Goal: Information Seeking & Learning: Learn about a topic

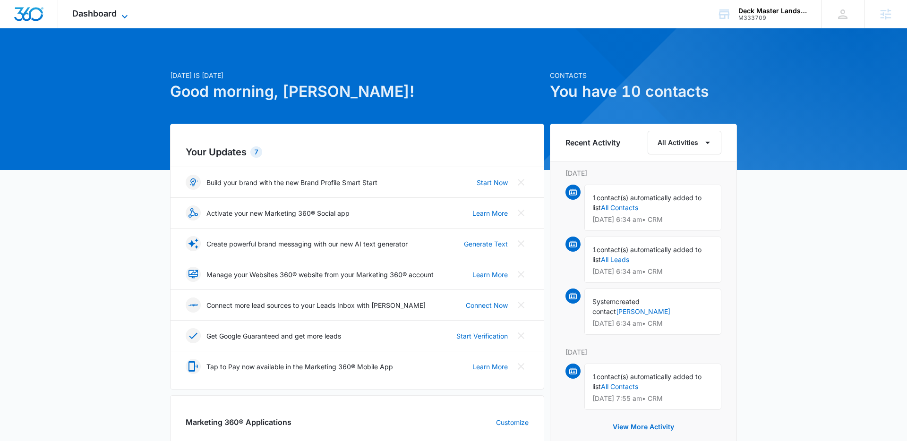
click at [123, 18] on icon at bounding box center [124, 16] width 11 height 11
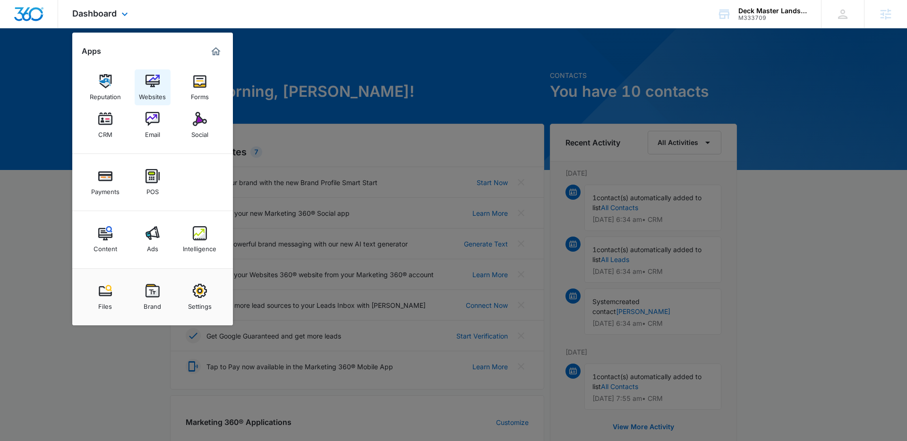
click at [146, 82] on img at bounding box center [152, 81] width 14 height 14
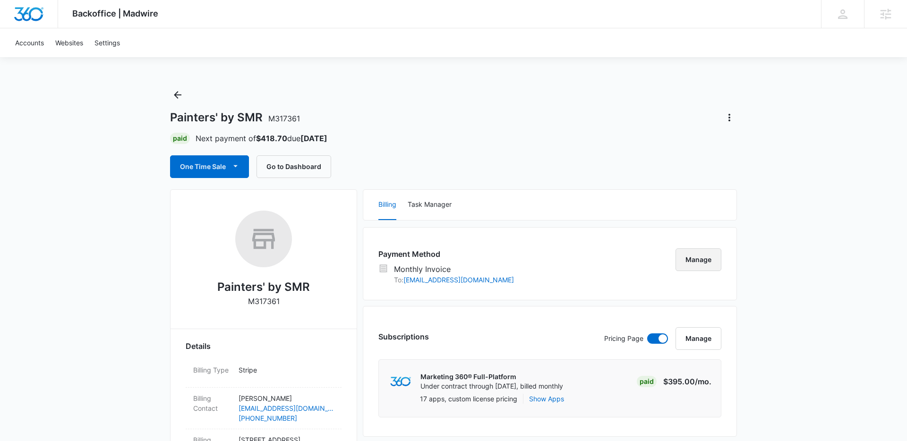
click at [690, 256] on button "Manage" at bounding box center [698, 259] width 46 height 23
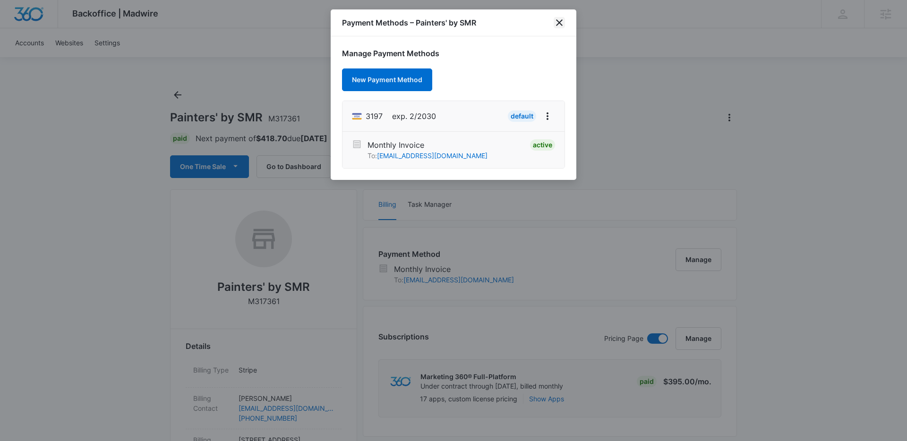
click at [560, 21] on icon "close" at bounding box center [559, 22] width 7 height 7
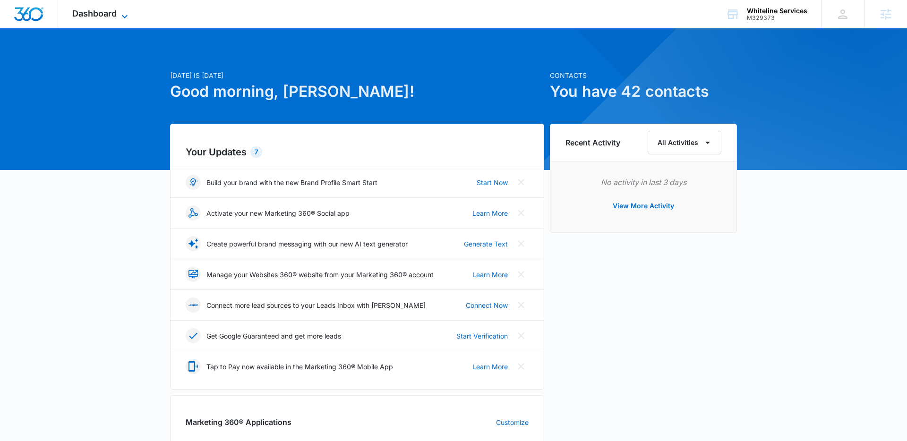
click at [100, 14] on span "Dashboard" at bounding box center [94, 13] width 44 height 10
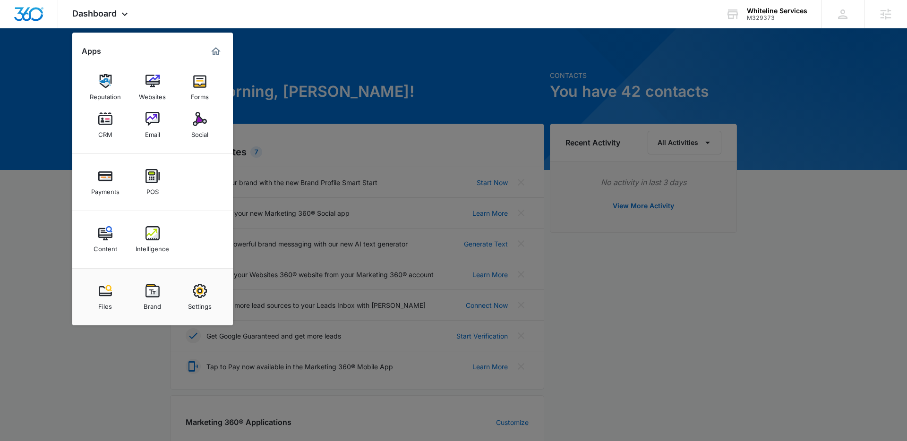
click at [156, 295] on img at bounding box center [152, 291] width 14 height 14
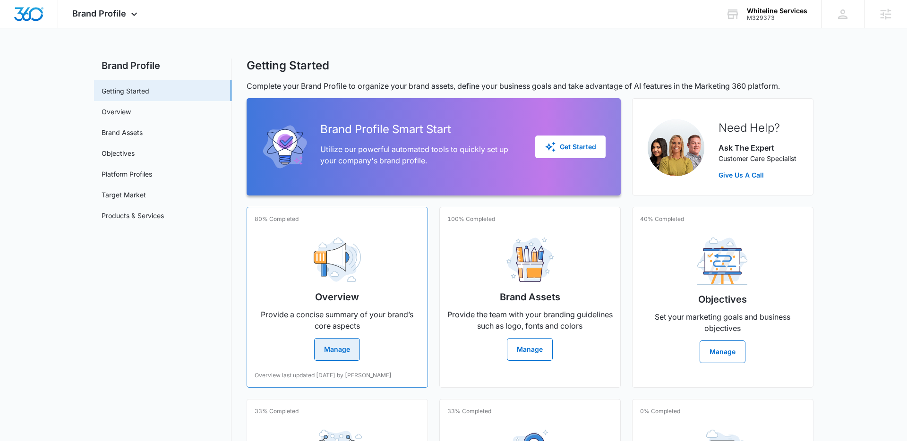
click at [315, 304] on h2 "Overview" at bounding box center [337, 297] width 44 height 14
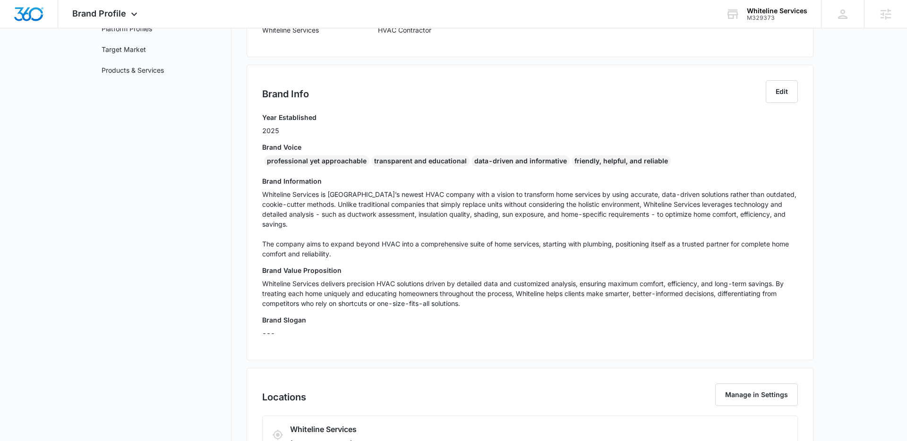
scroll to position [157, 0]
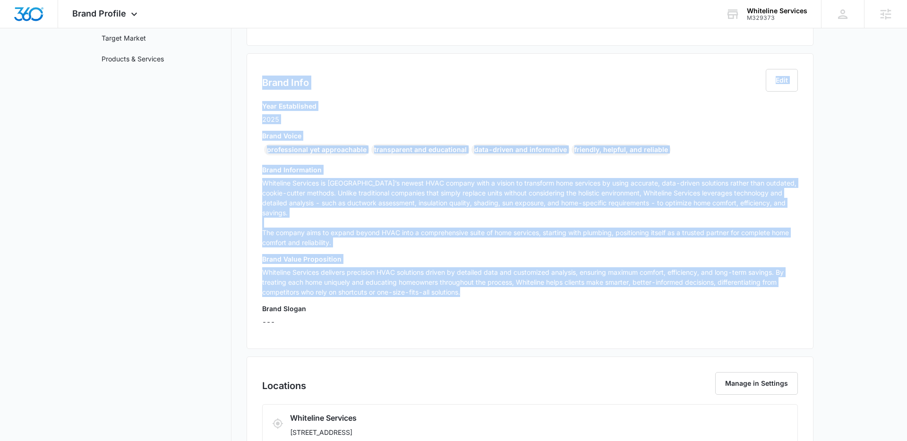
drag, startPoint x: 454, startPoint y: 277, endPoint x: 259, endPoint y: 86, distance: 273.1
click at [260, 86] on div "Brand Info Edit Year Established 2025 Brand Voice professional yet approachable…" at bounding box center [529, 201] width 567 height 296
copy div "Brand Info Edit Year Established 2025 Brand Voice professional yet approachable…"
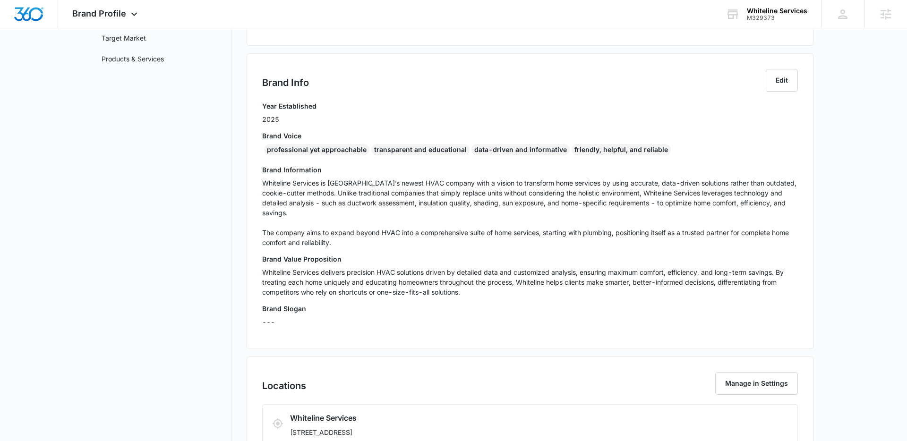
drag, startPoint x: 463, startPoint y: 200, endPoint x: 552, endPoint y: 202, distance: 88.3
click at [463, 200] on p "Whiteline Services is Knoxville’s newest HVAC company with a vision to transfor…" at bounding box center [529, 212] width 535 height 69
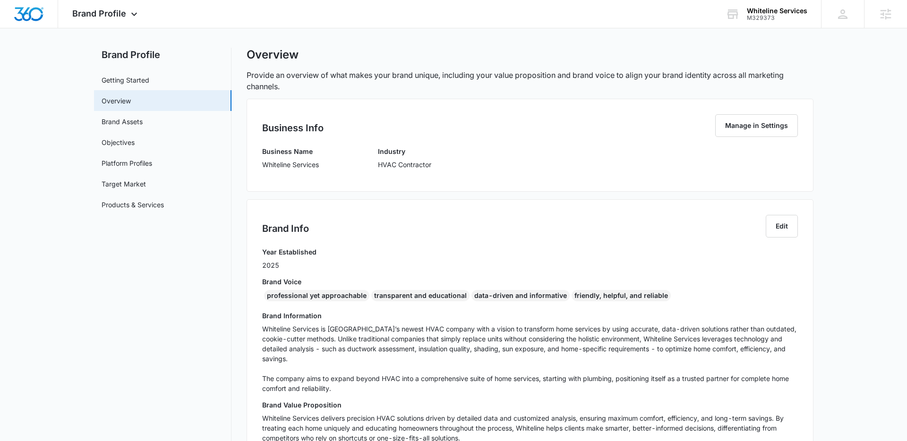
scroll to position [0, 0]
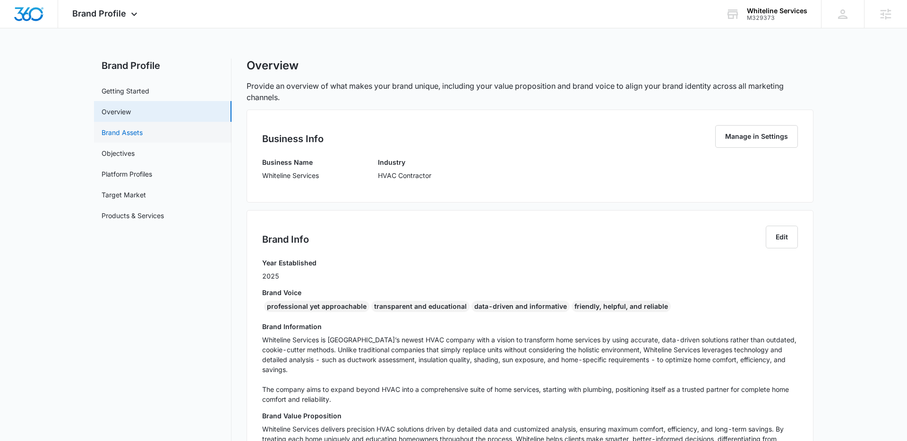
click at [129, 131] on link "Brand Assets" at bounding box center [122, 132] width 41 height 10
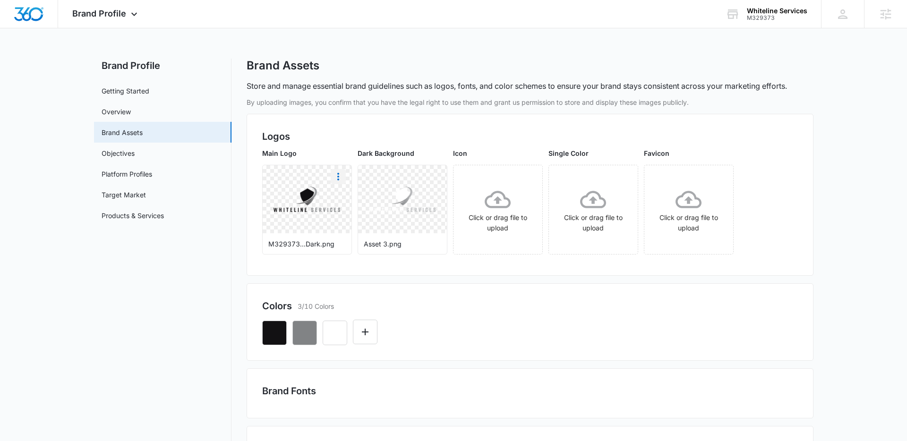
click at [337, 176] on icon "More" at bounding box center [338, 177] width 2 height 8
click at [359, 201] on div "Download" at bounding box center [357, 203] width 31 height 7
click at [129, 157] on link "Objectives" at bounding box center [118, 153] width 33 height 10
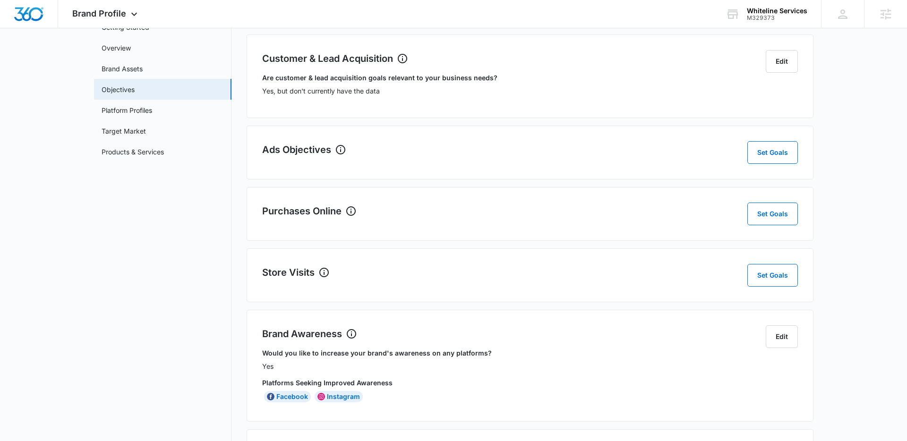
scroll to position [58, 0]
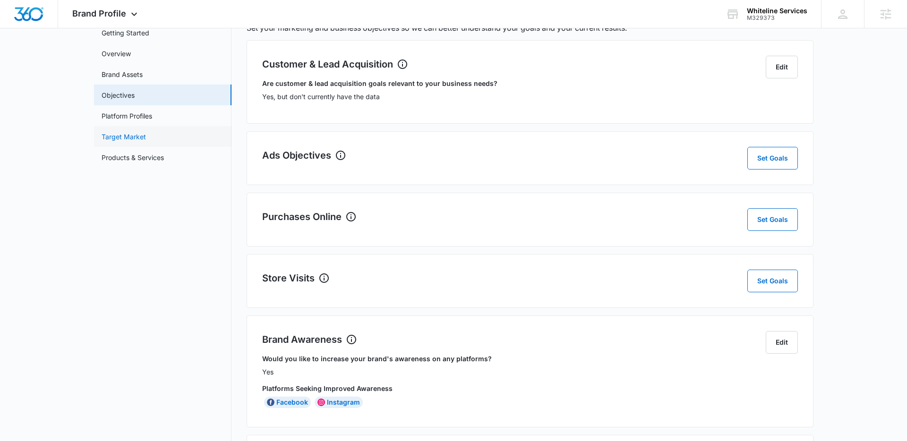
click at [117, 140] on link "Target Market" at bounding box center [124, 137] width 44 height 10
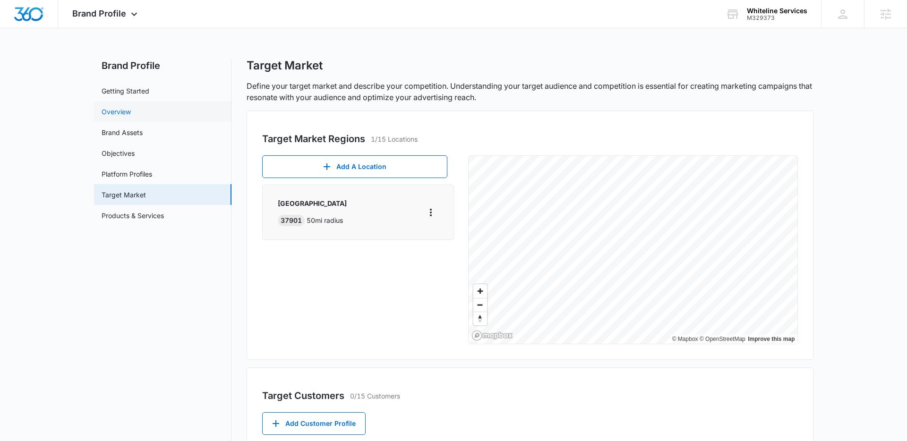
click at [120, 113] on link "Overview" at bounding box center [116, 112] width 29 height 10
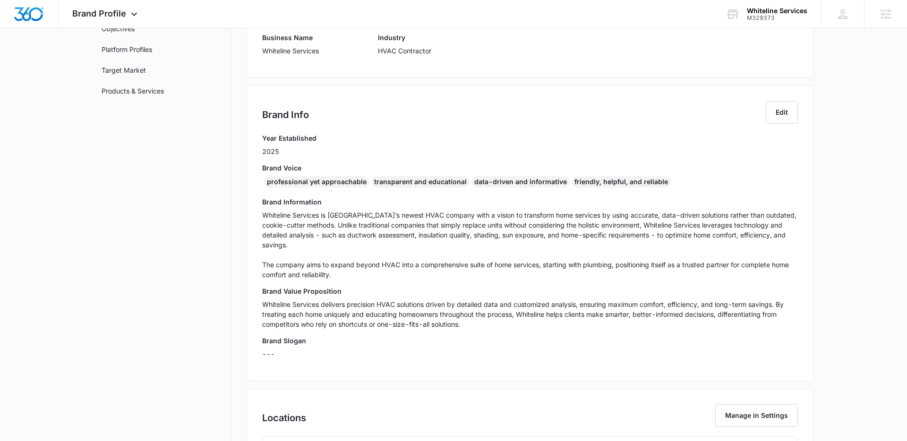
scroll to position [127, 0]
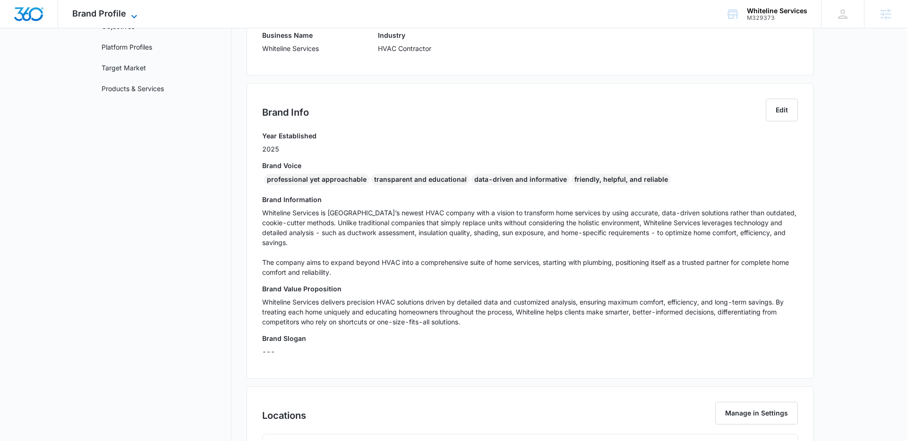
click at [123, 17] on span "Brand Profile" at bounding box center [99, 13] width 54 height 10
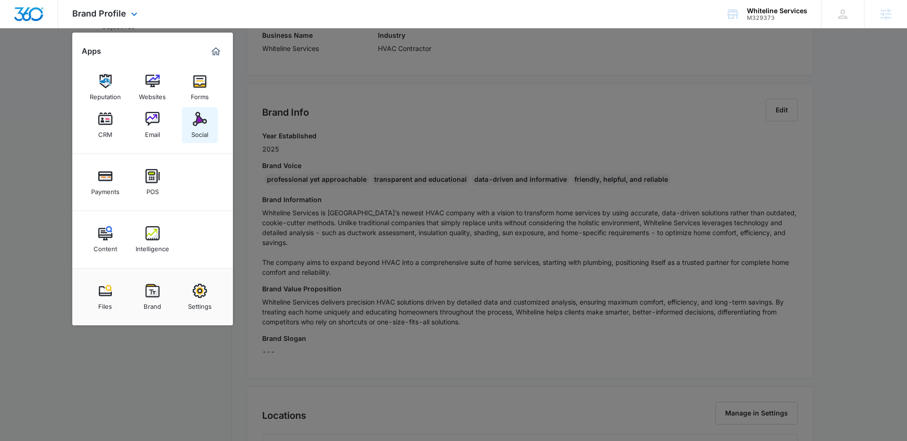
click at [189, 123] on link "Social" at bounding box center [200, 125] width 36 height 36
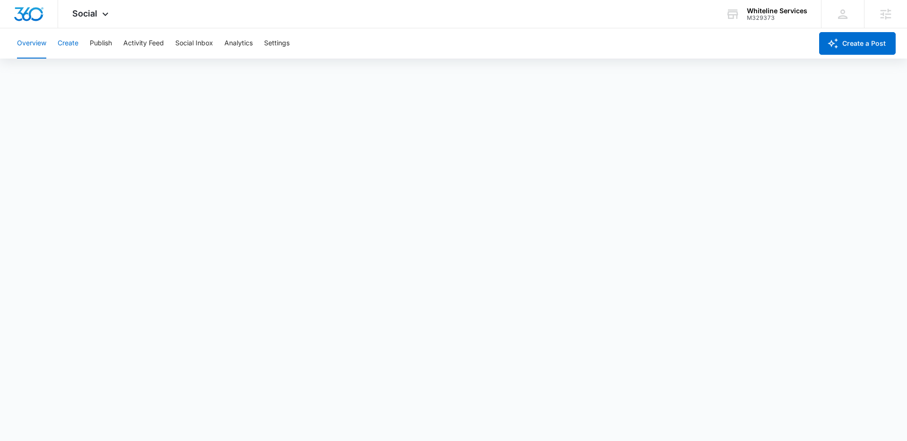
click at [70, 42] on button "Create" at bounding box center [68, 43] width 21 height 30
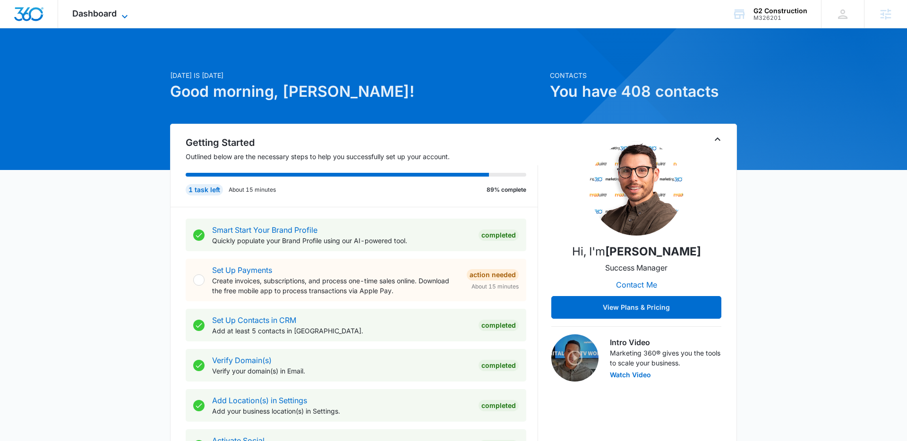
click at [120, 9] on div "Dashboard Apps Reputation Forms CRM Email Social Payments POS Content Ads Intel…" at bounding box center [101, 14] width 86 height 28
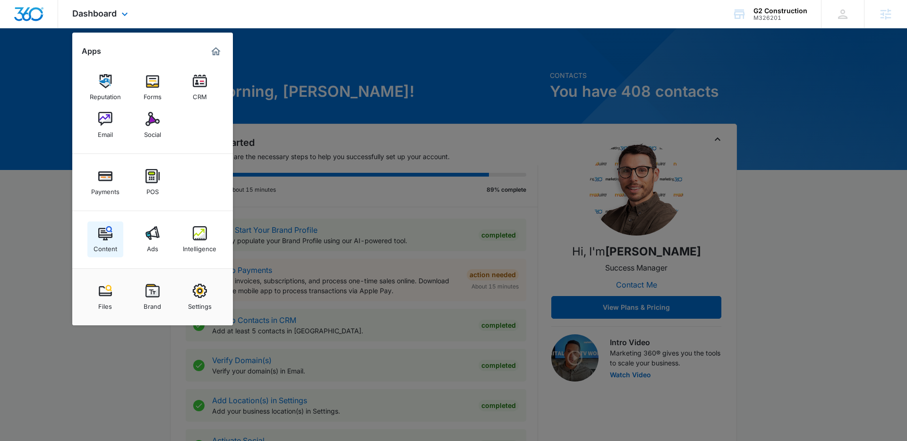
click at [110, 229] on img at bounding box center [105, 233] width 14 height 14
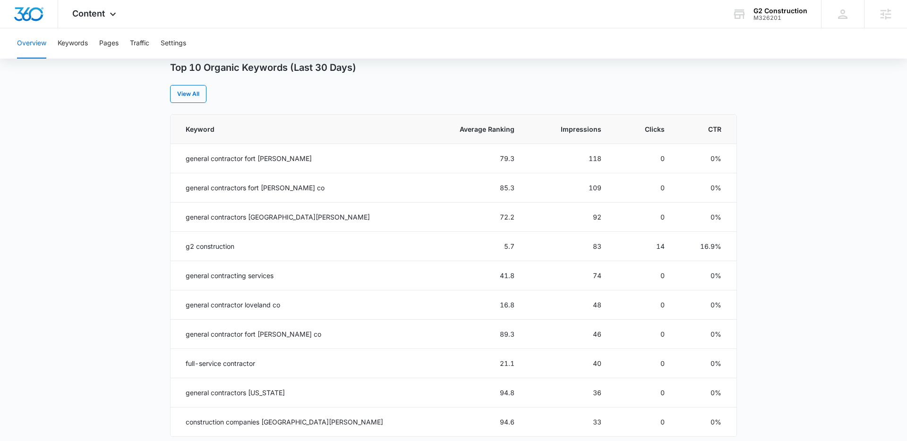
scroll to position [378, 0]
click at [448, 128] on span "Average Ranking" at bounding box center [481, 128] width 67 height 10
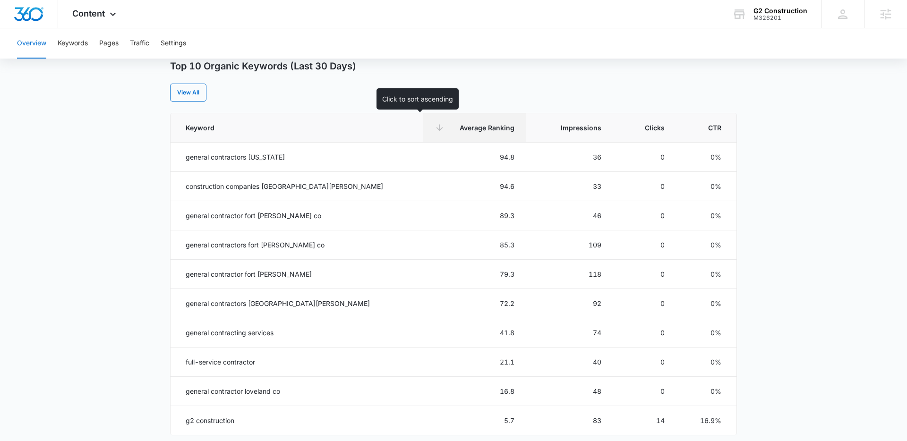
click at [448, 130] on span "Average Ranking" at bounding box center [481, 128] width 67 height 10
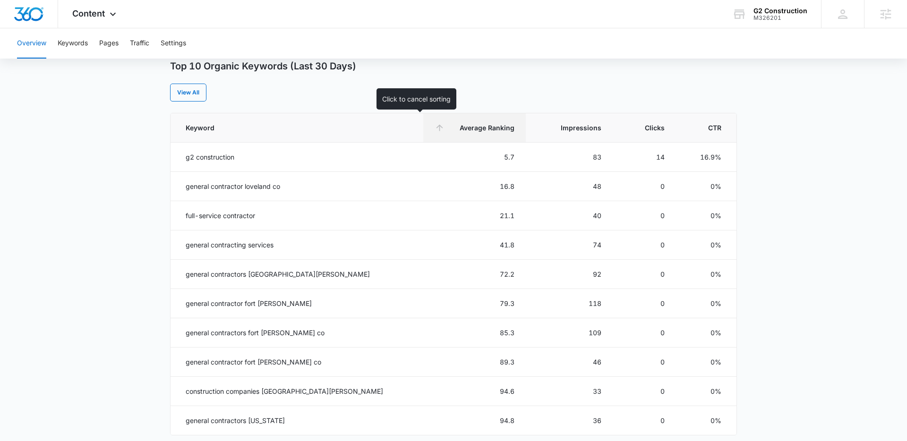
click at [448, 130] on span "Average Ranking" at bounding box center [481, 128] width 67 height 10
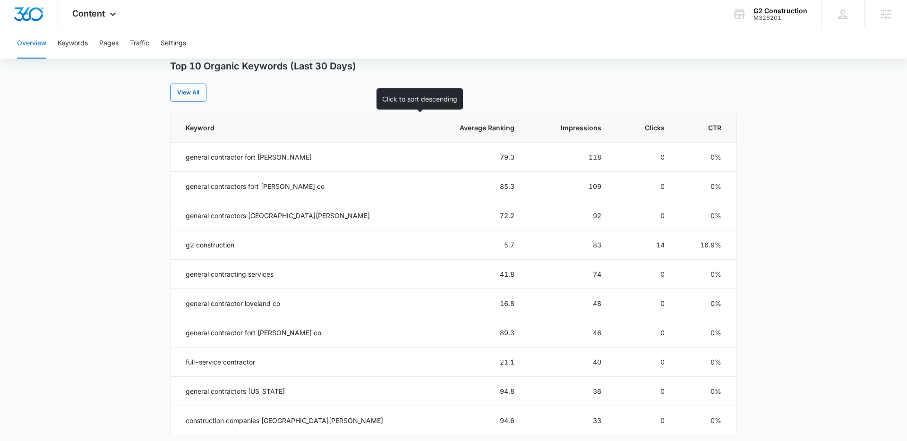
click at [448, 130] on span "Average Ranking" at bounding box center [481, 128] width 67 height 10
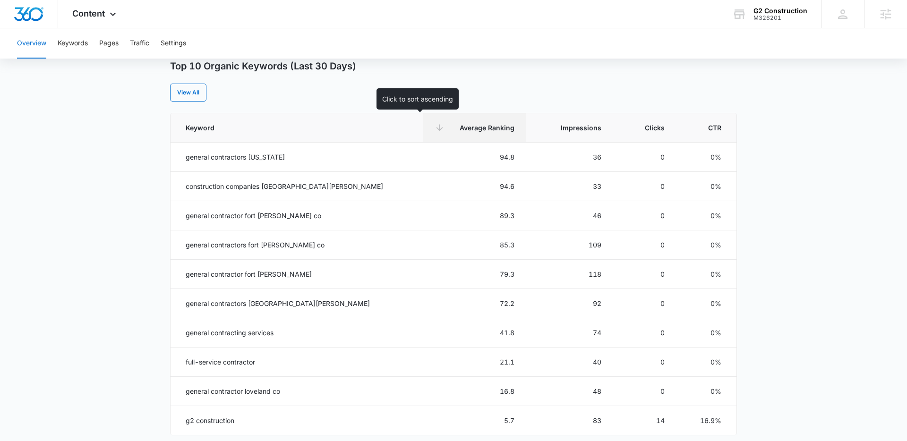
click at [448, 130] on span "Average Ranking" at bounding box center [481, 128] width 67 height 10
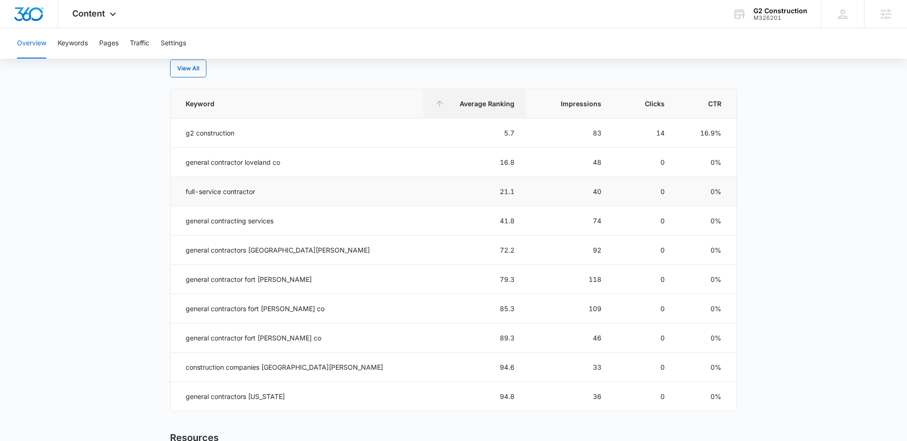
scroll to position [403, 0]
click at [71, 47] on button "Keywords" at bounding box center [73, 43] width 30 height 30
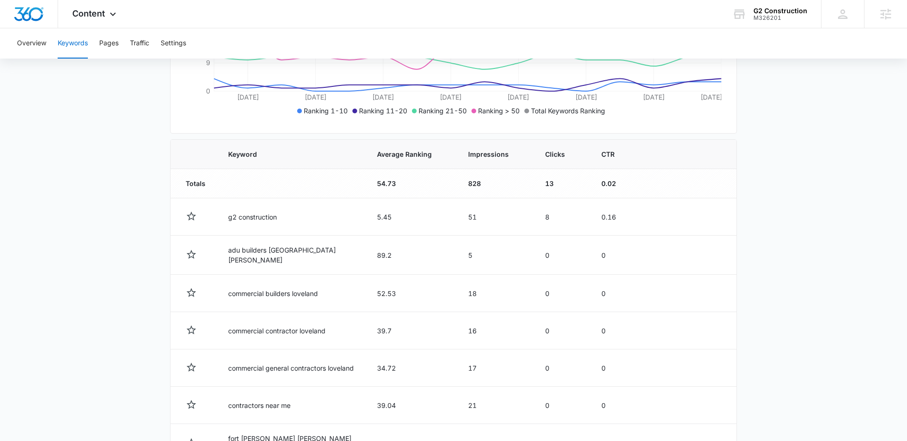
scroll to position [252, 0]
click at [480, 152] on span "Impressions" at bounding box center [488, 152] width 41 height 10
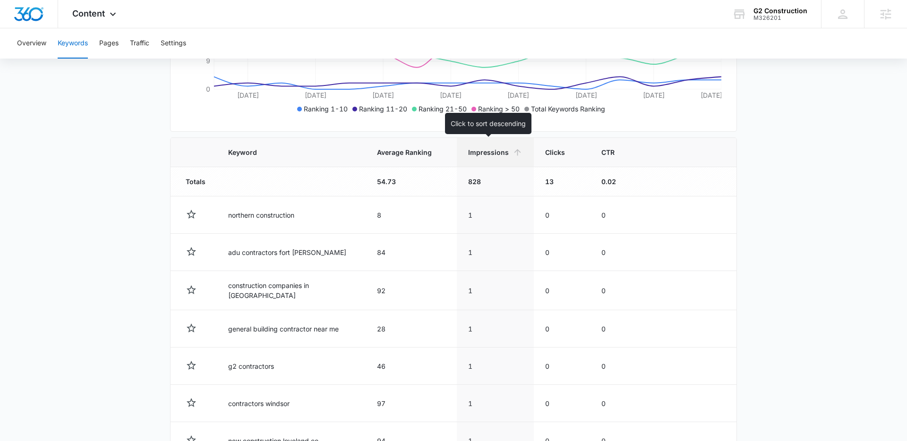
click at [487, 160] on th "Impressions" at bounding box center [495, 152] width 77 height 29
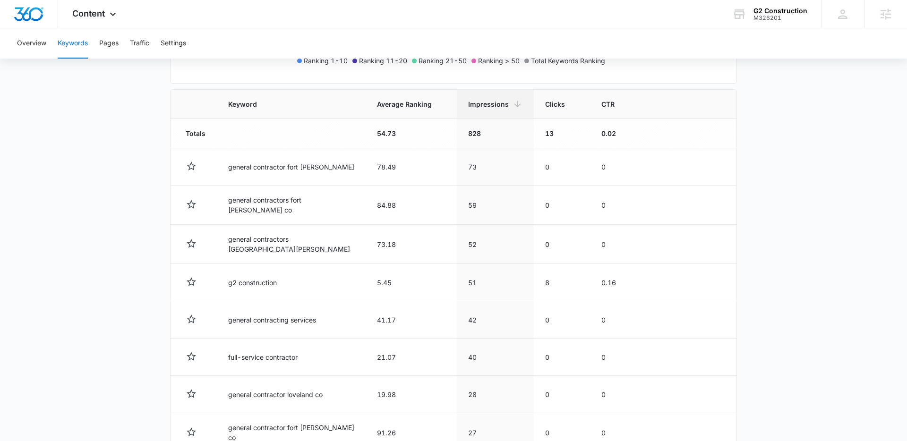
scroll to position [301, 0]
drag, startPoint x: 105, startPoint y: 20, endPoint x: 106, endPoint y: 46, distance: 26.0
click at [105, 20] on div "Content Apps Reputation Forms CRM Email Social Payments POS Content Ads Intelli…" at bounding box center [95, 14] width 75 height 28
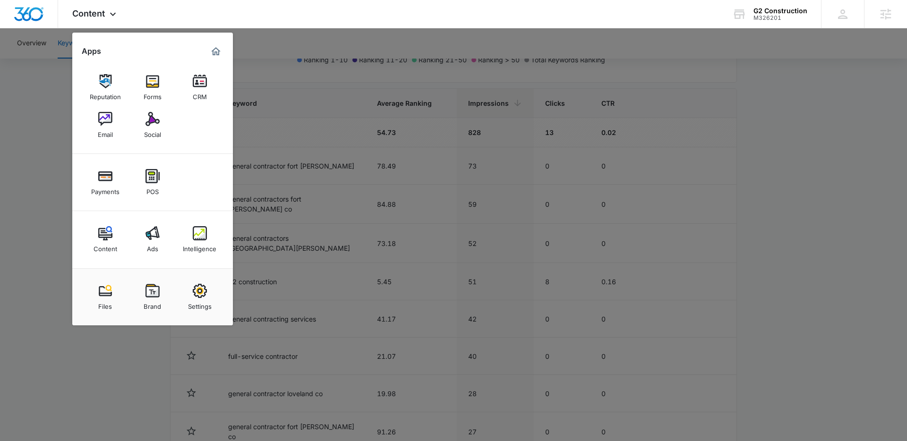
click at [151, 232] on img at bounding box center [152, 233] width 14 height 14
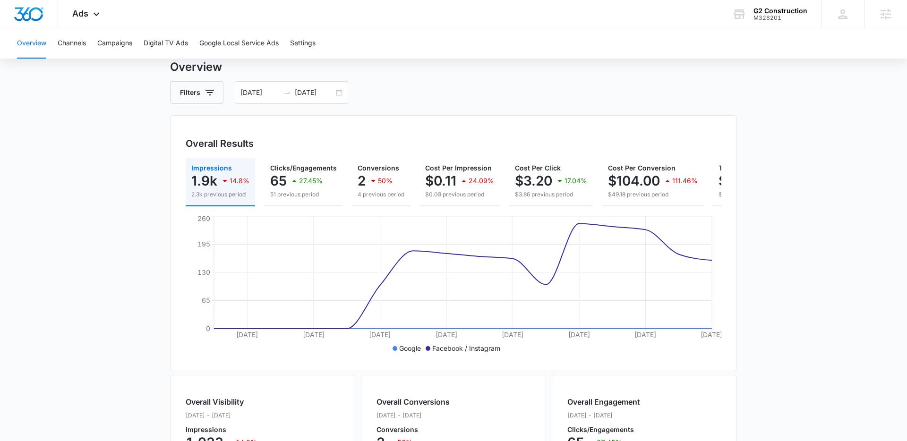
scroll to position [31, 0]
click at [339, 94] on div "07/16/2025 07/31/2025" at bounding box center [291, 92] width 113 height 23
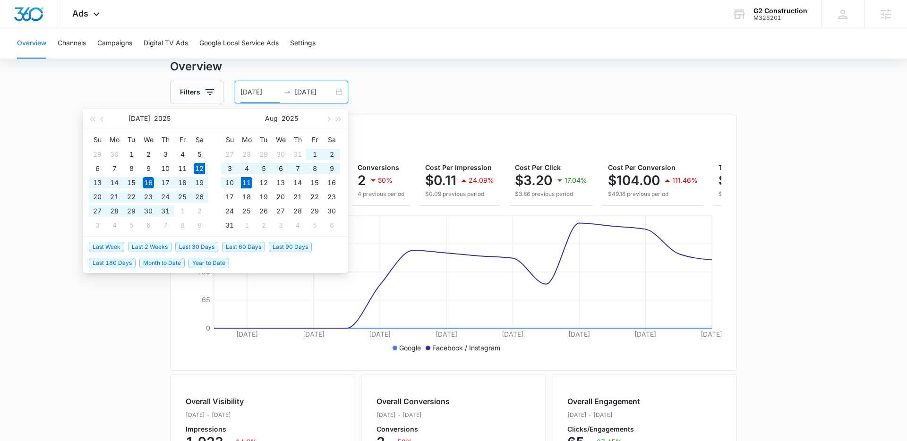
click at [187, 248] on span "Last 30 Days" at bounding box center [196, 247] width 43 height 10
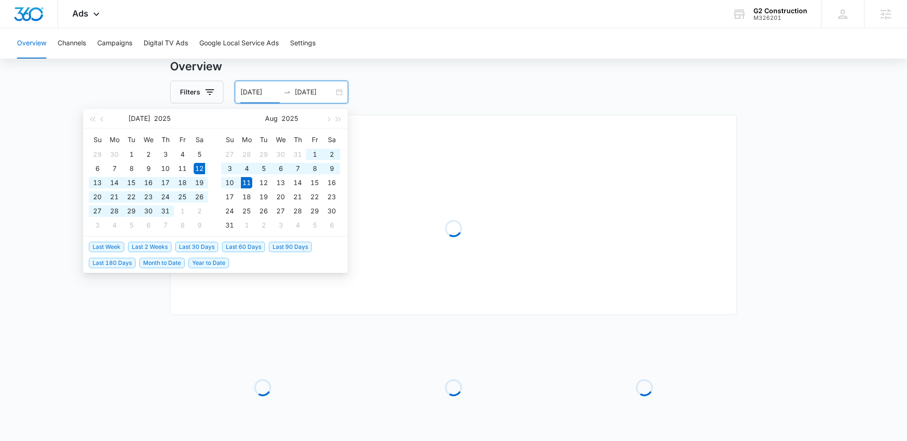
type input "07/12/2025"
type input "08/11/2025"
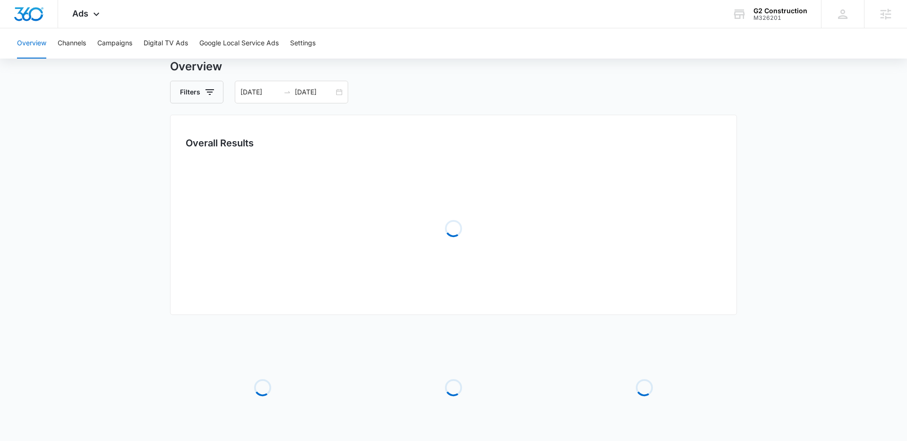
click at [114, 247] on main "Overview Filters 07/12/2025 08/11/2025 Overall Results Loading Loading Loading …" at bounding box center [453, 275] width 907 height 434
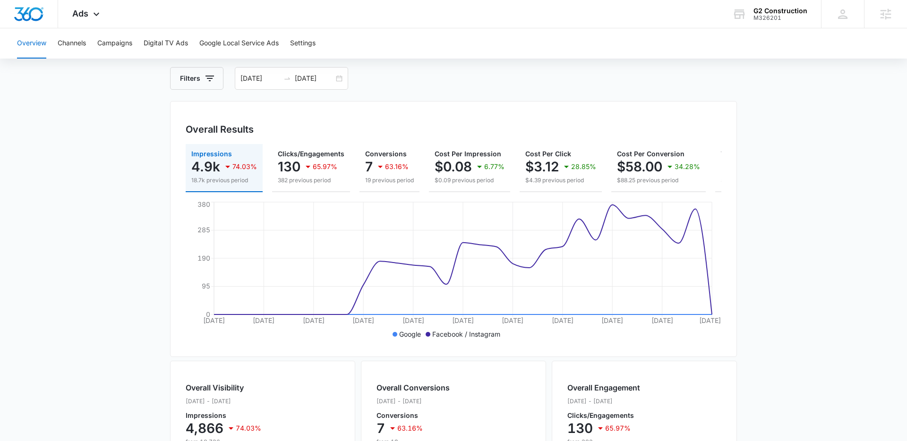
scroll to position [45, 0]
click at [94, 11] on icon at bounding box center [96, 16] width 11 height 11
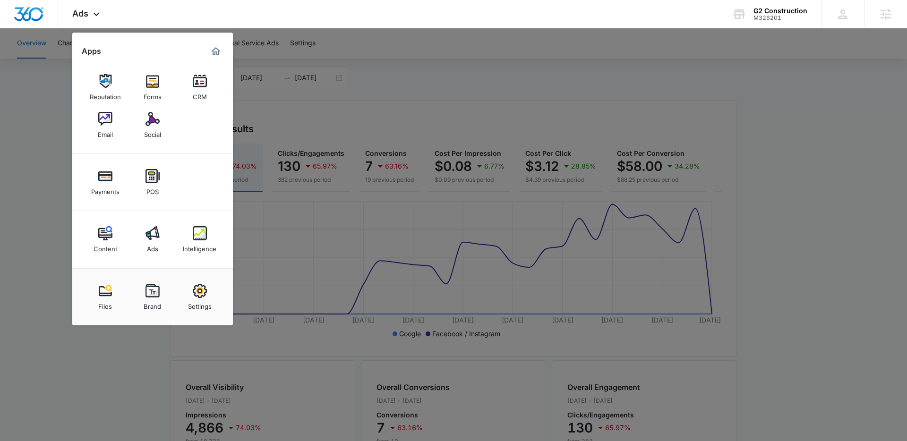
drag, startPoint x: 71, startPoint y: 161, endPoint x: 65, endPoint y: 162, distance: 6.6
click at [70, 161] on div at bounding box center [453, 220] width 907 height 441
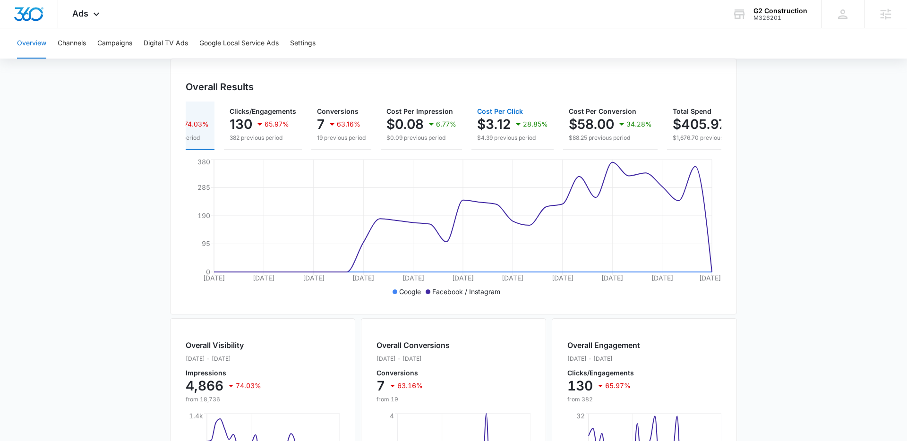
scroll to position [0, 0]
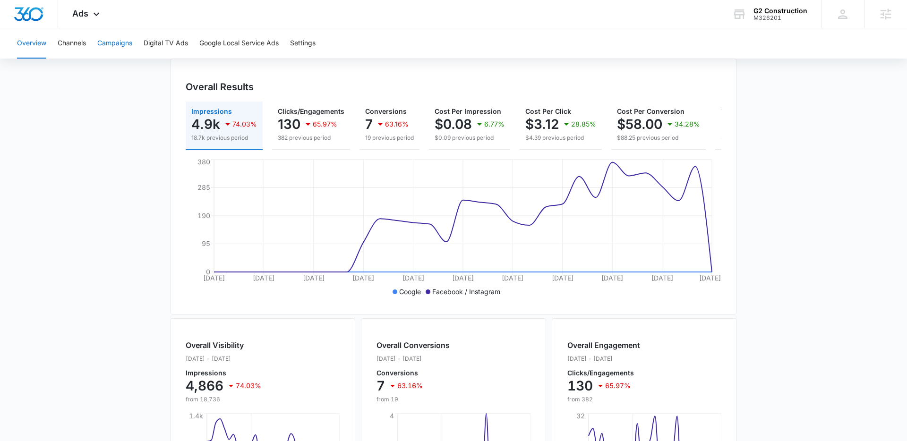
click at [118, 41] on button "Campaigns" at bounding box center [114, 43] width 35 height 30
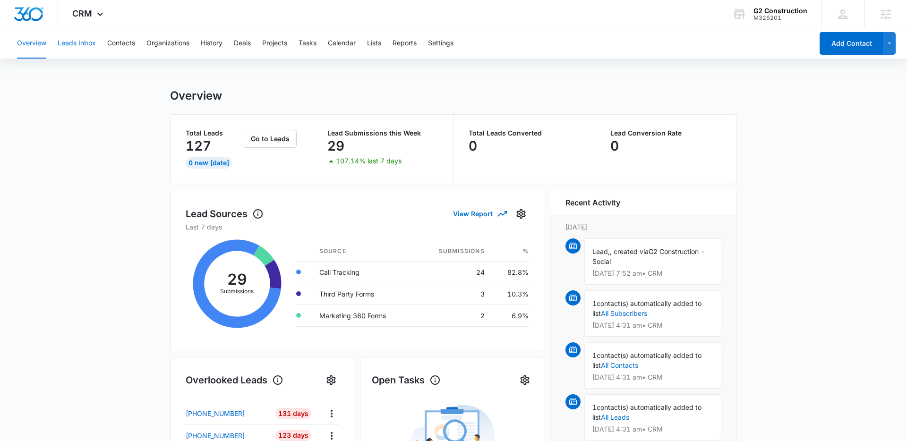
click at [80, 46] on button "Leads Inbox" at bounding box center [77, 43] width 38 height 30
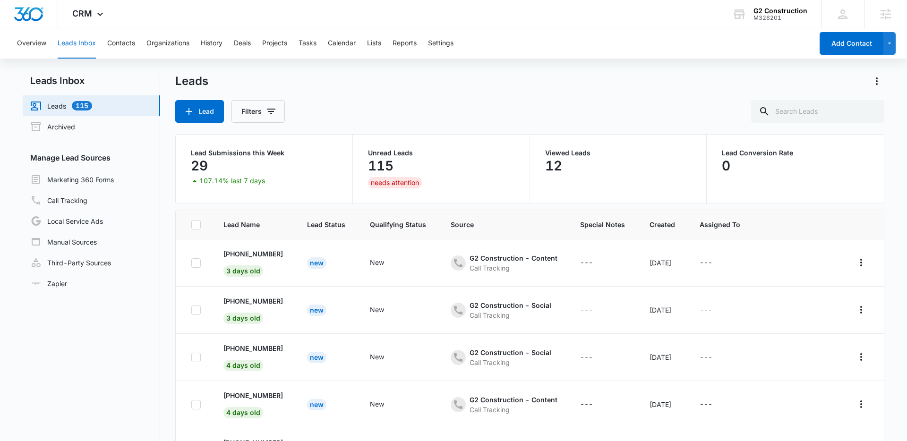
scroll to position [0, 0]
click at [74, 257] on link "Third-Party Sources" at bounding box center [70, 261] width 81 height 11
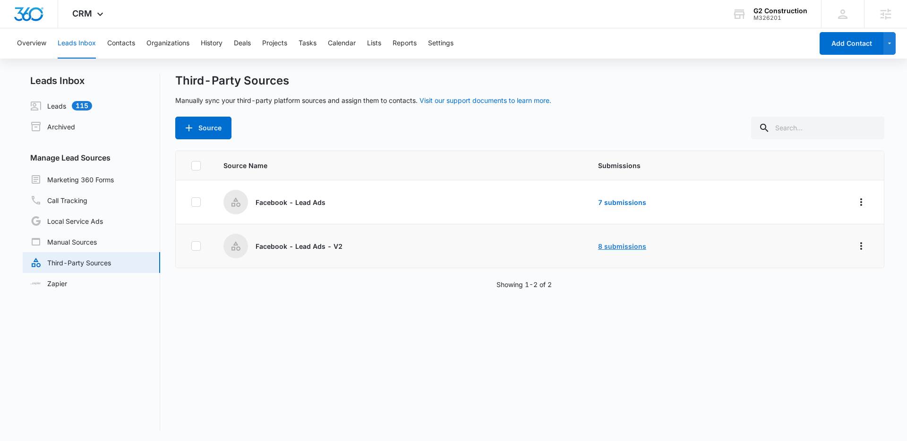
click at [608, 246] on link "8 submissions" at bounding box center [622, 246] width 48 height 8
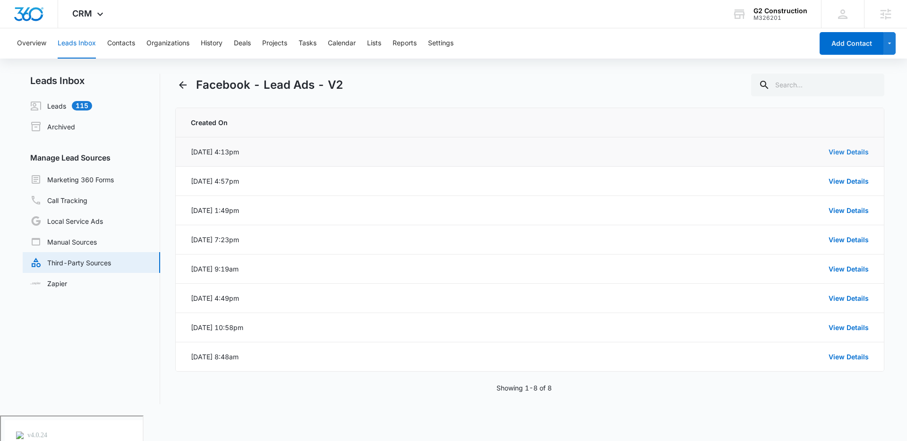
click at [839, 148] on link "View Details" at bounding box center [848, 152] width 40 height 8
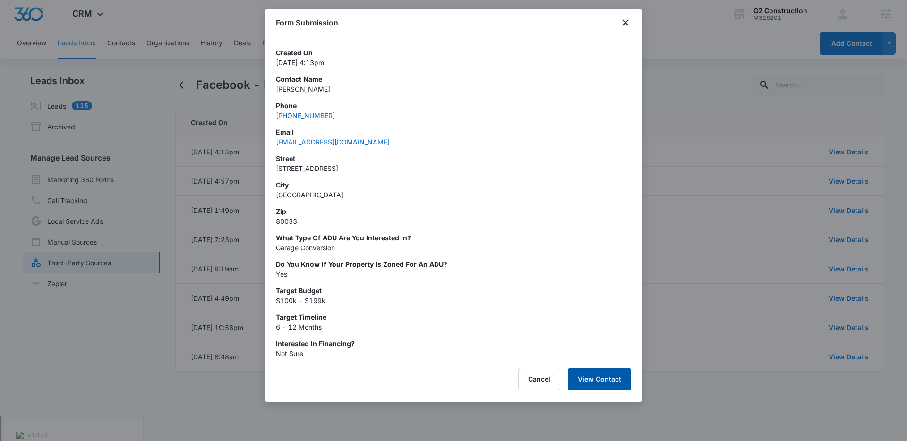
click at [599, 377] on button "View Contact" at bounding box center [599, 379] width 63 height 23
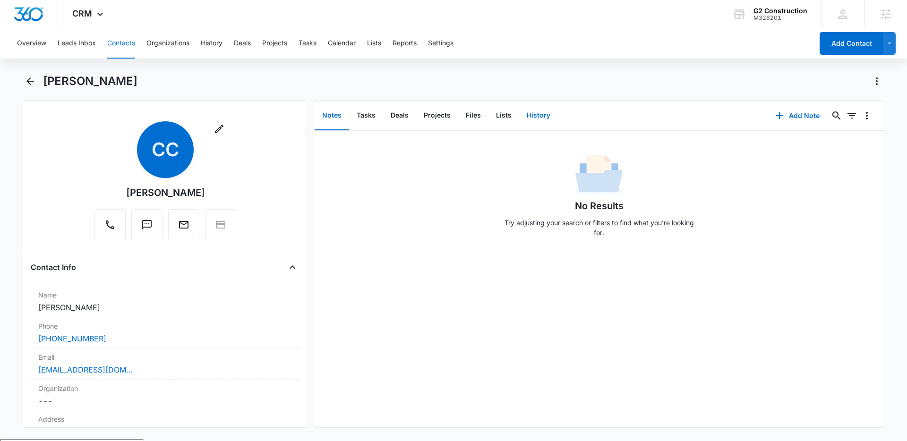
click at [539, 121] on button "History" at bounding box center [538, 115] width 39 height 29
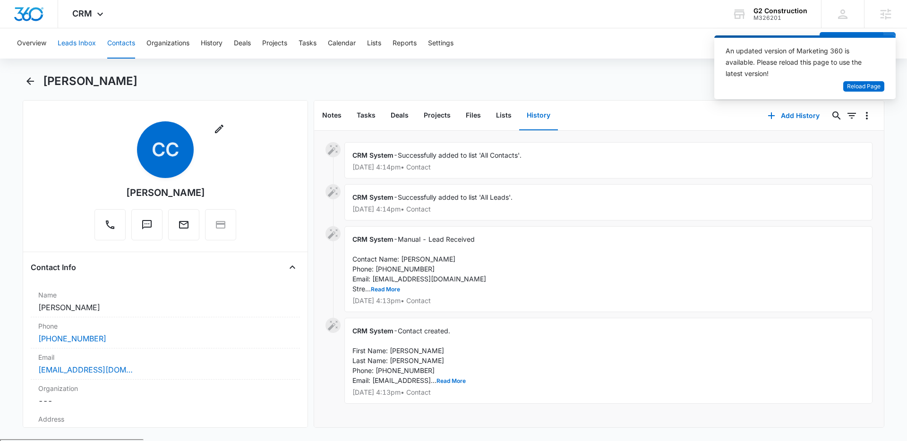
click at [70, 41] on button "Leads Inbox" at bounding box center [77, 43] width 38 height 30
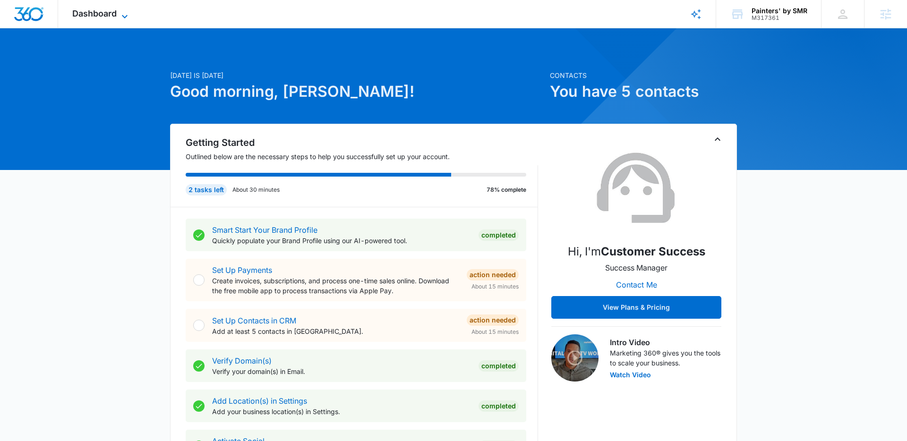
click at [122, 14] on icon at bounding box center [124, 16] width 11 height 11
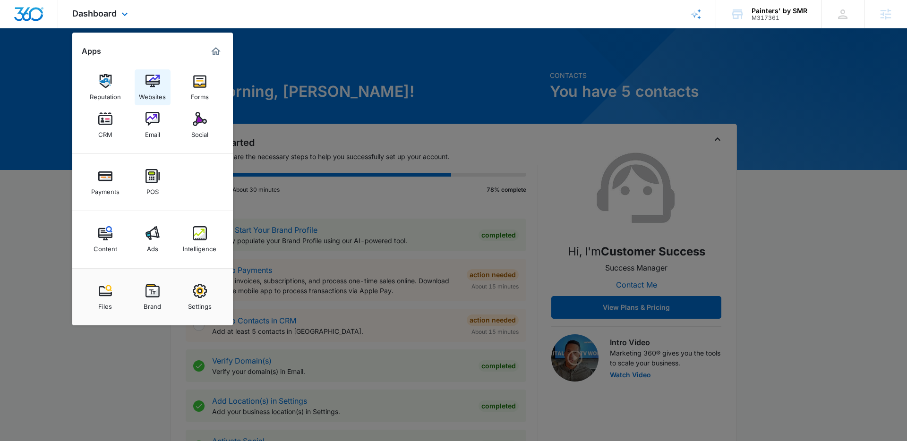
click at [152, 89] on div "Websites" at bounding box center [152, 94] width 27 height 12
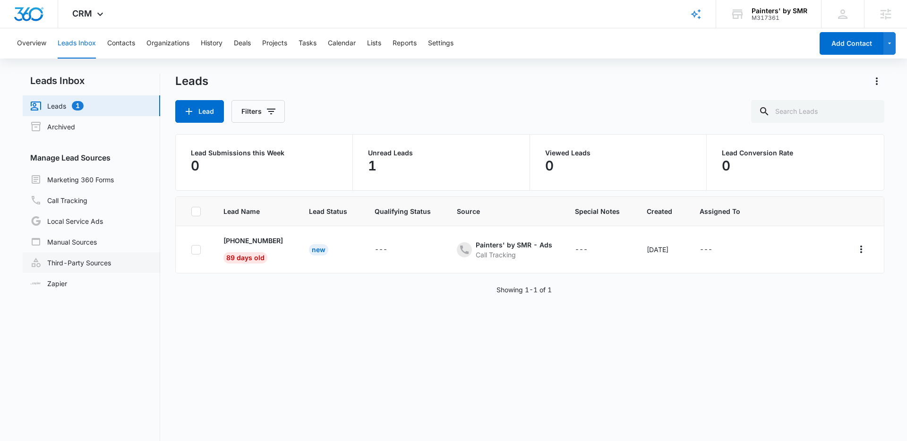
click at [68, 265] on link "Third-Party Sources" at bounding box center [70, 262] width 81 height 11
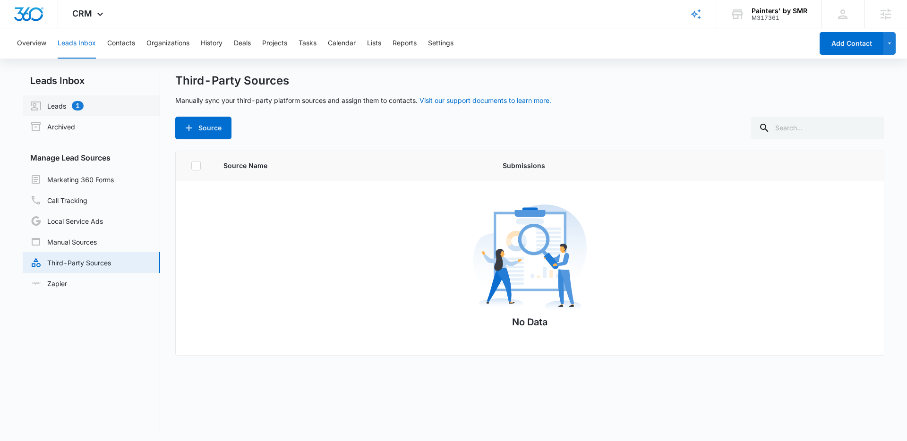
click at [58, 106] on link "Leads 1" at bounding box center [56, 105] width 53 height 11
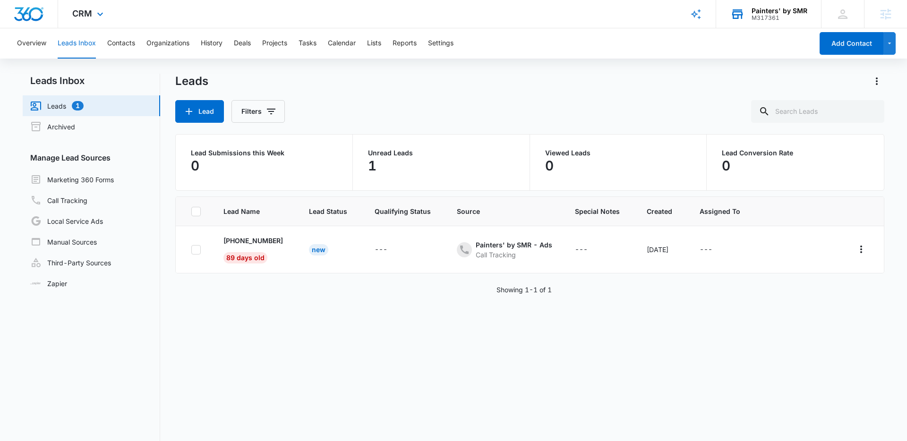
click at [772, 14] on div "Painters' by SMR" at bounding box center [779, 11] width 56 height 8
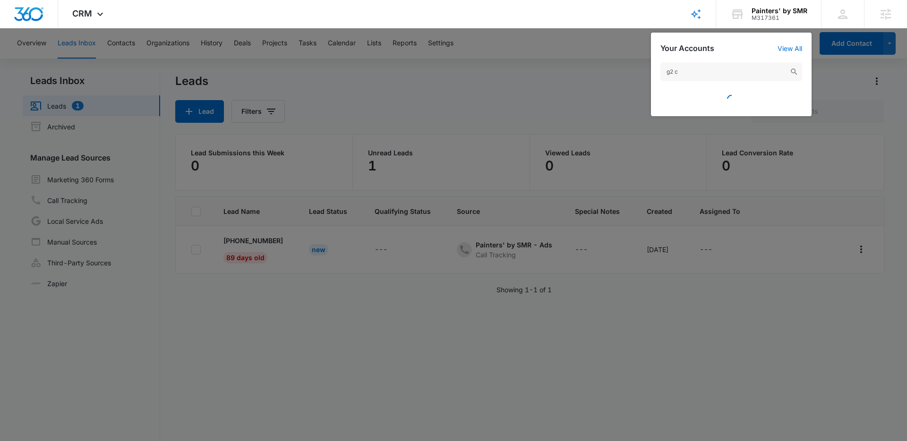
drag, startPoint x: 688, startPoint y: 72, endPoint x: 639, endPoint y: 71, distance: 48.6
click at [639, 28] on nav "CRM Apps Reputation Websites Forms CRM Email Social Payments POS Content Ads In…" at bounding box center [453, 14] width 907 height 28
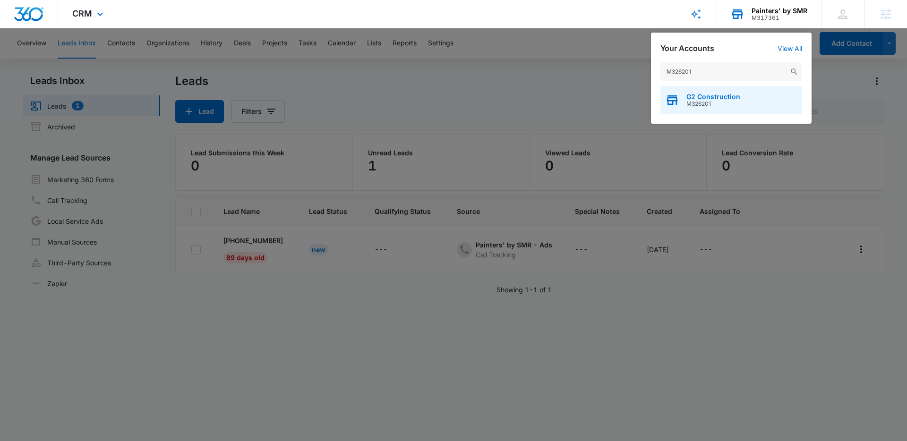
type input "M326201"
click at [697, 98] on span "G2 Construction" at bounding box center [713, 97] width 54 height 8
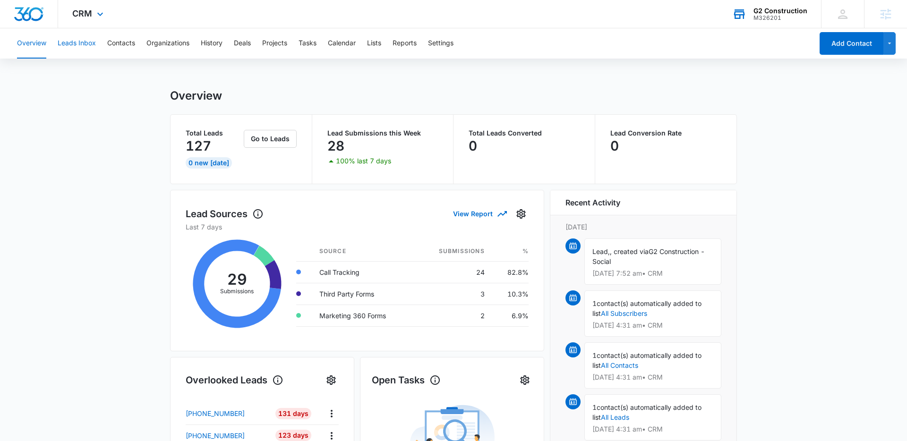
click at [78, 43] on button "Leads Inbox" at bounding box center [77, 43] width 38 height 30
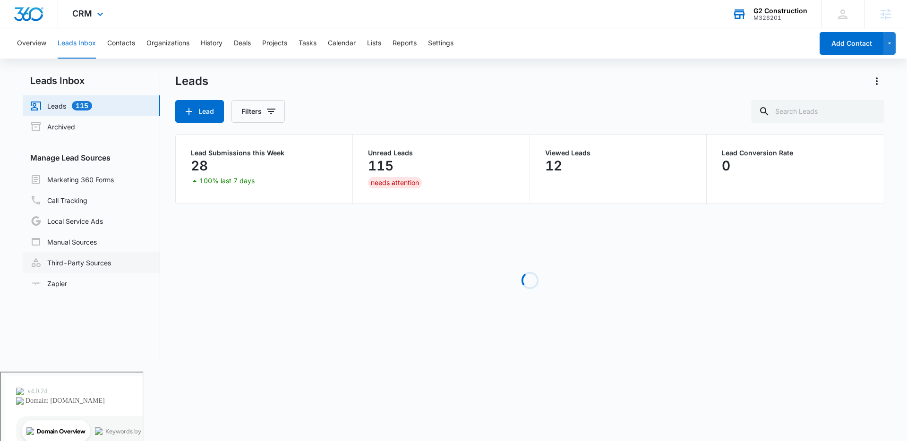
click at [86, 263] on link "Third-Party Sources" at bounding box center [70, 262] width 81 height 11
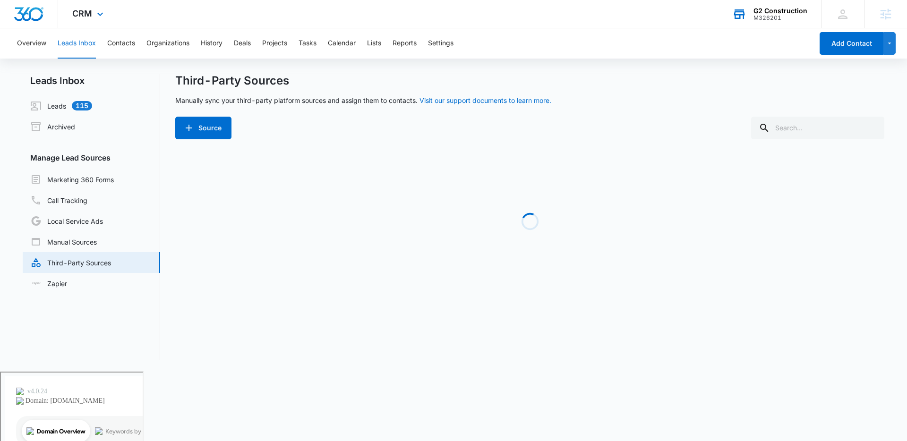
click at [330, 131] on div "Source" at bounding box center [529, 128] width 709 height 23
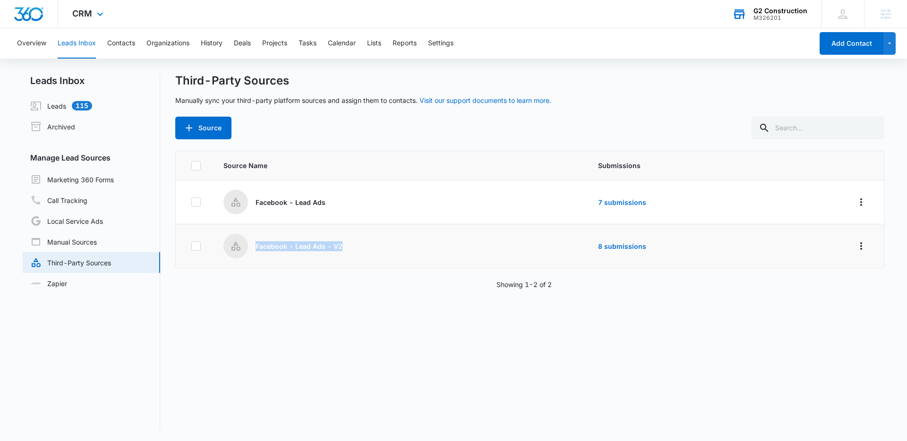
drag, startPoint x: 321, startPoint y: 246, endPoint x: 255, endPoint y: 245, distance: 65.2
click at [255, 245] on div "Facebook - Lead Ads - V2" at bounding box center [399, 246] width 352 height 25
copy p "Facebook - Lead Ads - V2"
drag, startPoint x: 412, startPoint y: 308, endPoint x: 365, endPoint y: 284, distance: 53.4
click at [409, 307] on div "Source Name Submissions Facebook - Lead Ads 7 submissions Facebook - Lead Ads -…" at bounding box center [529, 291] width 709 height 280
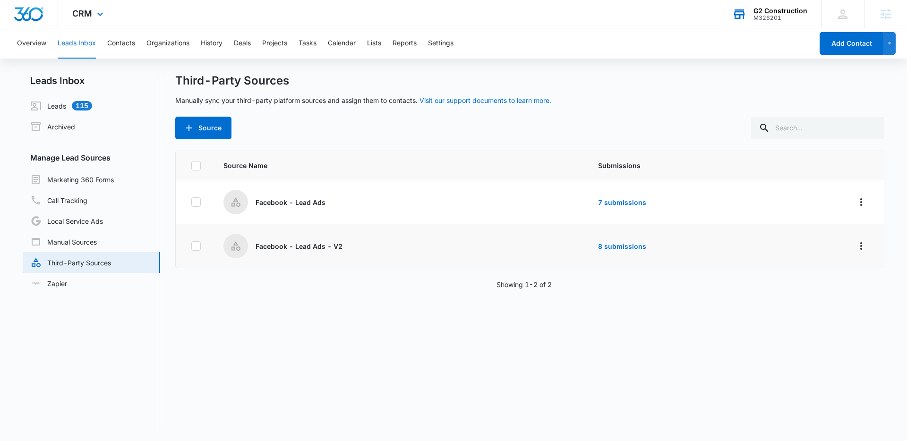
click at [319, 244] on p "Facebook - Lead Ads - V2" at bounding box center [298, 246] width 87 height 10
click at [631, 246] on link "8 submissions" at bounding box center [622, 246] width 48 height 8
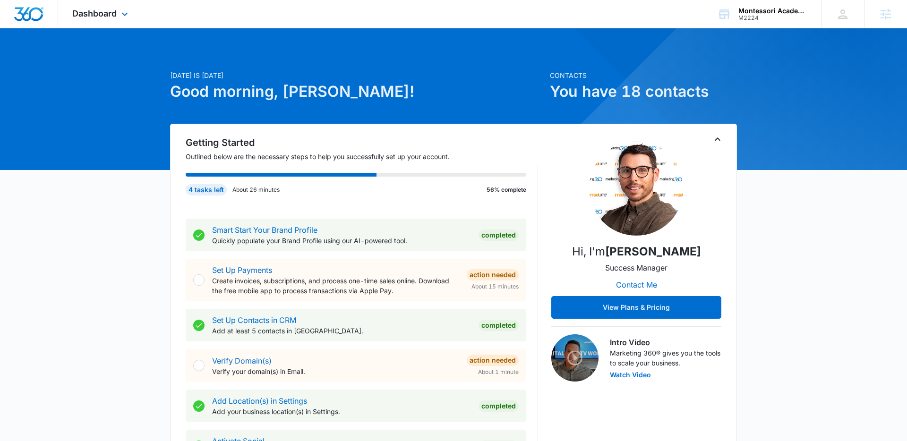
click at [117, 7] on div "Dashboard Apps Reputation Websites Forms CRM Email Social POS Content Ads Intel…" at bounding box center [101, 14] width 86 height 28
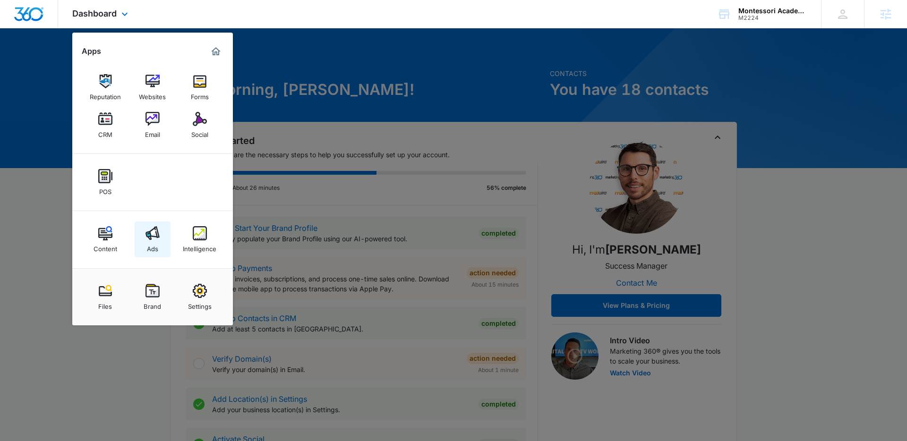
scroll to position [10, 0]
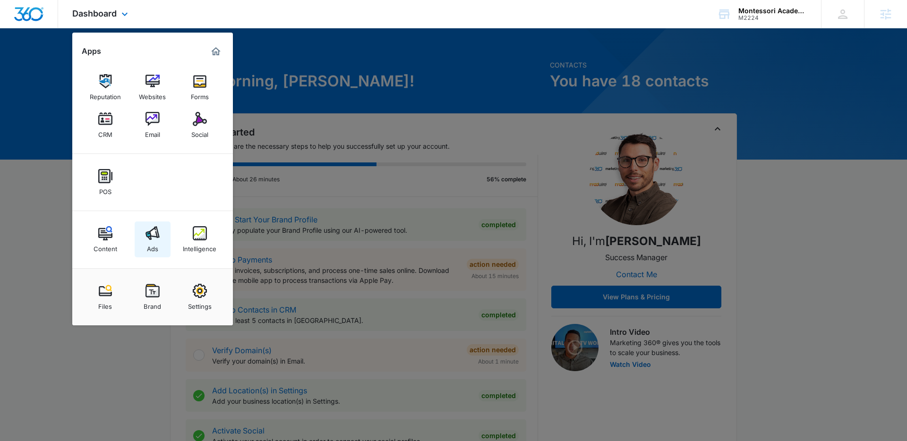
click at [149, 234] on img at bounding box center [152, 233] width 14 height 14
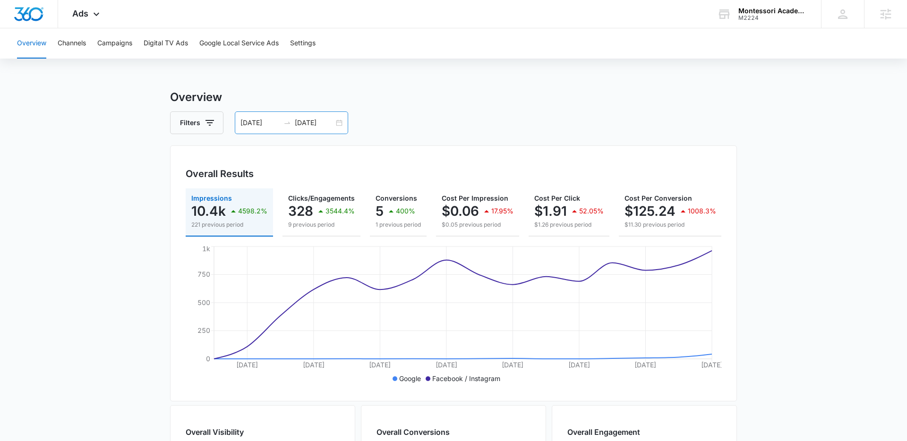
click at [340, 123] on div "07/20/2025 08/04/2025" at bounding box center [291, 122] width 113 height 23
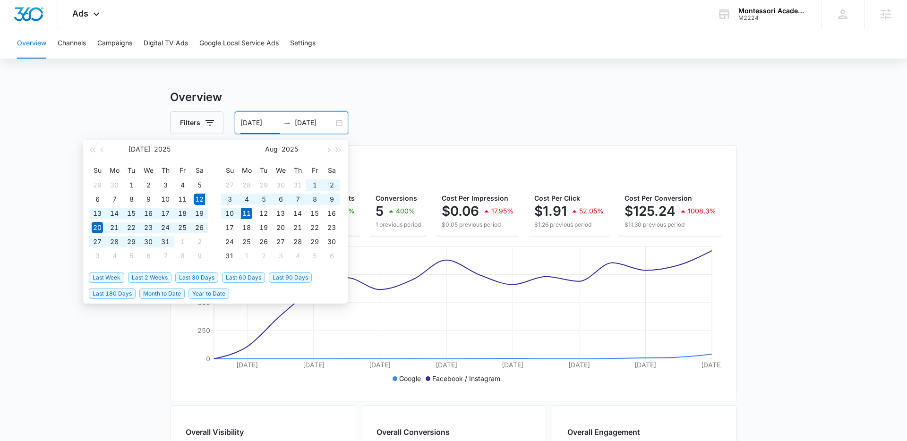
click at [195, 277] on span "Last 30 Days" at bounding box center [196, 277] width 43 height 10
type input "07/12/2025"
type input "08/11/2025"
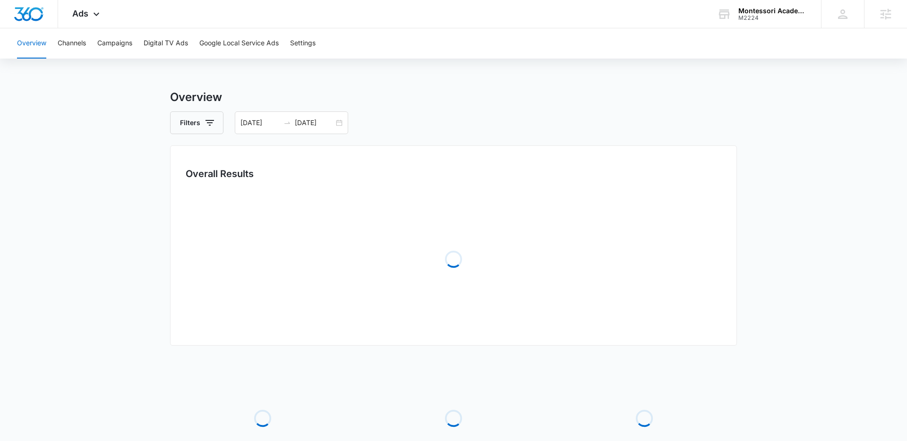
click at [103, 268] on main "Overview Filters 07/12/2025 08/11/2025 Overall Results Loading Loading Loading …" at bounding box center [453, 306] width 907 height 434
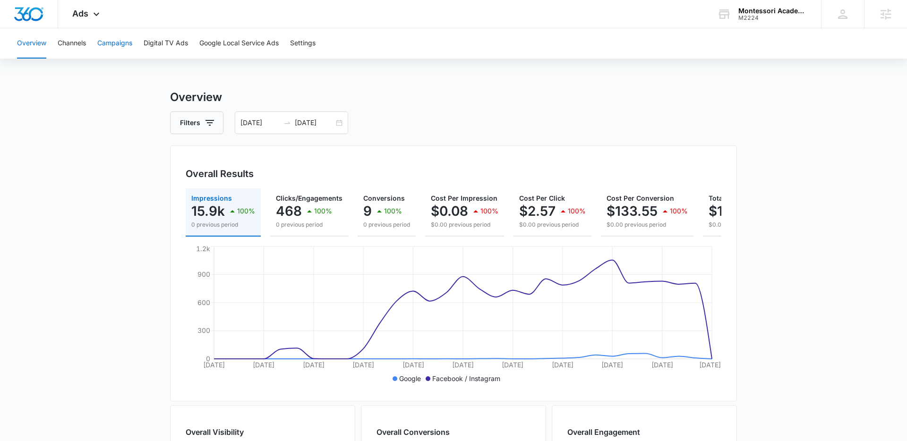
click at [118, 41] on button "Campaigns" at bounding box center [114, 43] width 35 height 30
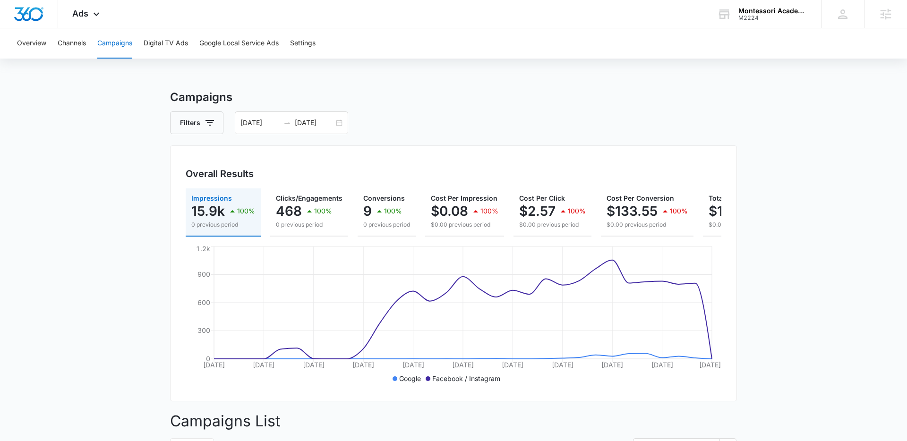
click at [428, 379] on icon at bounding box center [427, 378] width 5 height 5
click at [396, 379] on icon at bounding box center [394, 378] width 5 height 5
click at [204, 132] on button "Filters" at bounding box center [196, 122] width 53 height 23
click at [281, 159] on icon "Show Channel filters" at bounding box center [282, 157] width 11 height 11
click at [187, 188] on icon at bounding box center [187, 189] width 6 height 4
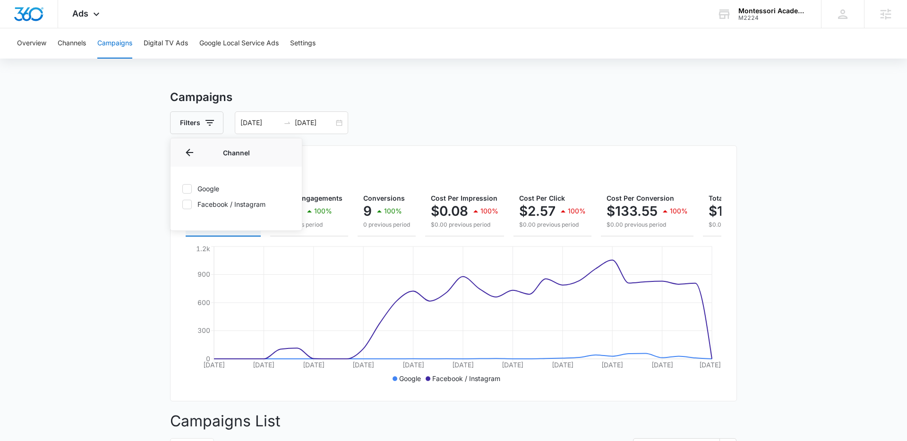
click at [182, 188] on input "Google" at bounding box center [182, 188] width 0 height 0
checkbox input "true"
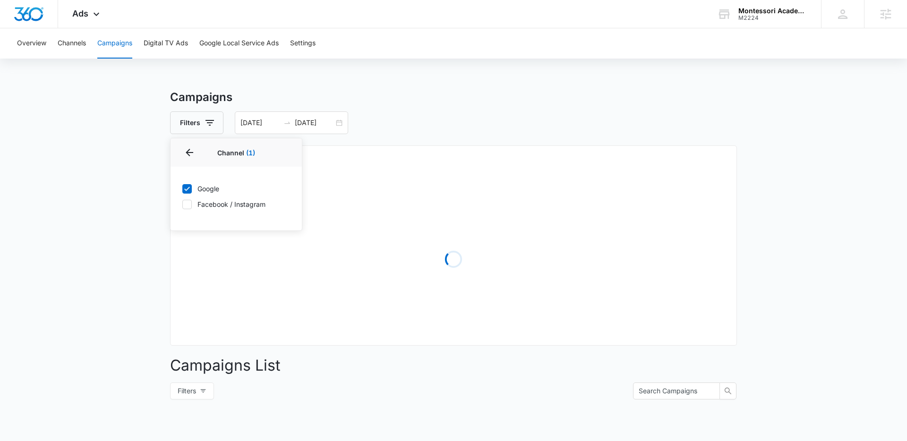
click at [118, 219] on main "Campaigns Filters Channel 1 Channel (1) Google Facebook / Instagram Type Clear …" at bounding box center [453, 335] width 907 height 492
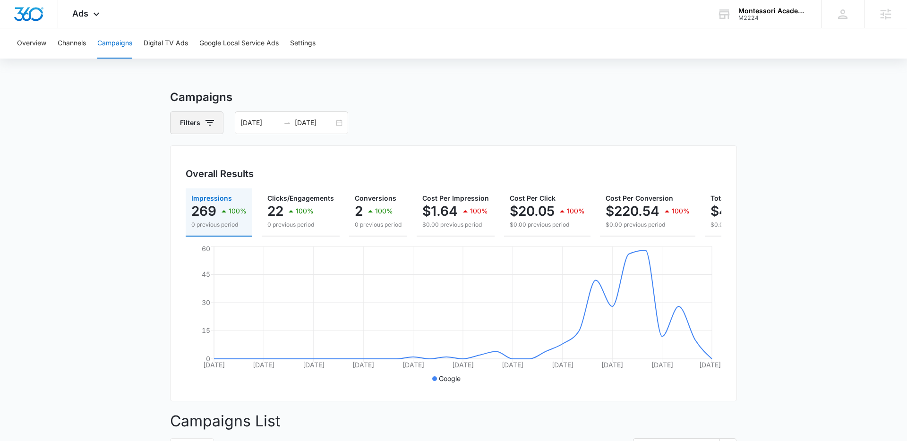
click at [204, 126] on icon "button" at bounding box center [209, 122] width 11 height 11
click at [226, 157] on icon "Clear" at bounding box center [224, 157] width 7 height 7
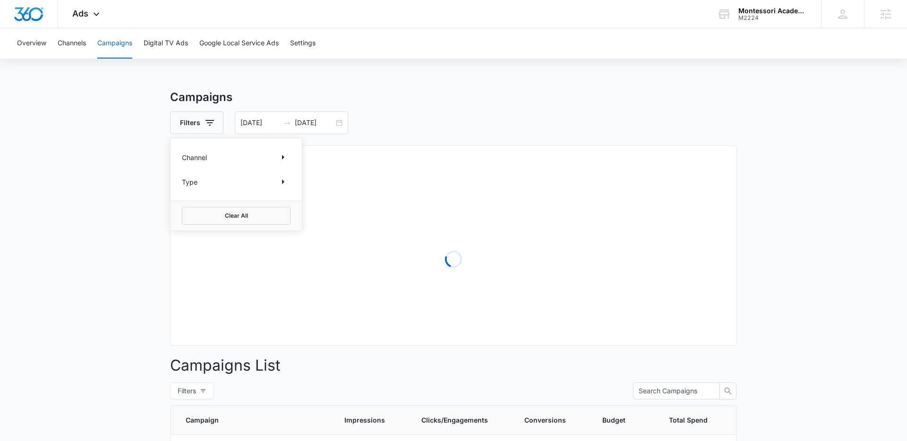
click at [124, 192] on main "Campaigns Filters Channel Type Clear All 07/12/2025 08/11/2025 Overall Results …" at bounding box center [453, 437] width 907 height 696
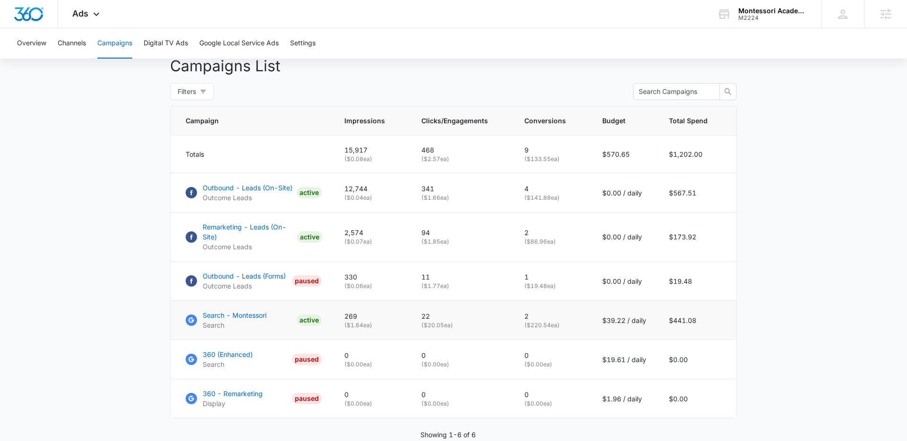
scroll to position [356, 0]
click at [88, 16] on span "Ads" at bounding box center [80, 13] width 16 height 10
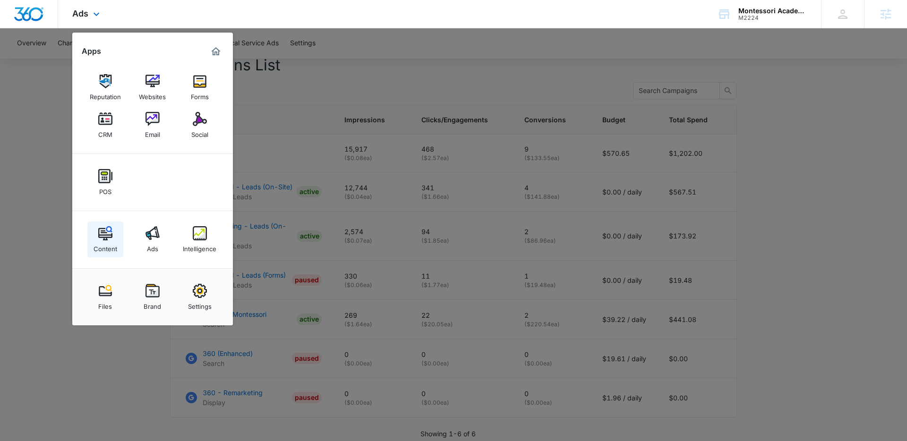
click at [101, 235] on img at bounding box center [105, 233] width 14 height 14
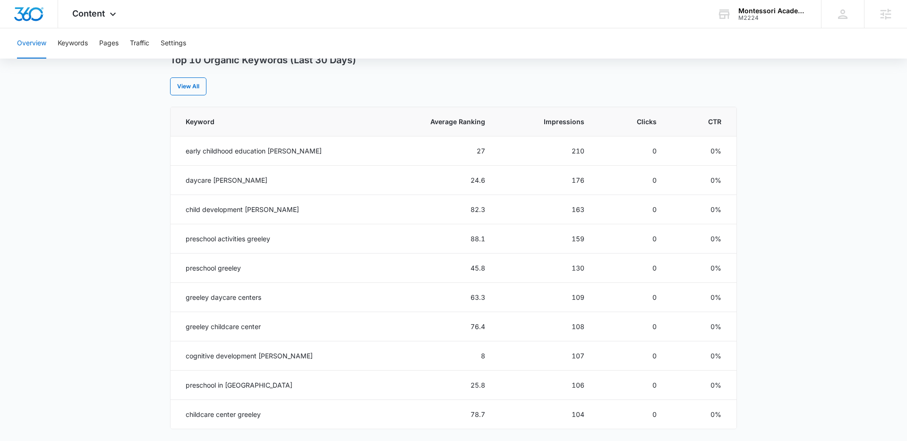
scroll to position [387, 0]
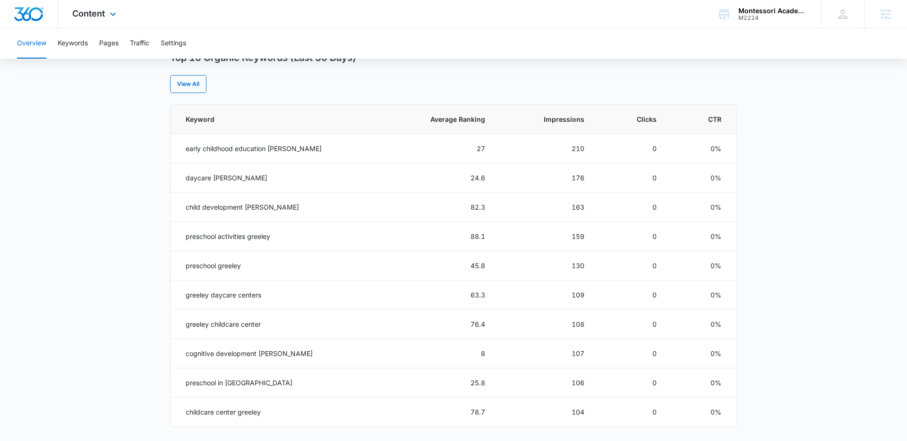
click at [96, 20] on div "Content Apps Reputation Websites Forms CRM Email Social POS Content Ads Intelli…" at bounding box center [95, 14] width 75 height 28
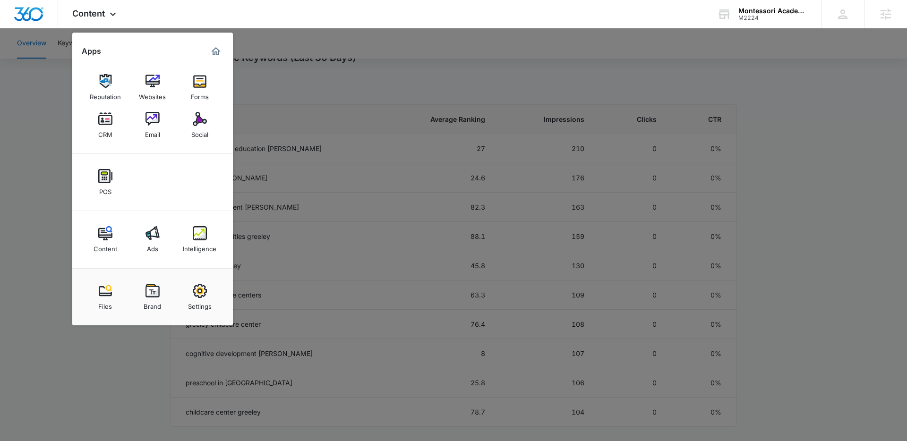
click at [195, 83] on img at bounding box center [200, 81] width 14 height 14
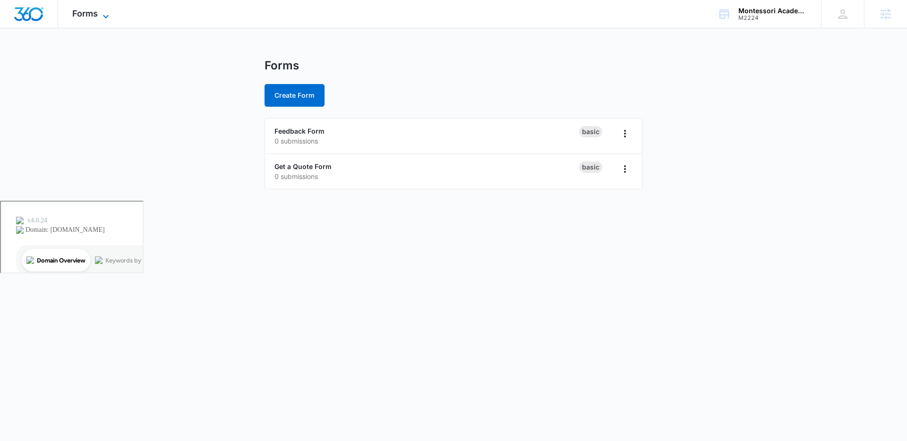
click at [100, 11] on icon at bounding box center [105, 16] width 11 height 11
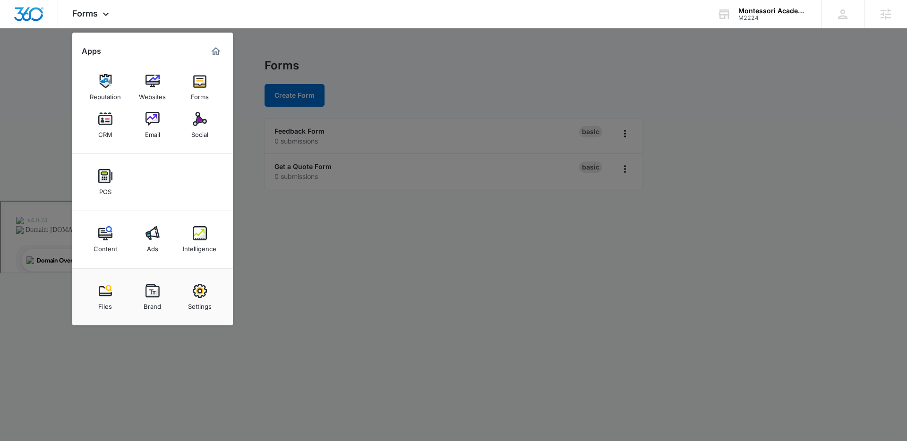
click at [147, 246] on div "Ads" at bounding box center [152, 246] width 11 height 12
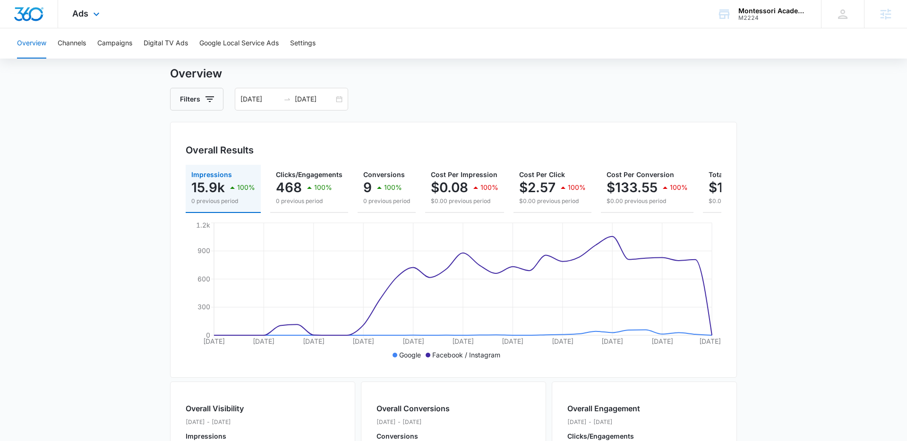
click at [89, 17] on div "Ads Apps Reputation Websites Forms CRM Email Social POS Content Ads Intelligenc…" at bounding box center [87, 14] width 58 height 28
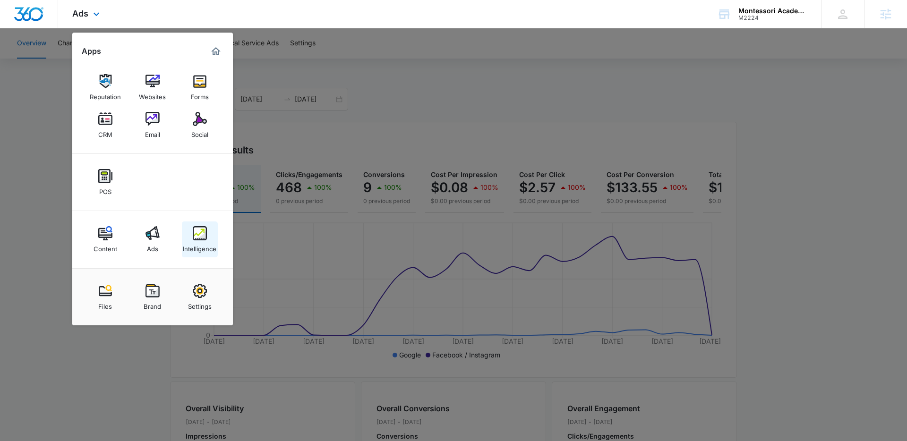
click at [201, 235] on img at bounding box center [200, 233] width 14 height 14
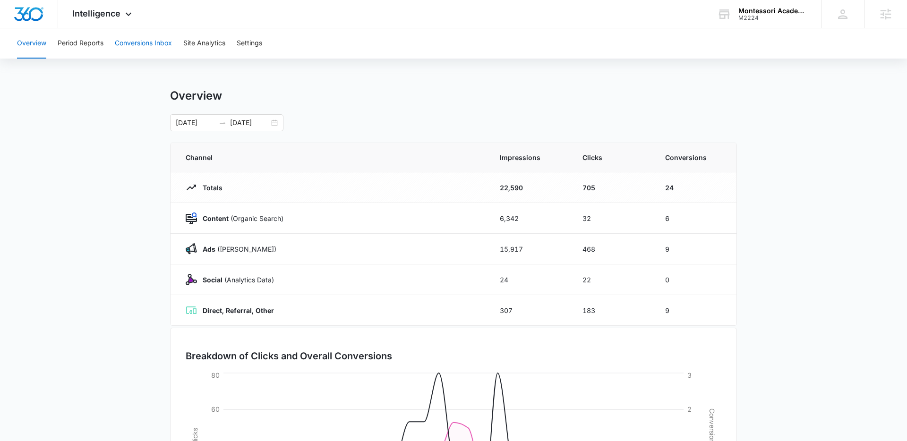
click at [142, 45] on button "Conversions Inbox" at bounding box center [143, 43] width 57 height 30
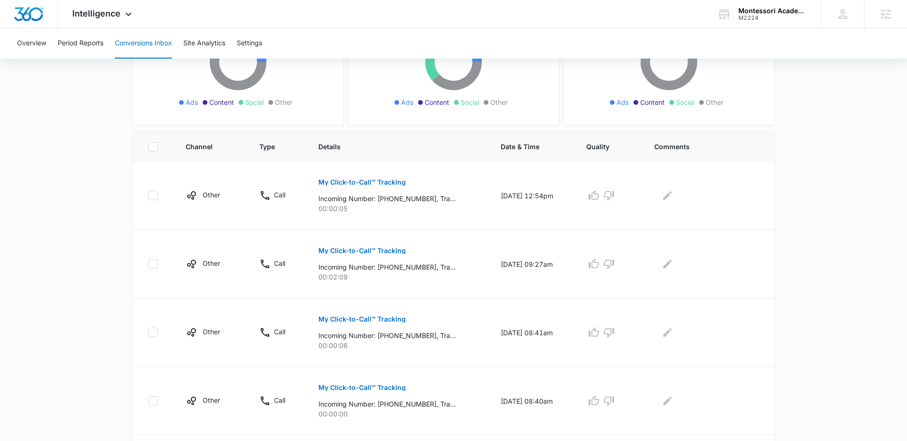
scroll to position [136, 0]
click at [241, 48] on button "Settings" at bounding box center [249, 43] width 25 height 30
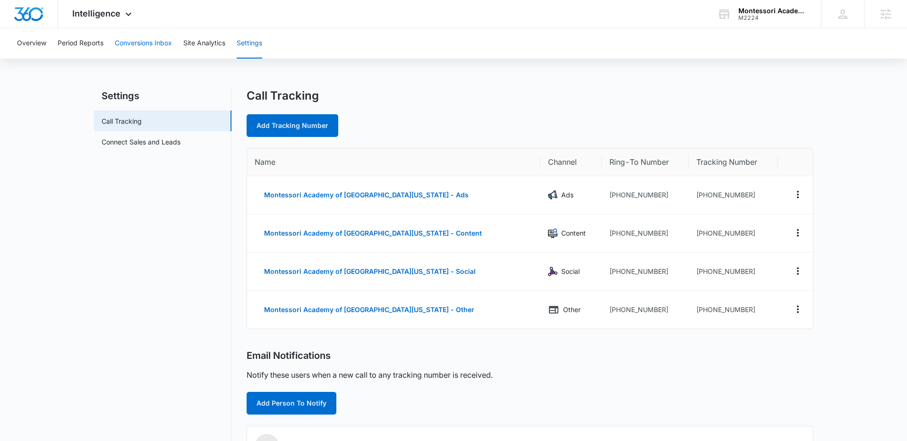
click at [161, 41] on button "Conversions Inbox" at bounding box center [143, 43] width 57 height 30
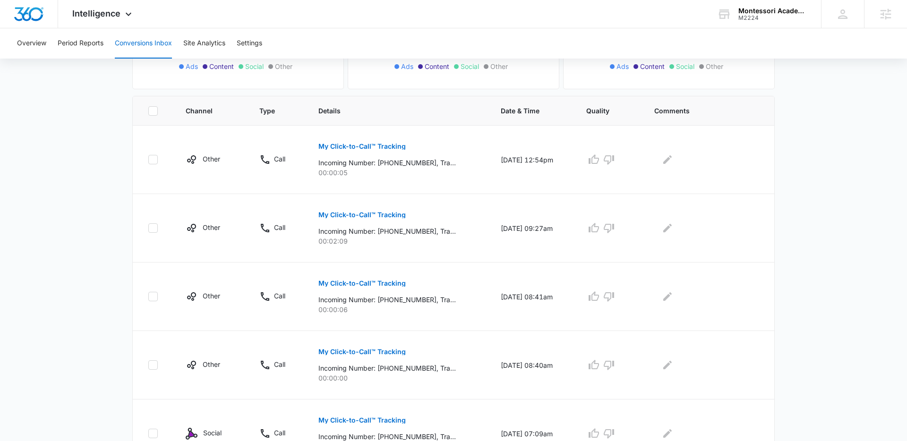
scroll to position [164, 0]
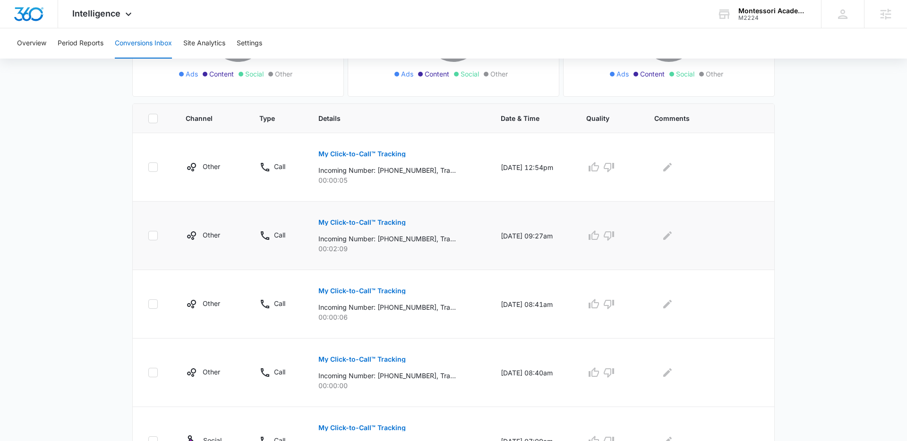
click at [335, 223] on p "My Click-to-Call™ Tracking" at bounding box center [361, 222] width 87 height 7
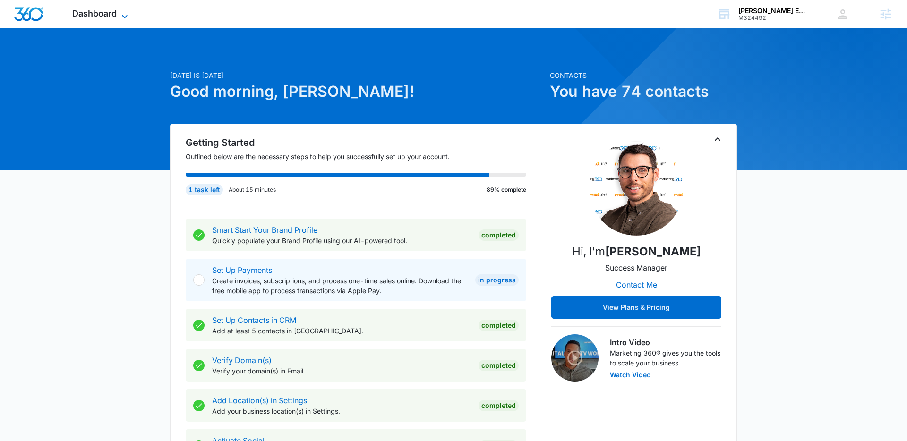
click at [121, 9] on div "Dashboard Apps Reputation Websites Forms CRM Email Social Payments POS Content …" at bounding box center [101, 14] width 86 height 28
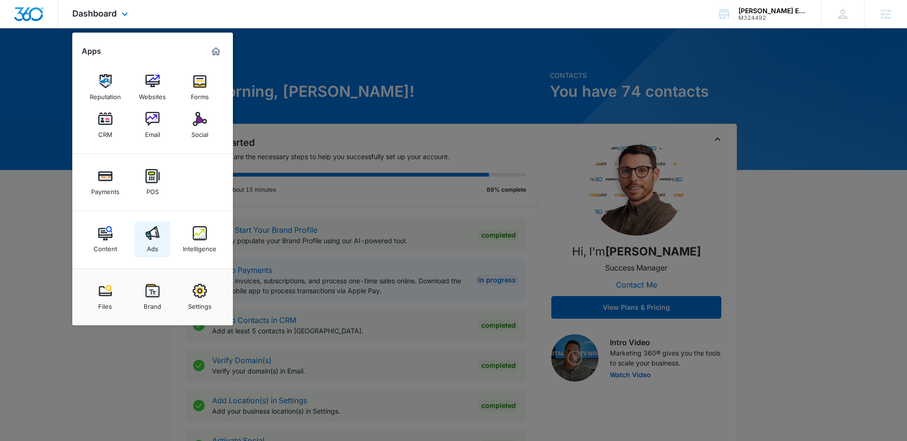
click at [150, 248] on div "Ads" at bounding box center [152, 246] width 11 height 12
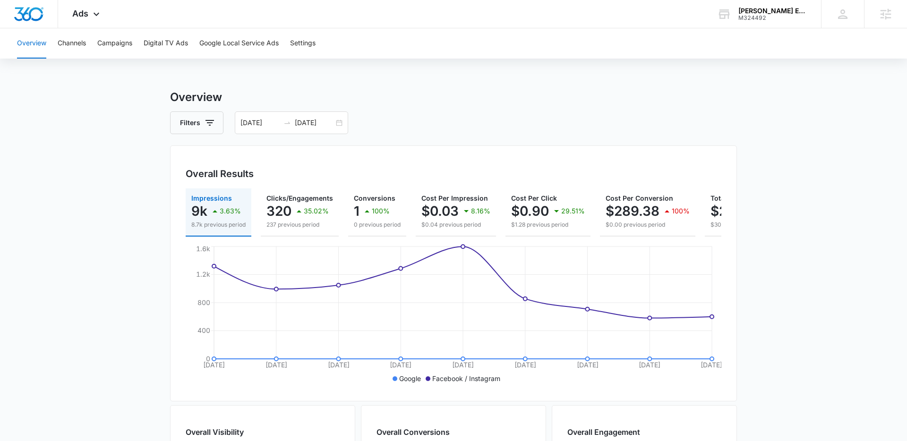
drag, startPoint x: 161, startPoint y: 177, endPoint x: 166, endPoint y: 176, distance: 5.8
click at [161, 177] on main "Overview Filters 07/17/2025 07/25/2025 Overall Results Impressions 9k 3.63% 8.7…" at bounding box center [453, 428] width 907 height 678
click at [339, 123] on div "07/17/2025 07/25/2025" at bounding box center [291, 122] width 113 height 23
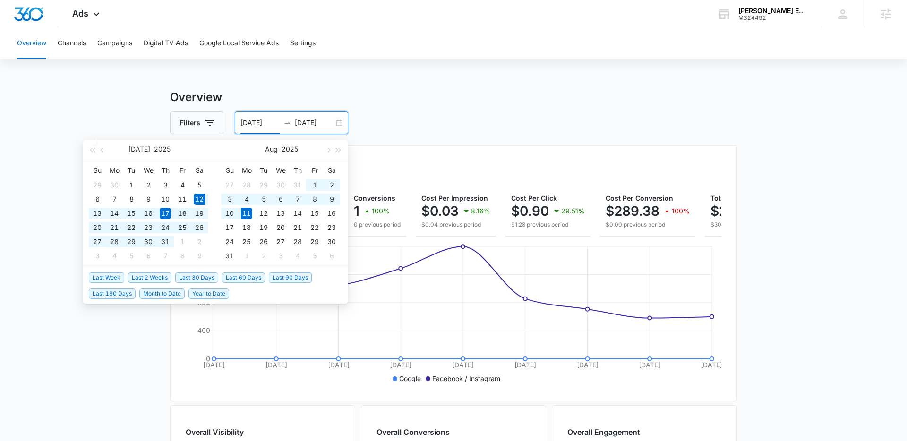
click at [196, 275] on span "Last 30 Days" at bounding box center [196, 277] width 43 height 10
type input "[DATE]"
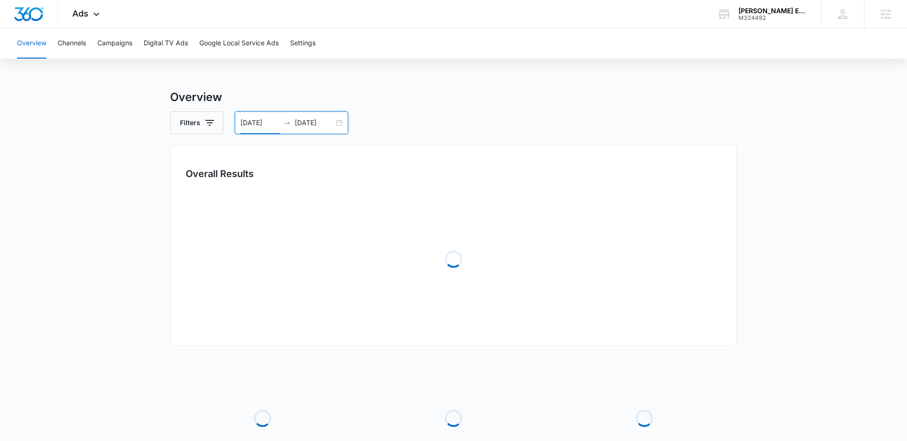
click at [117, 280] on main "Overview Filters [DATE] [DATE] Overall Results Loading Loading Loading Loading …" at bounding box center [453, 306] width 907 height 434
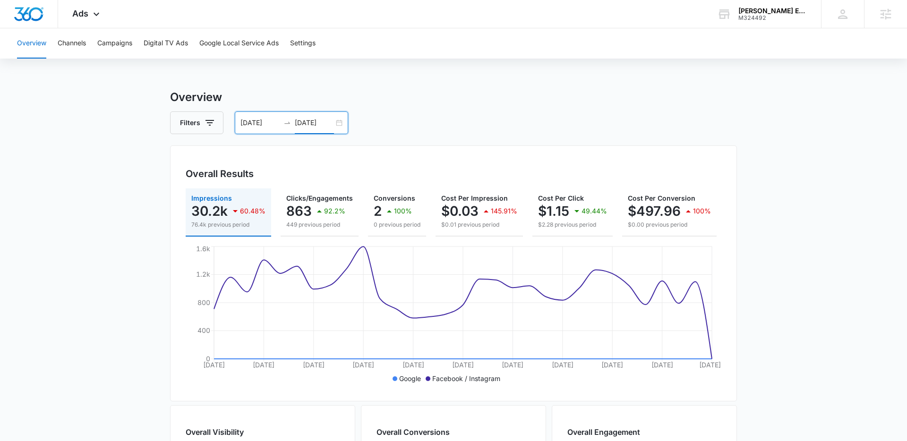
click at [326, 126] on input "[DATE]" at bounding box center [314, 123] width 39 height 10
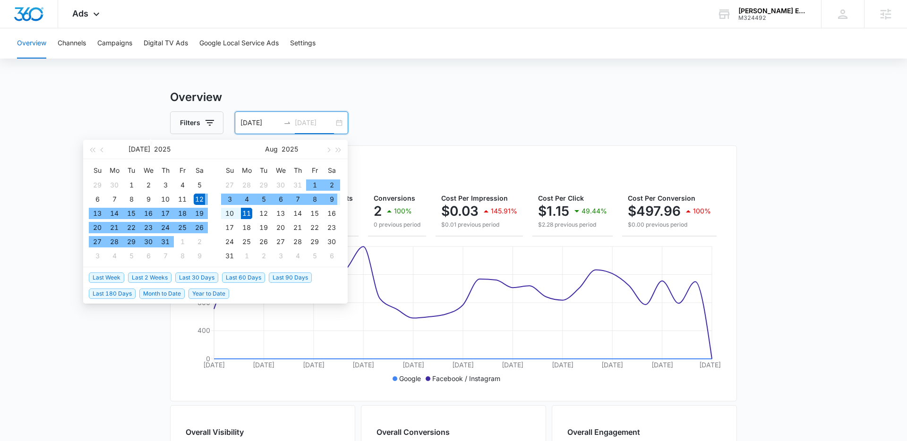
type input "[DATE]"
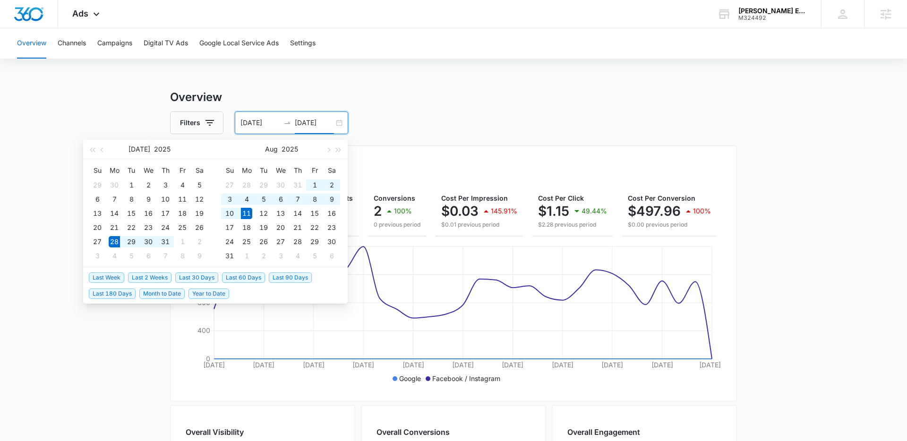
click at [154, 274] on span "Last 2 Weeks" at bounding box center [149, 277] width 43 height 10
type input "07/28/2025"
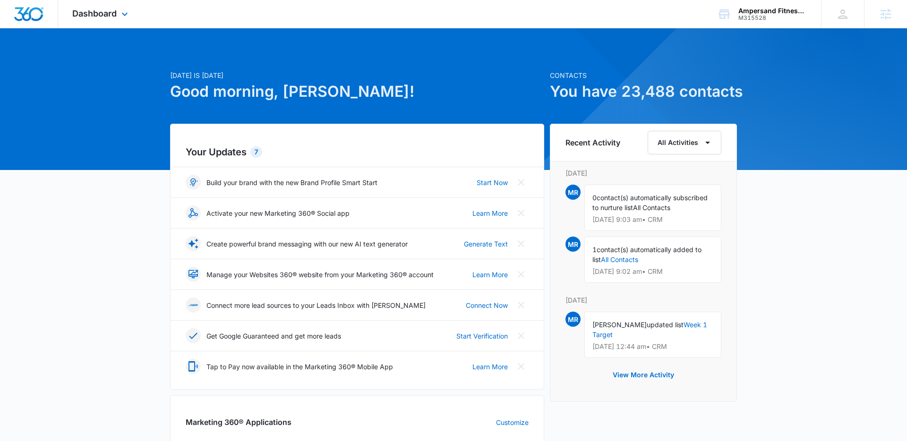
drag, startPoint x: 113, startPoint y: 14, endPoint x: 113, endPoint y: 19, distance: 5.7
click at [113, 14] on span "Dashboard" at bounding box center [94, 13] width 44 height 10
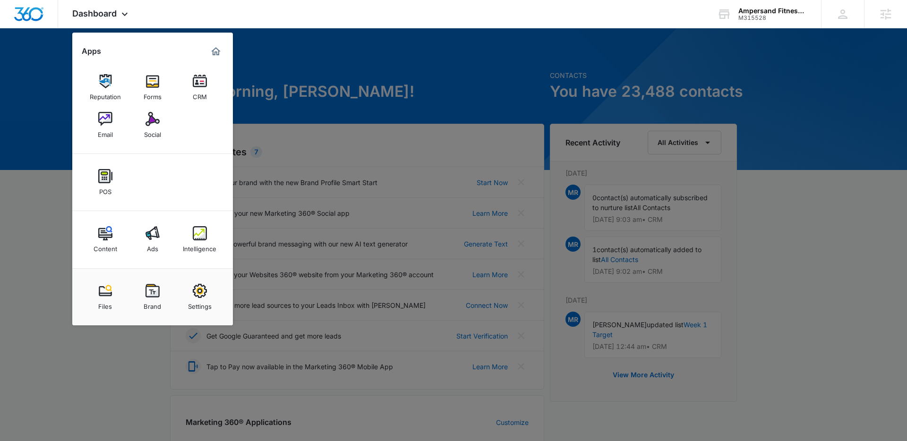
click at [104, 115] on img at bounding box center [105, 119] width 14 height 14
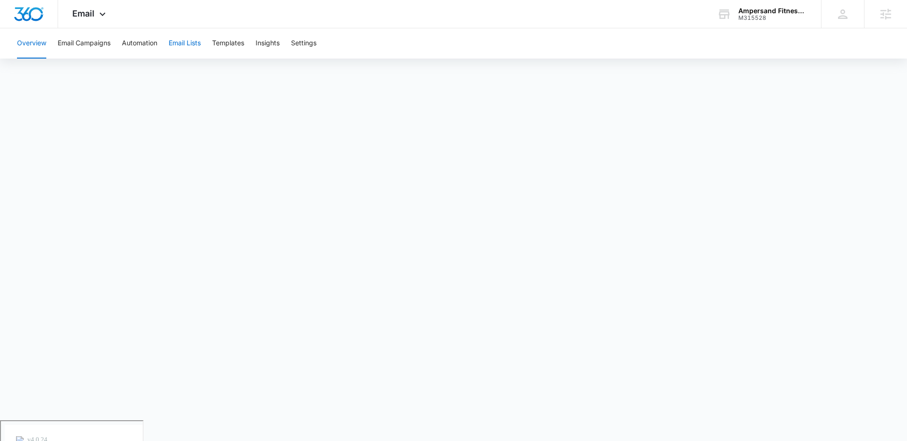
click at [191, 44] on button "Email Lists" at bounding box center [185, 43] width 32 height 30
click at [100, 12] on icon at bounding box center [102, 16] width 11 height 11
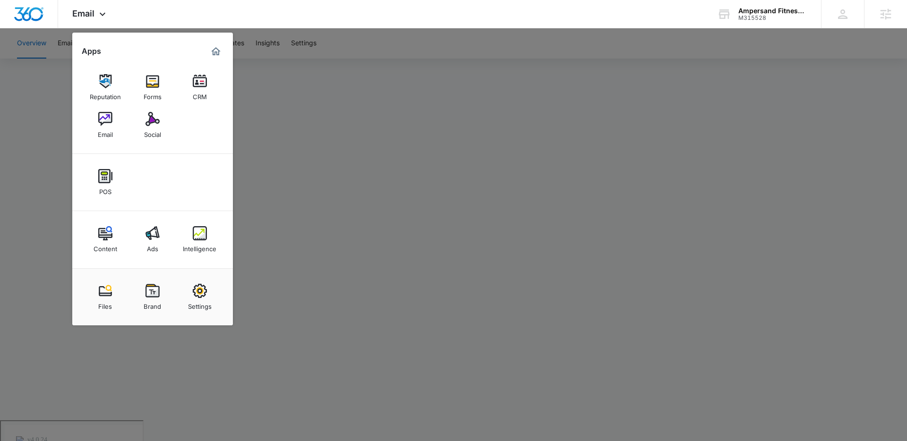
click at [102, 230] on img at bounding box center [105, 233] width 14 height 14
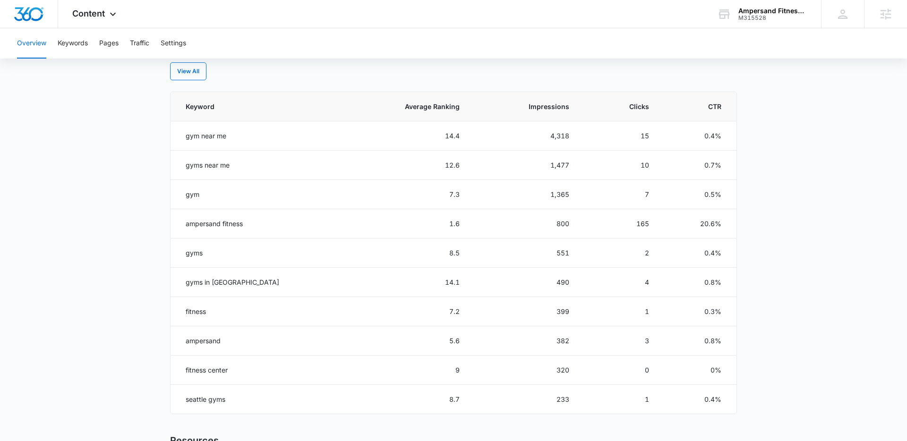
scroll to position [394, 0]
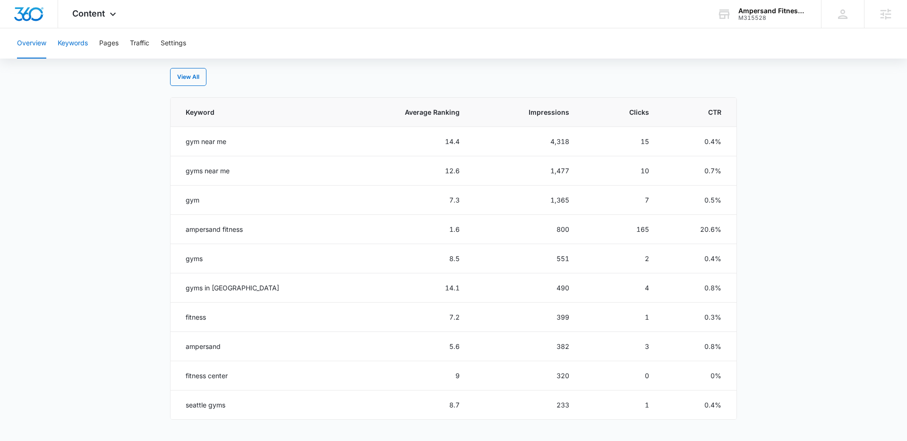
drag, startPoint x: 71, startPoint y: 43, endPoint x: 68, endPoint y: 96, distance: 53.0
click at [71, 44] on button "Keywords" at bounding box center [73, 43] width 30 height 30
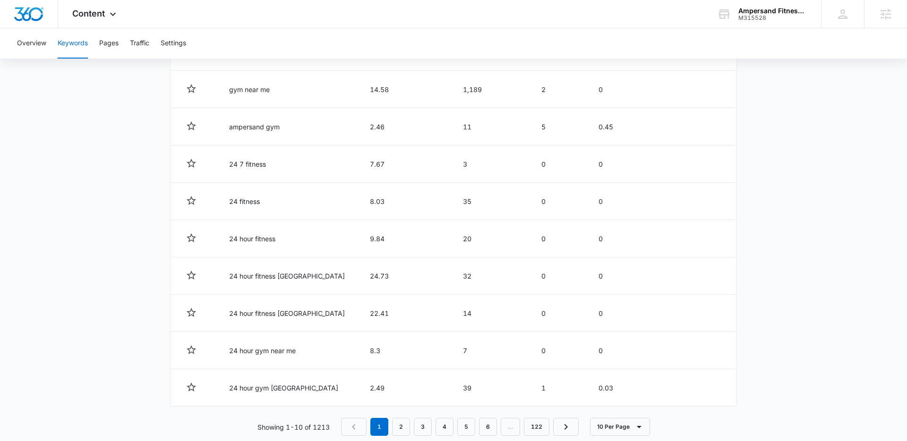
scroll to position [418, 0]
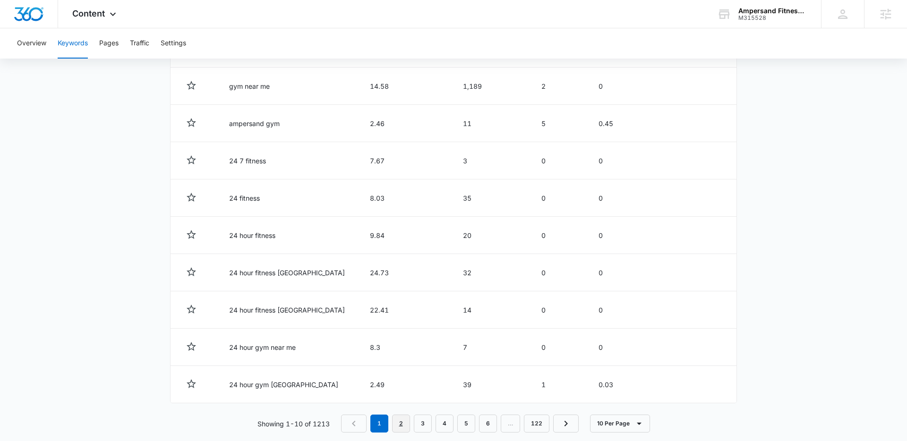
click at [399, 429] on link "2" at bounding box center [401, 424] width 18 height 18
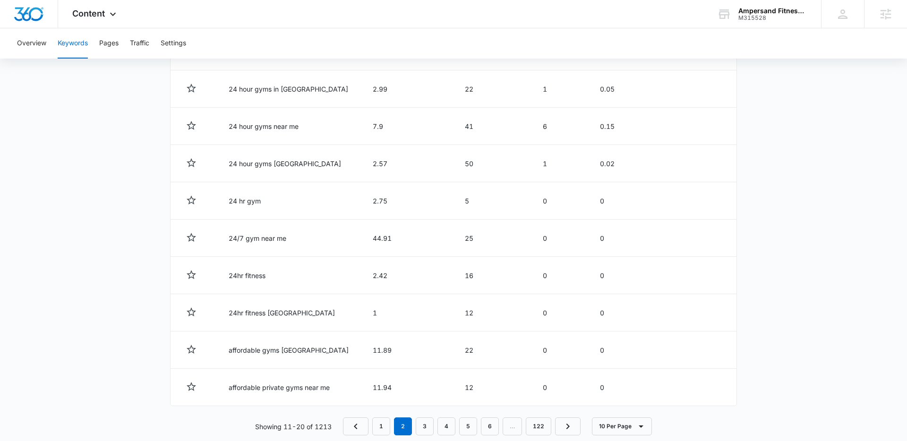
scroll to position [432, 0]
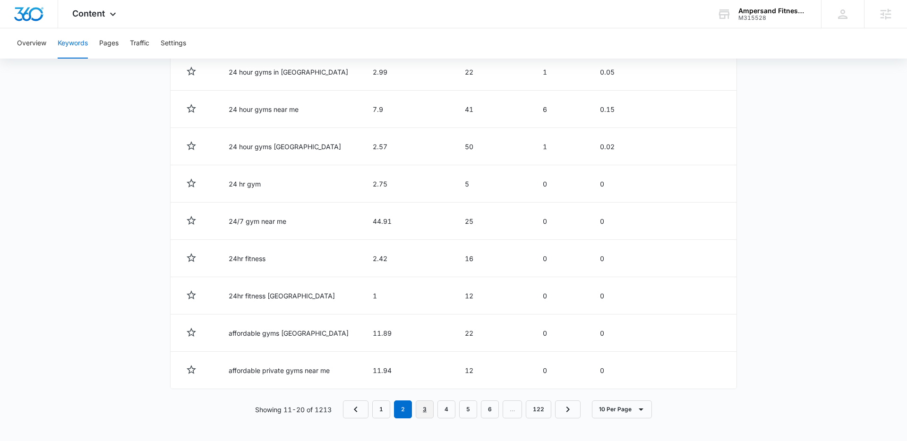
click at [423, 411] on link "3" at bounding box center [425, 409] width 18 height 18
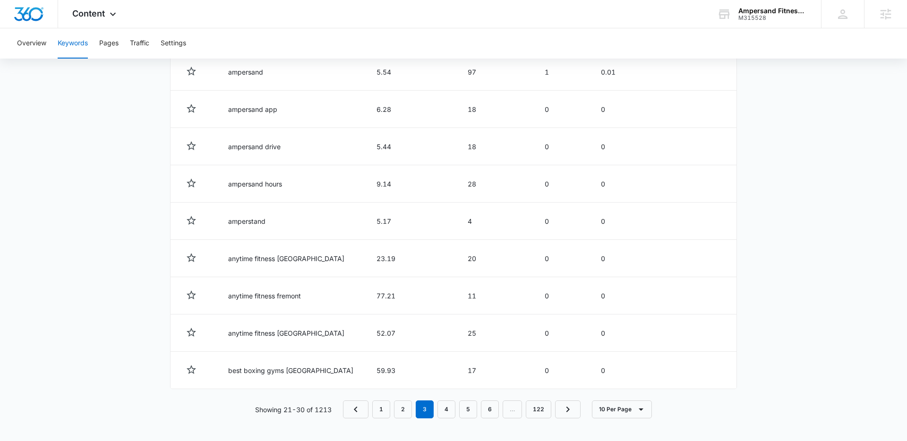
click at [154, 317] on main "Keywords Keywords are words used for search engine optimization (SEO). This rep…" at bounding box center [453, 49] width 907 height 784
click at [448, 415] on link "4" at bounding box center [446, 409] width 18 height 18
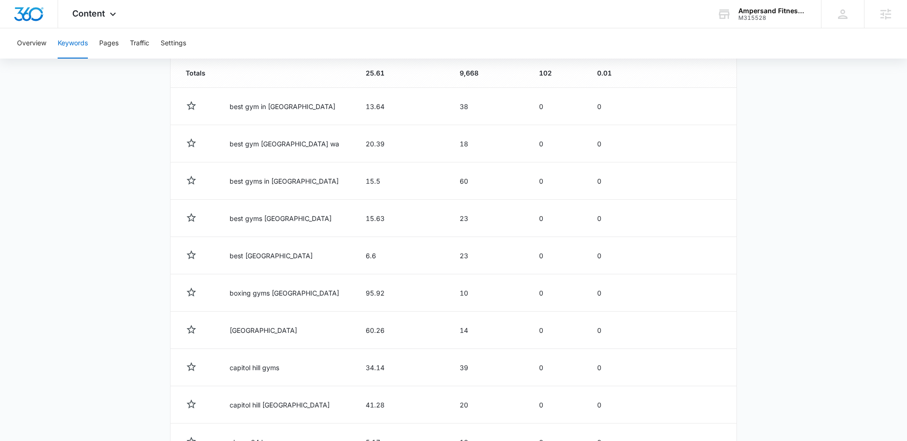
scroll to position [365, 0]
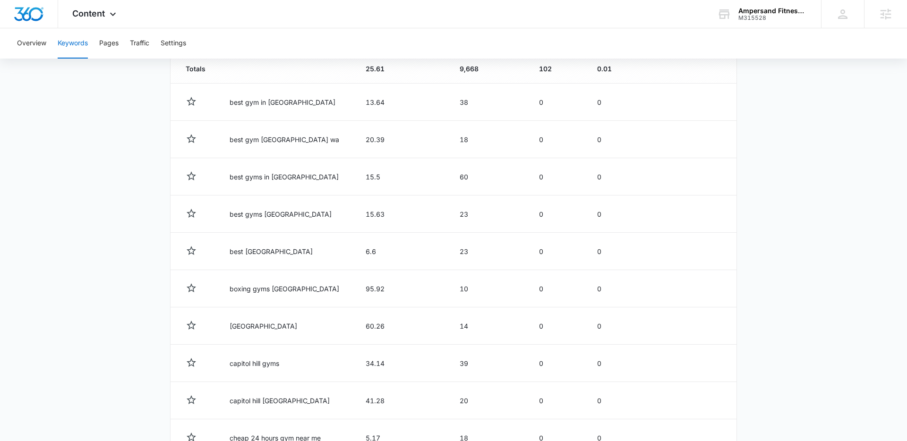
click at [115, 252] on main "Keywords Keywords are words used for search engine optimization (SEO). This rep…" at bounding box center [453, 116] width 907 height 784
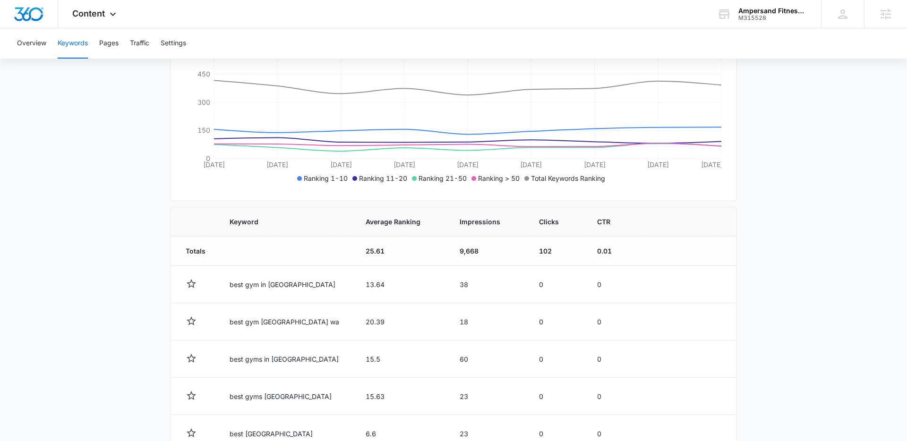
scroll to position [180, 0]
click at [94, 260] on main "Keywords Keywords are words used for search engine optimization (SEO). This rep…" at bounding box center [453, 301] width 907 height 784
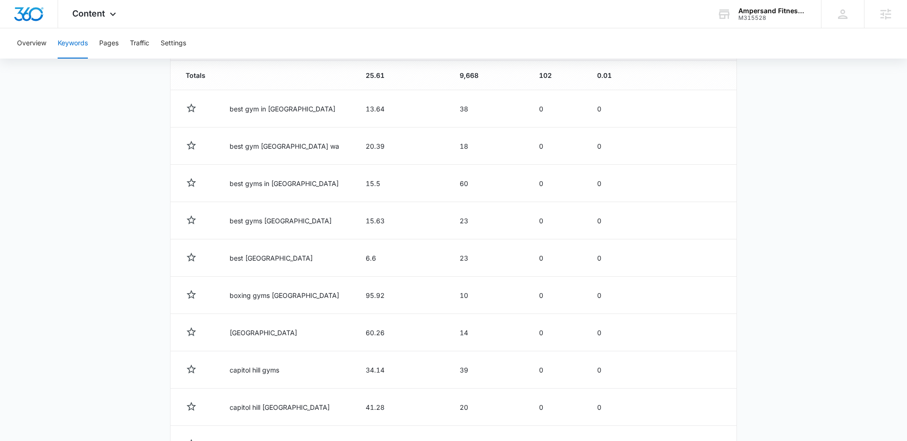
scroll to position [360, 0]
click at [111, 249] on main "Keywords Keywords are words used for search engine optimization (SEO). This rep…" at bounding box center [453, 120] width 907 height 784
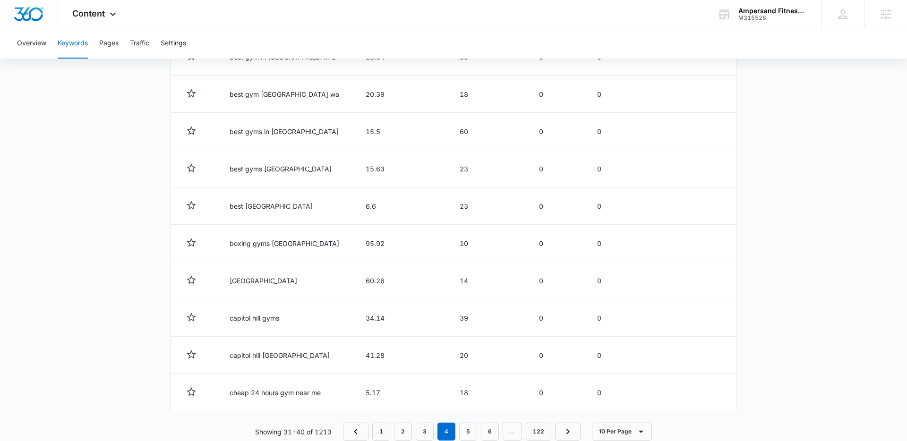
scroll to position [432, 0]
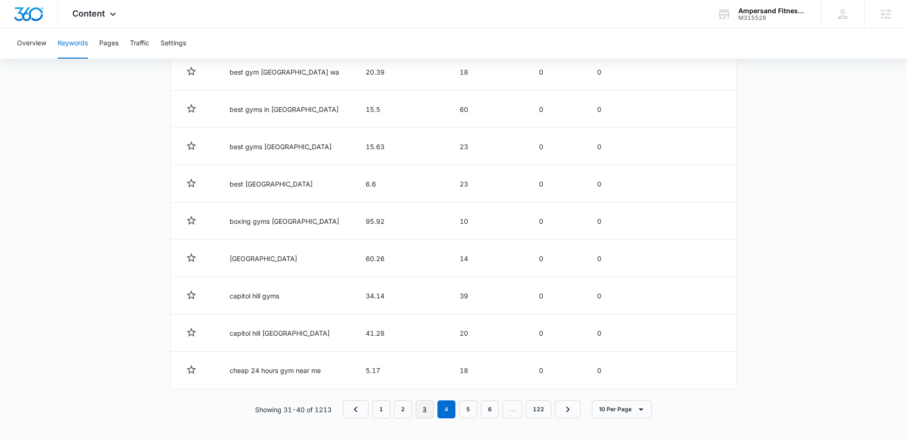
click at [424, 415] on link "3" at bounding box center [425, 409] width 18 height 18
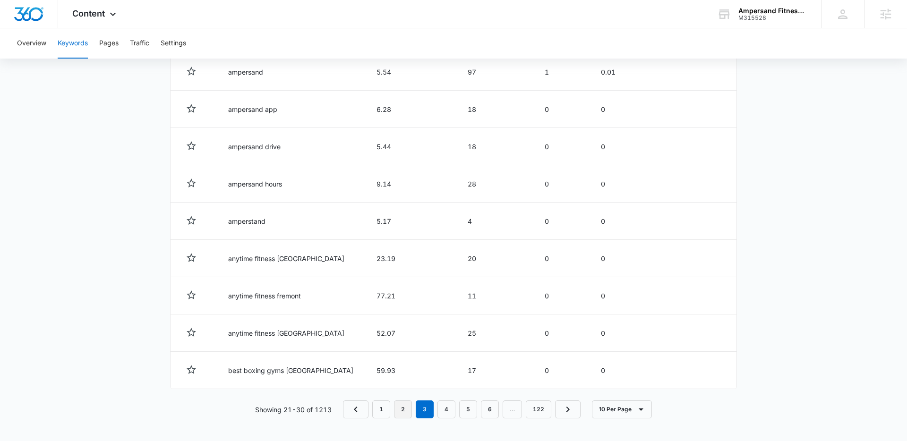
click at [406, 412] on link "2" at bounding box center [403, 409] width 18 height 18
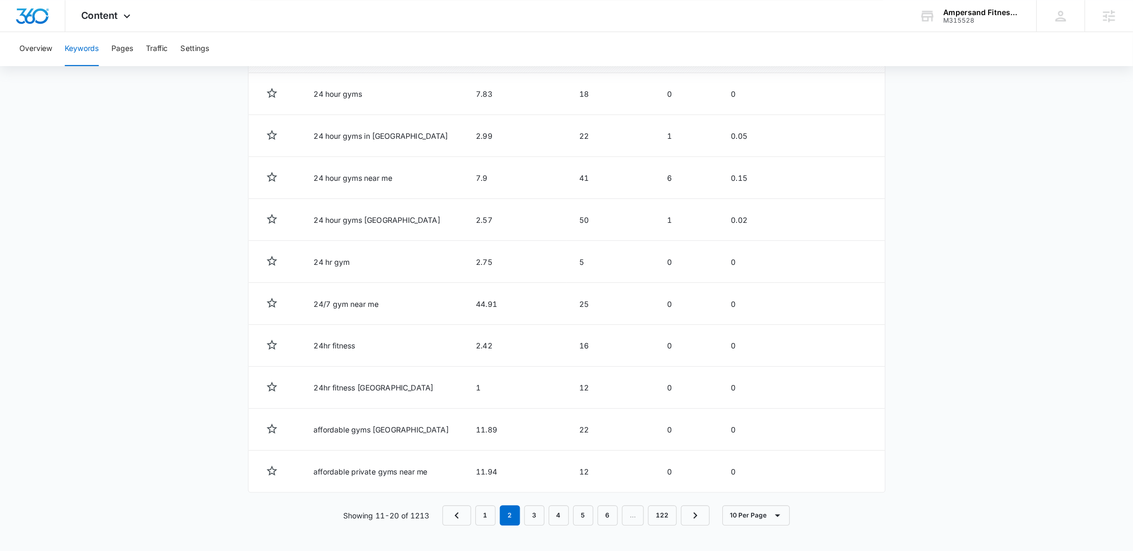
scroll to position [323, 0]
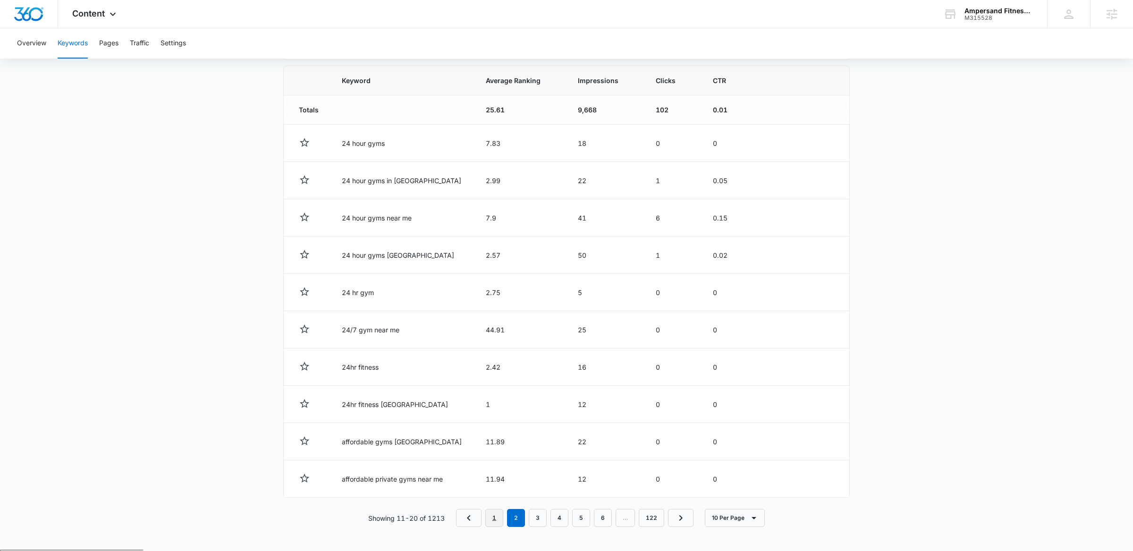
click at [495, 441] on link "1" at bounding box center [494, 518] width 18 height 18
click at [514, 441] on link "2" at bounding box center [514, 518] width 18 height 18
click at [538, 441] on link "3" at bounding box center [538, 518] width 18 height 18
click at [557, 441] on link "4" at bounding box center [560, 518] width 18 height 18
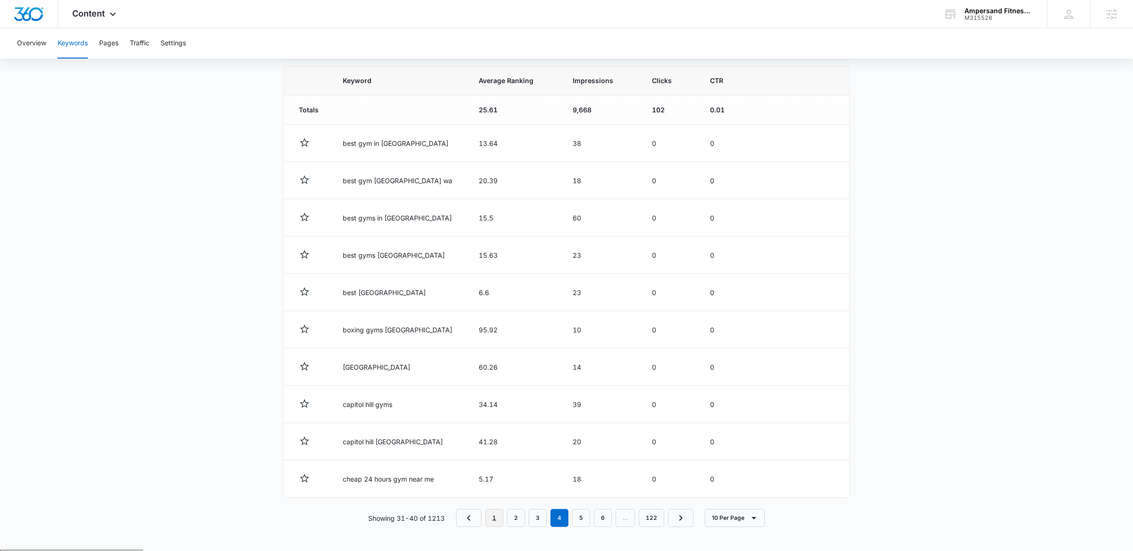
click at [492, 441] on link "1" at bounding box center [494, 518] width 18 height 18
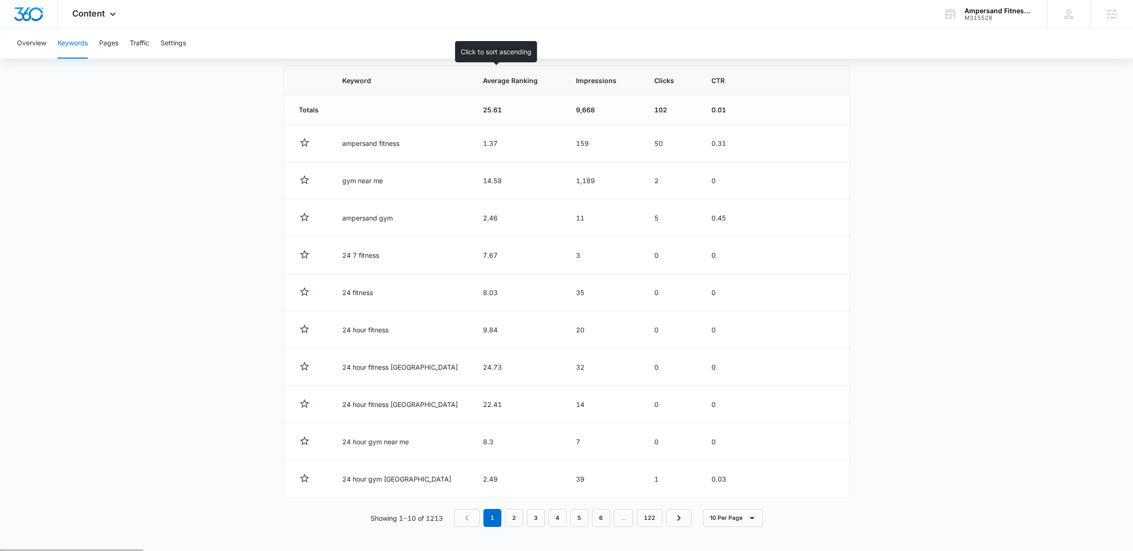
click at [483, 84] on span "Average Ranking" at bounding box center [511, 81] width 57 height 10
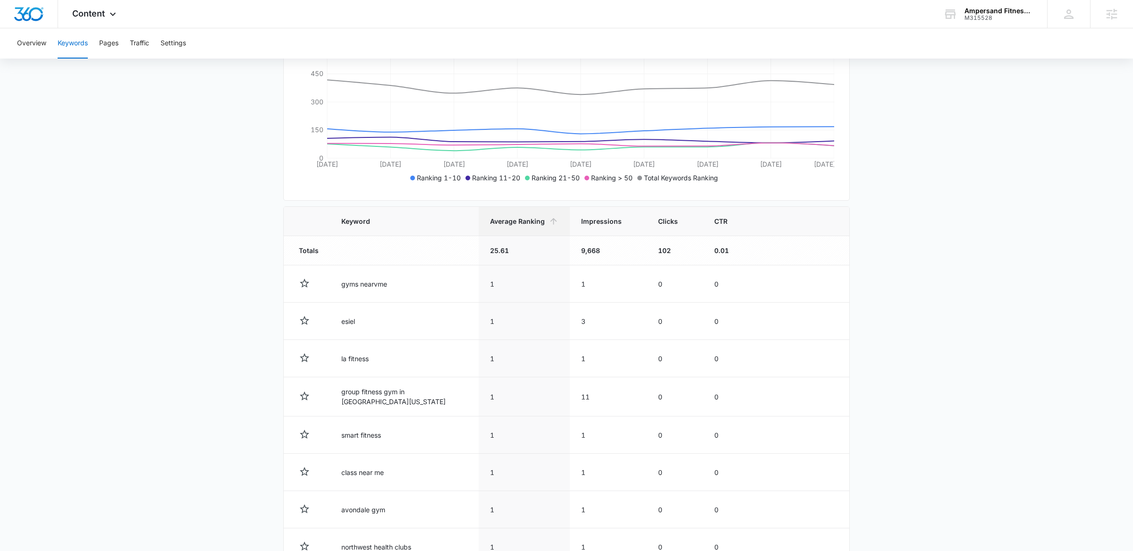
scroll to position [185, 0]
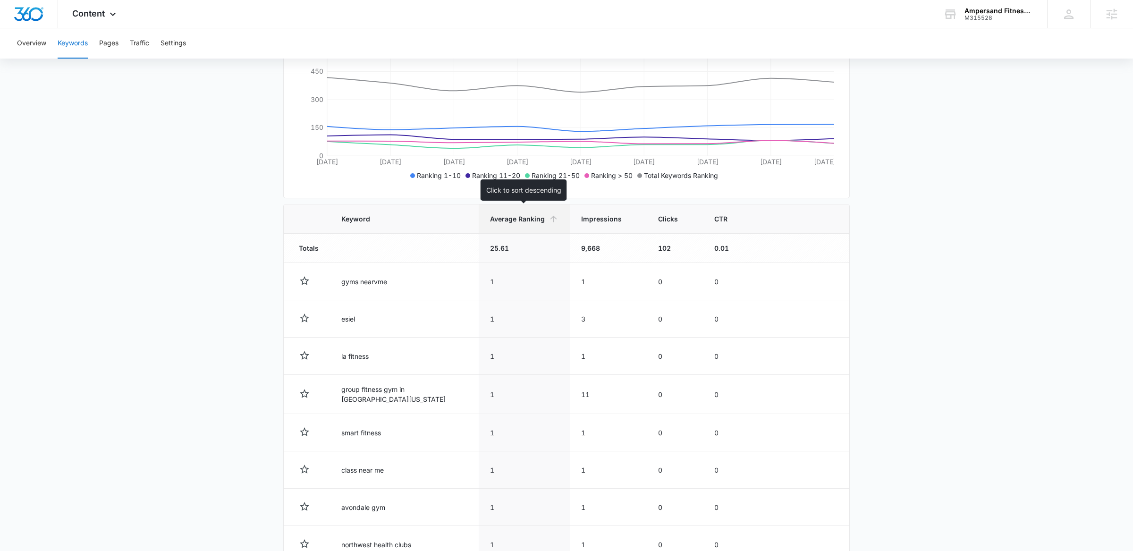
click at [518, 225] on th "Average Ranking" at bounding box center [524, 218] width 91 height 29
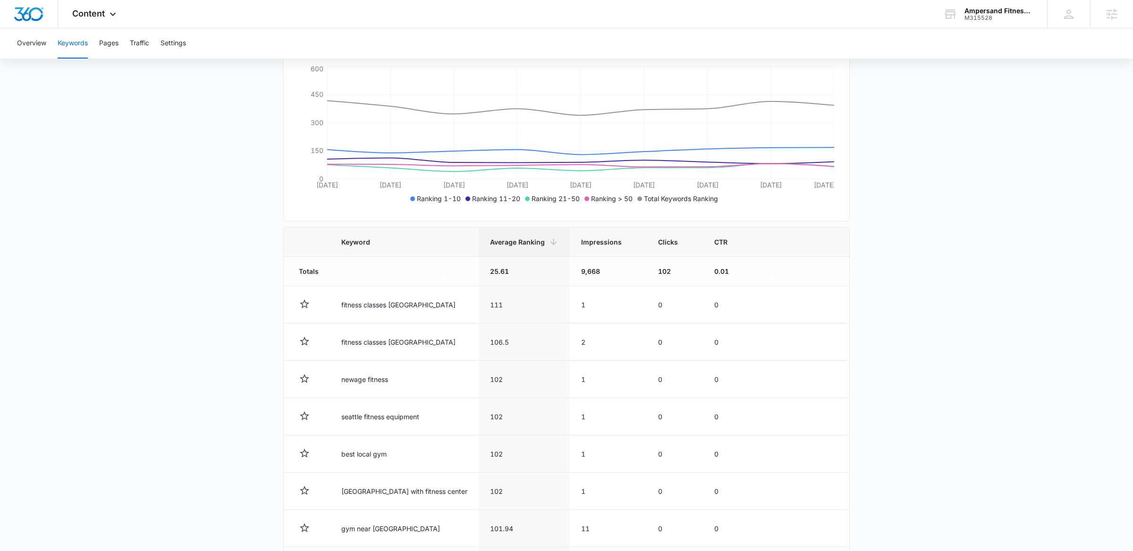
scroll to position [187, 0]
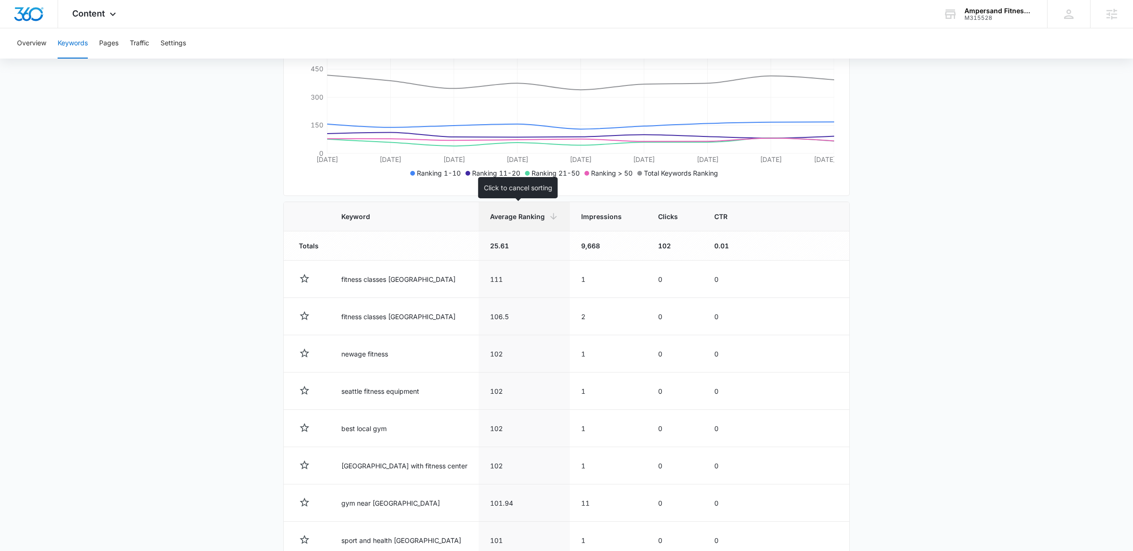
drag, startPoint x: 502, startPoint y: 221, endPoint x: 408, endPoint y: 225, distance: 94.0
click at [500, 222] on th "Average Ranking" at bounding box center [524, 216] width 91 height 29
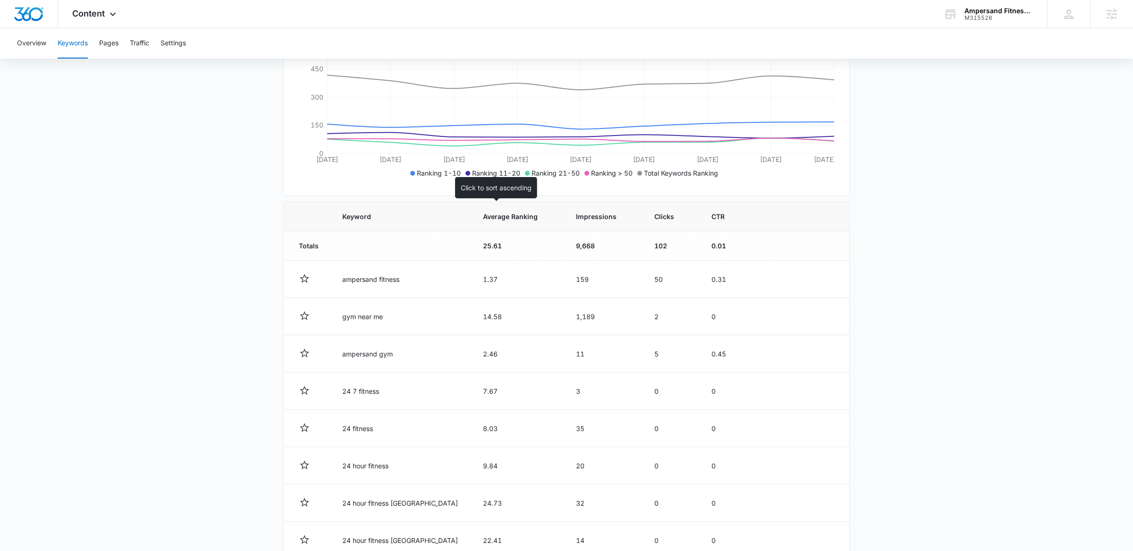
click at [483, 215] on span "Average Ranking" at bounding box center [511, 217] width 57 height 10
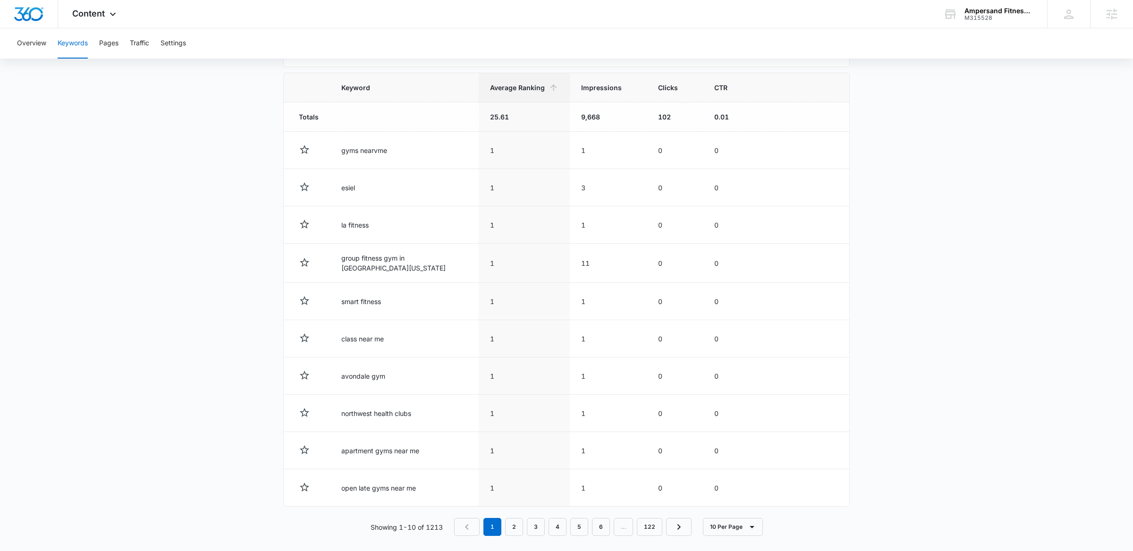
scroll to position [320, 0]
click at [515, 441] on link "2" at bounding box center [514, 523] width 18 height 18
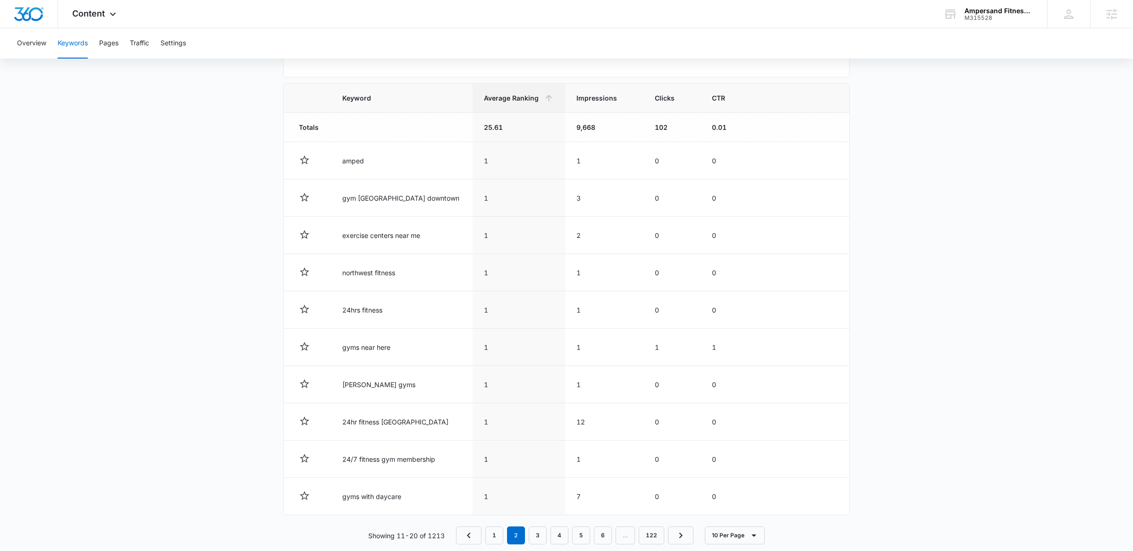
scroll to position [305, 0]
click at [536, 441] on link "3" at bounding box center [538, 537] width 18 height 18
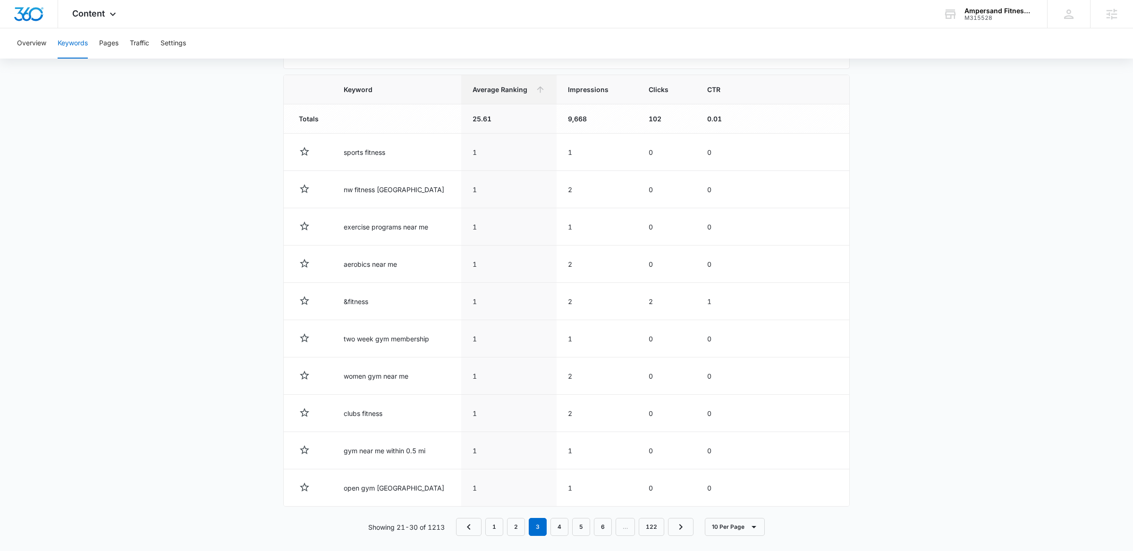
scroll to position [315, 0]
click at [562, 441] on link "4" at bounding box center [560, 526] width 18 height 18
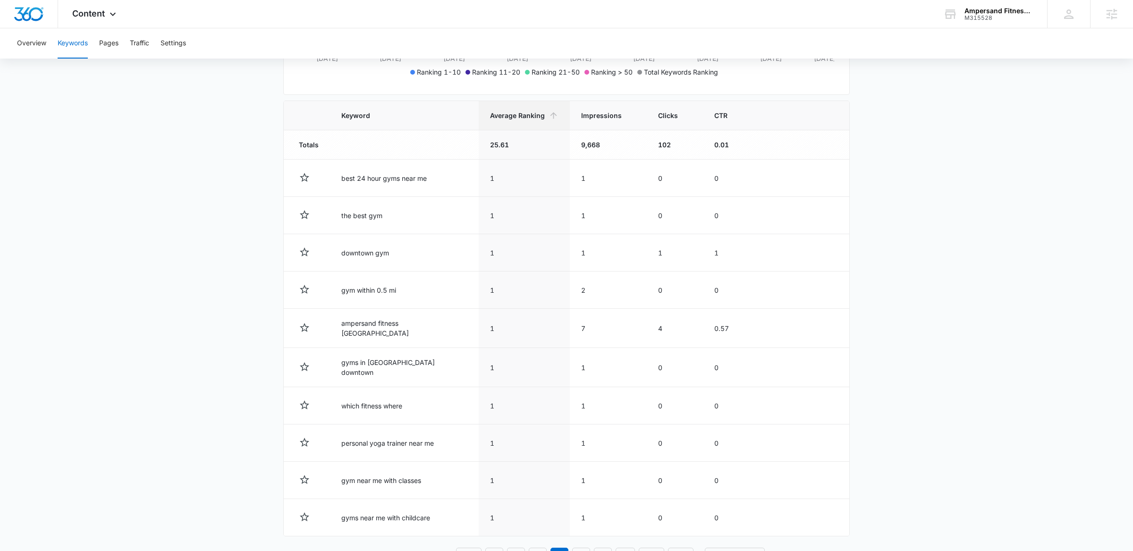
scroll to position [286, 0]
click at [658, 116] on span "Clicks" at bounding box center [668, 118] width 20 height 10
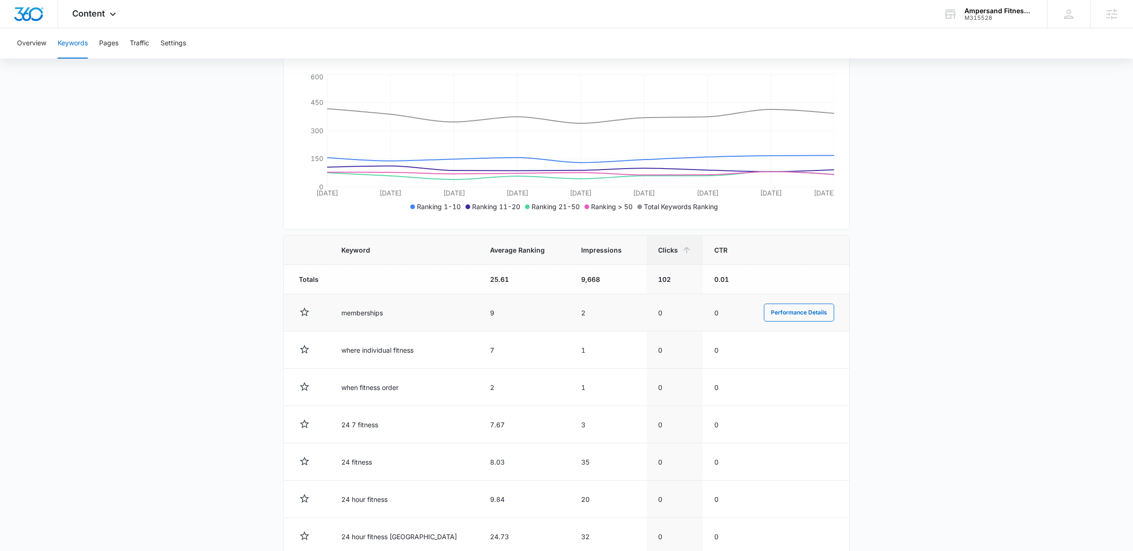
scroll to position [172, 0]
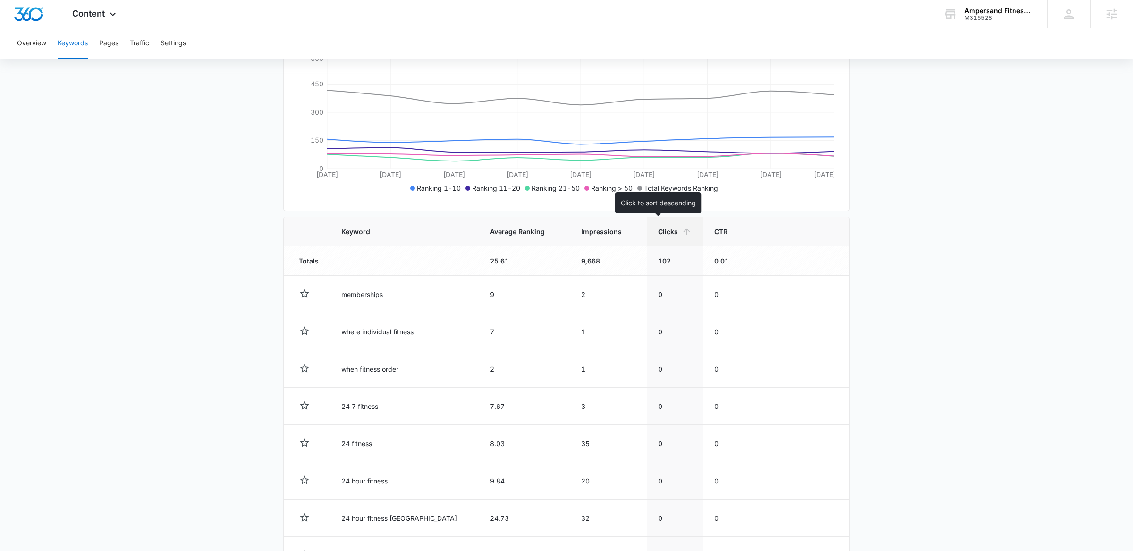
click at [658, 233] on span "Clicks" at bounding box center [668, 232] width 20 height 10
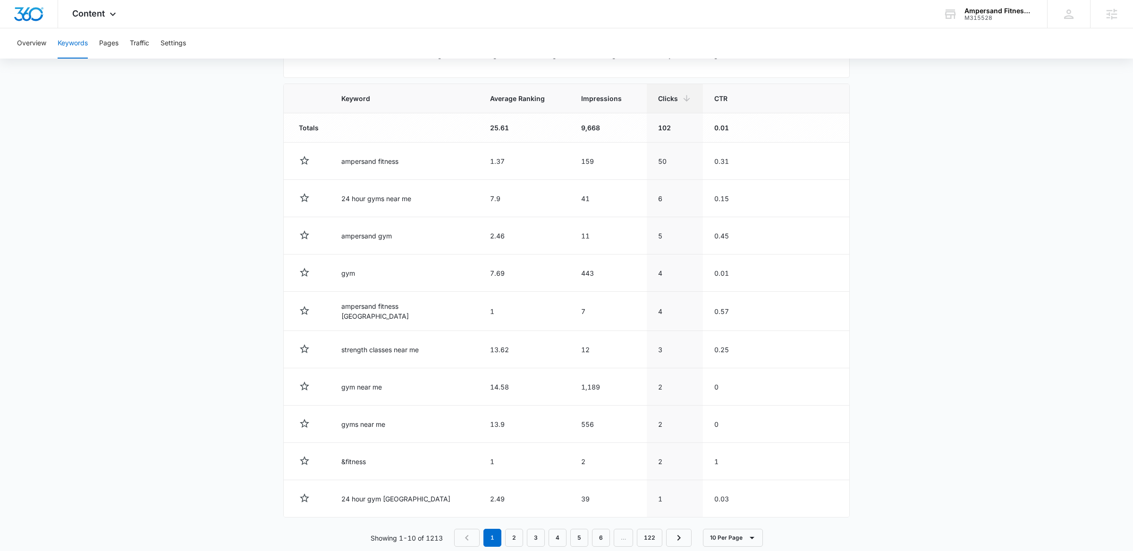
scroll to position [323, 0]
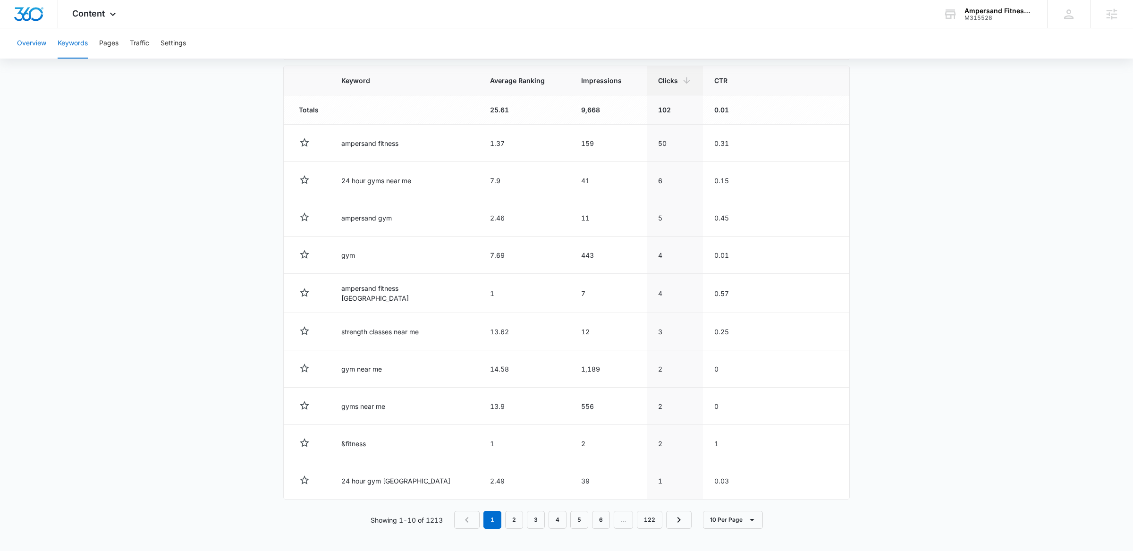
click at [26, 35] on button "Overview" at bounding box center [31, 43] width 29 height 30
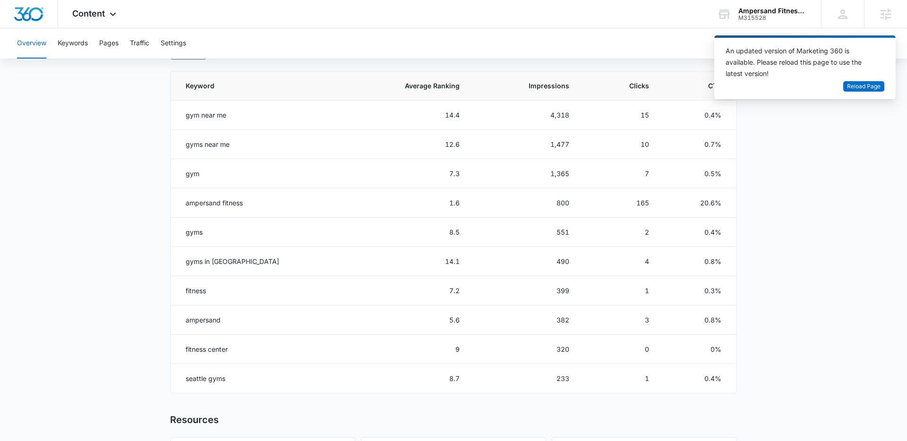
scroll to position [402, 0]
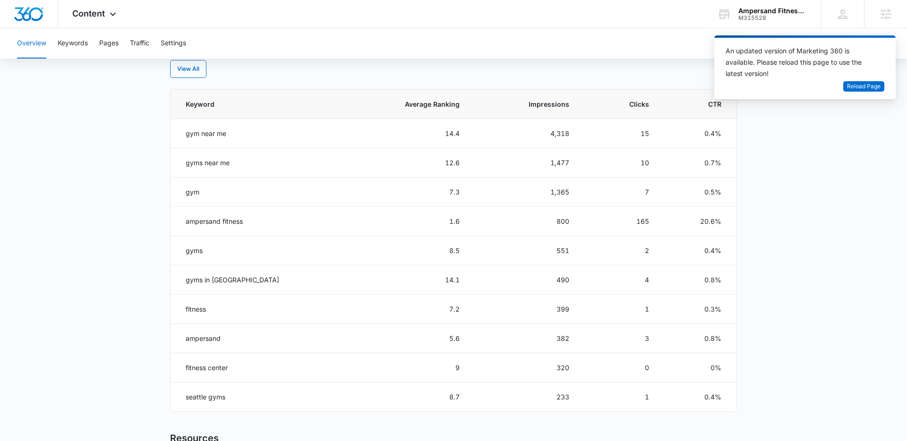
click at [86, 188] on main "Overview Overall Organic Performance (Last 30 Days) Compared to: Jun 12, 2025 -…" at bounding box center [453, 144] width 907 height 915
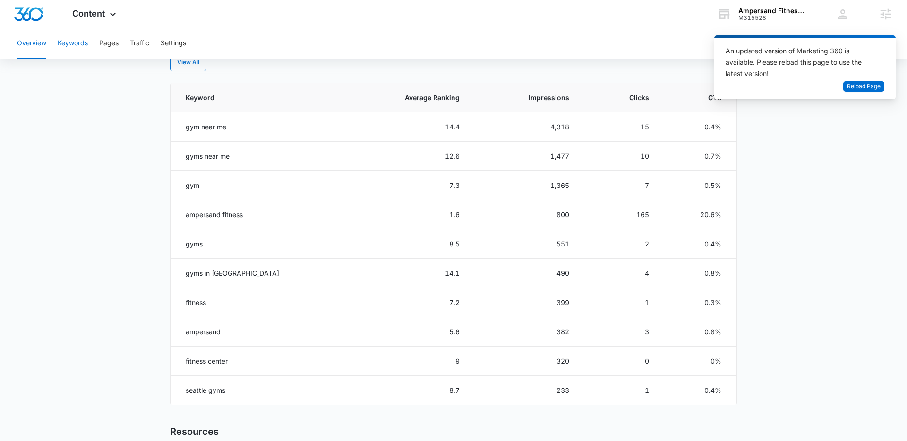
click at [80, 41] on button "Keywords" at bounding box center [73, 43] width 30 height 30
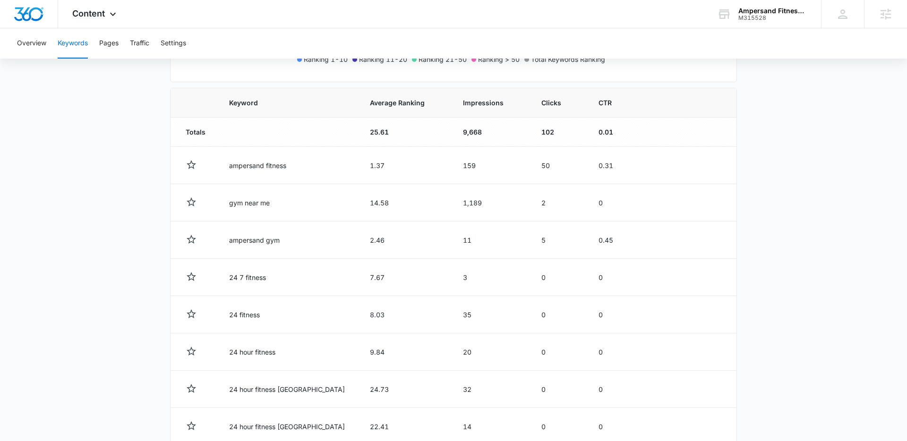
scroll to position [306, 0]
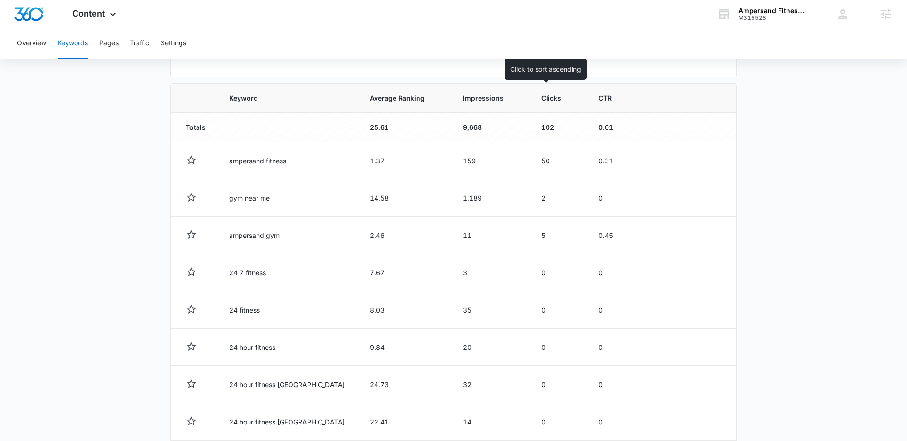
click at [541, 99] on span "Clicks" at bounding box center [551, 98] width 21 height 10
click at [553, 102] on div "Clicks" at bounding box center [562, 98] width 34 height 10
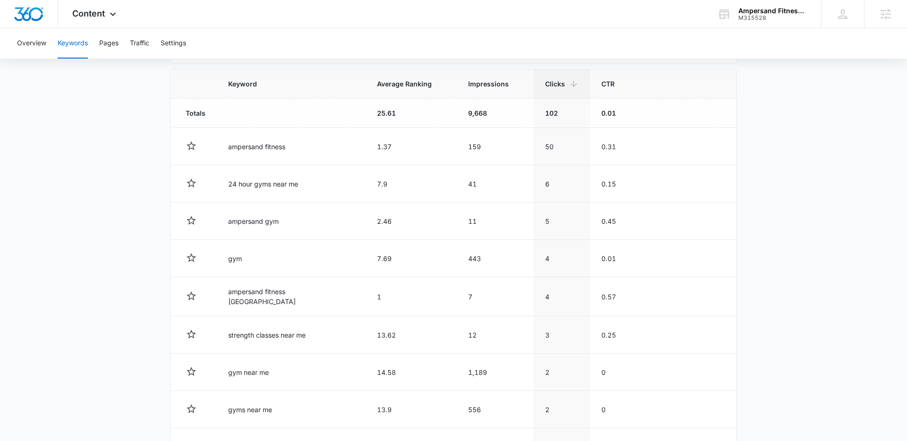
scroll to position [322, 0]
drag, startPoint x: 298, startPoint y: 183, endPoint x: 226, endPoint y: 184, distance: 71.8
click at [227, 184] on td "24 hour gyms near me" at bounding box center [291, 182] width 149 height 37
copy td "24 hour gyms near me"
click at [139, 168] on main "Keywords Keywords are words used for search engine optimization (SEO). This rep…" at bounding box center [453, 160] width 907 height 786
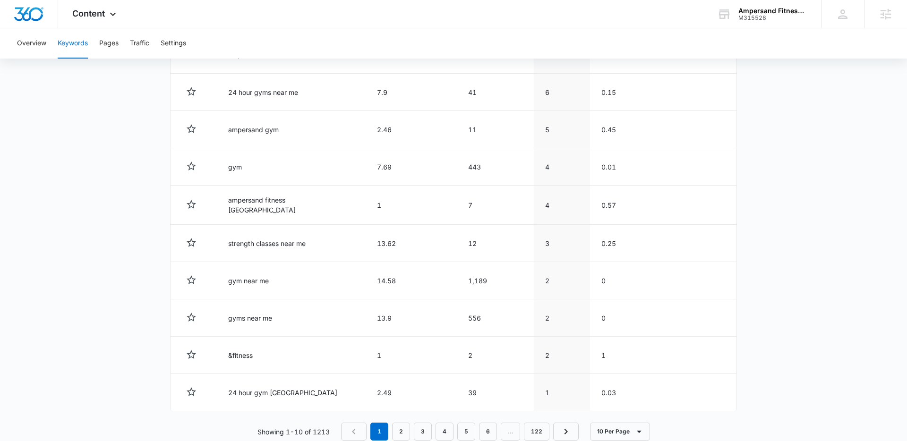
scroll to position [432, 0]
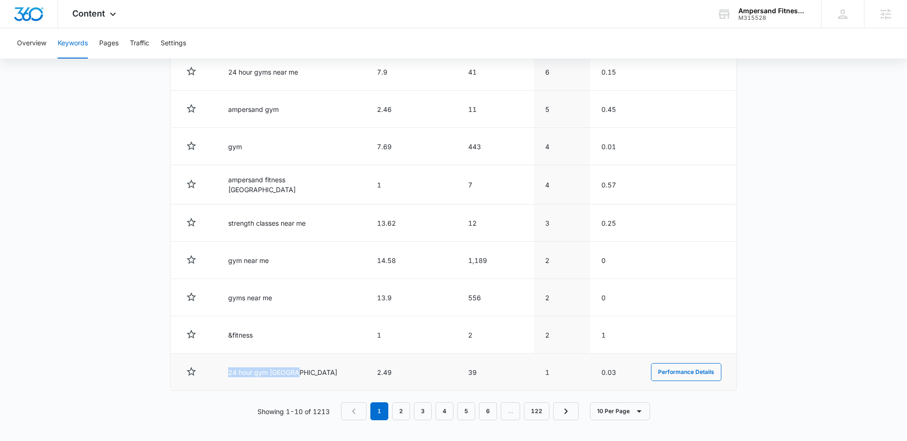
drag, startPoint x: 281, startPoint y: 371, endPoint x: 232, endPoint y: 370, distance: 49.1
click at [232, 370] on td "24 hour gym [GEOGRAPHIC_DATA]" at bounding box center [291, 372] width 149 height 37
copy td "24 hour gym [GEOGRAPHIC_DATA]"
click at [102, 134] on main "Keywords Keywords are words used for search engine optimization (SEO). This rep…" at bounding box center [453, 50] width 907 height 786
click at [397, 410] on link "2" at bounding box center [401, 411] width 18 height 18
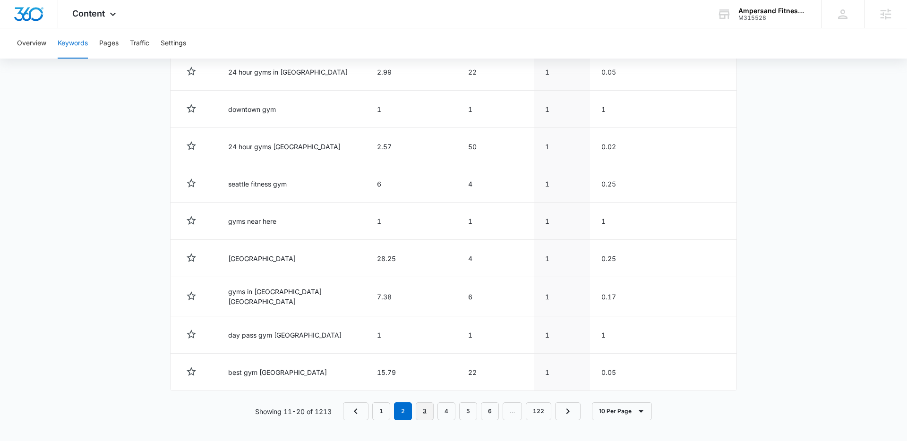
click at [426, 407] on link "3" at bounding box center [425, 411] width 18 height 18
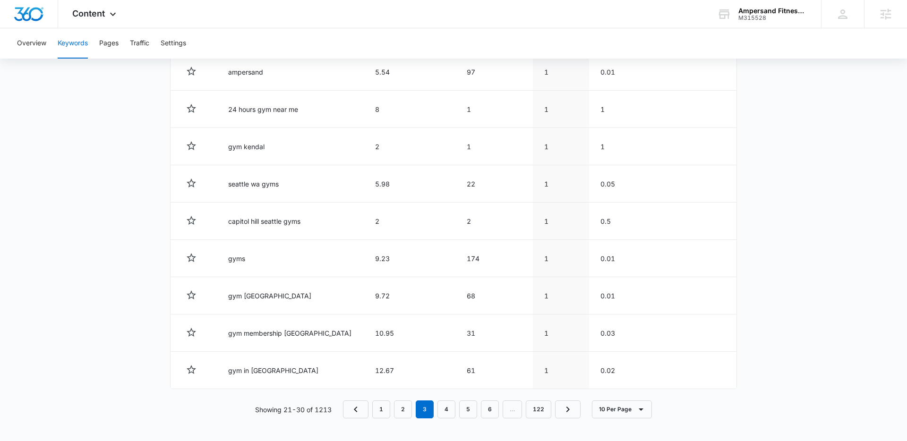
click at [71, 218] on main "Keywords Keywords are words used for search engine optimization (SEO). This rep…" at bounding box center [453, 49] width 907 height 784
click at [448, 413] on link "4" at bounding box center [446, 409] width 18 height 18
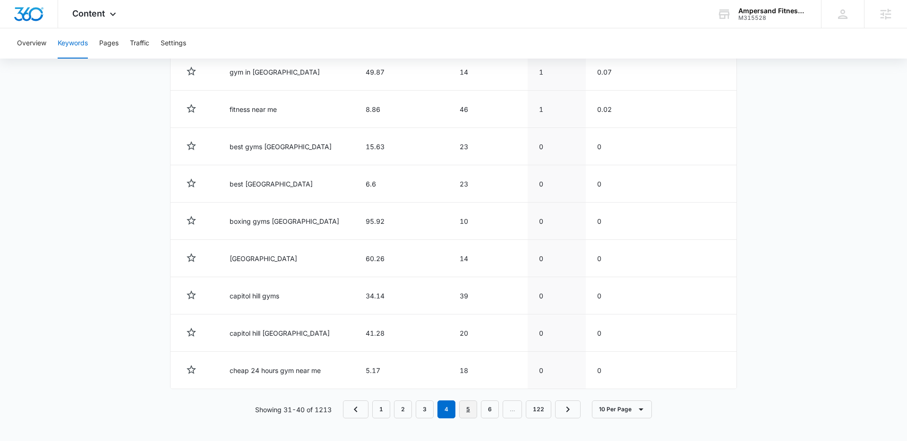
click at [468, 409] on link "5" at bounding box center [468, 409] width 18 height 18
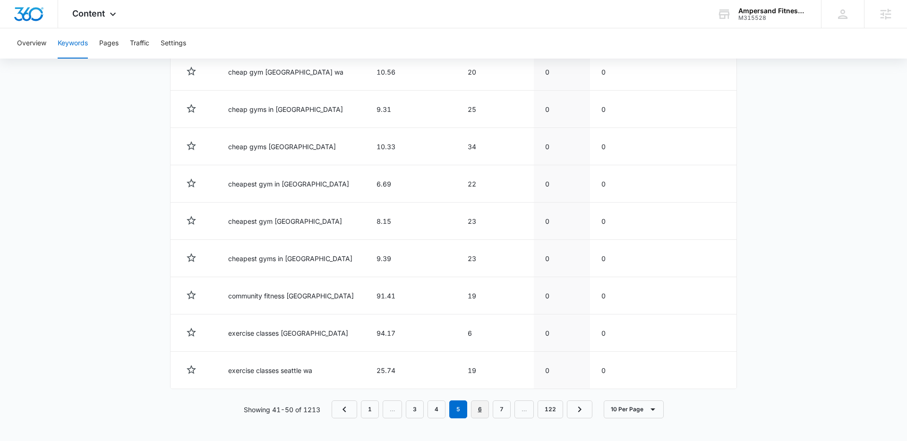
click at [482, 404] on link "6" at bounding box center [480, 409] width 18 height 18
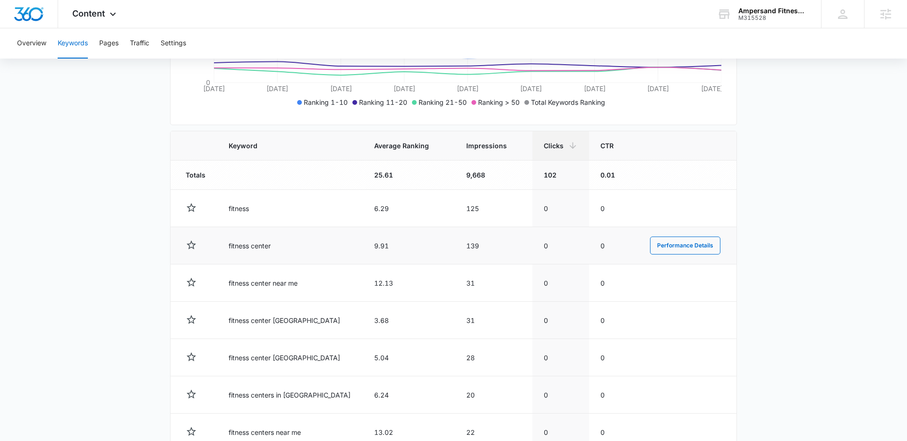
scroll to position [251, 0]
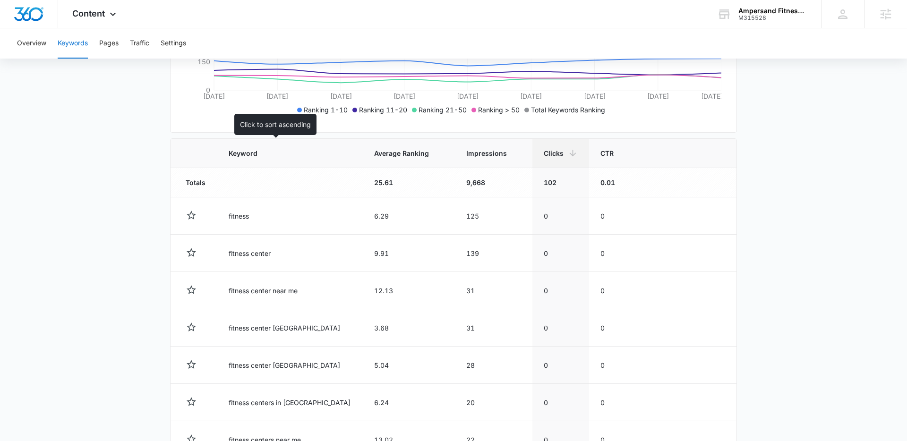
click at [259, 156] on span "Keyword" at bounding box center [283, 153] width 109 height 10
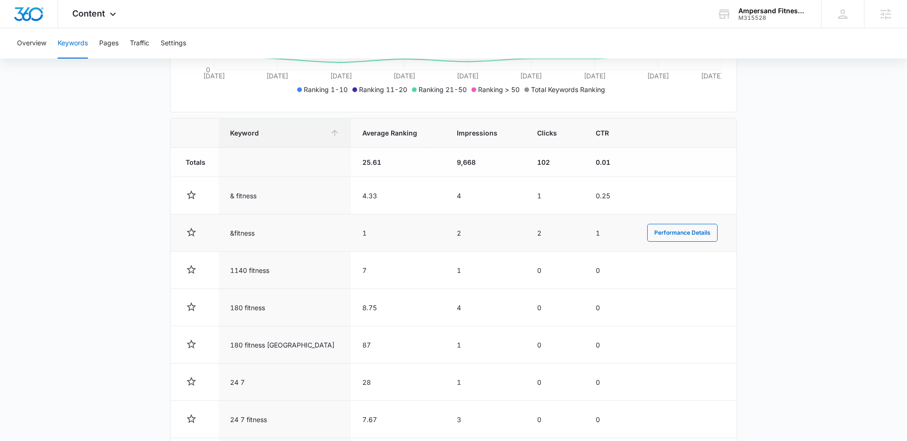
scroll to position [268, 0]
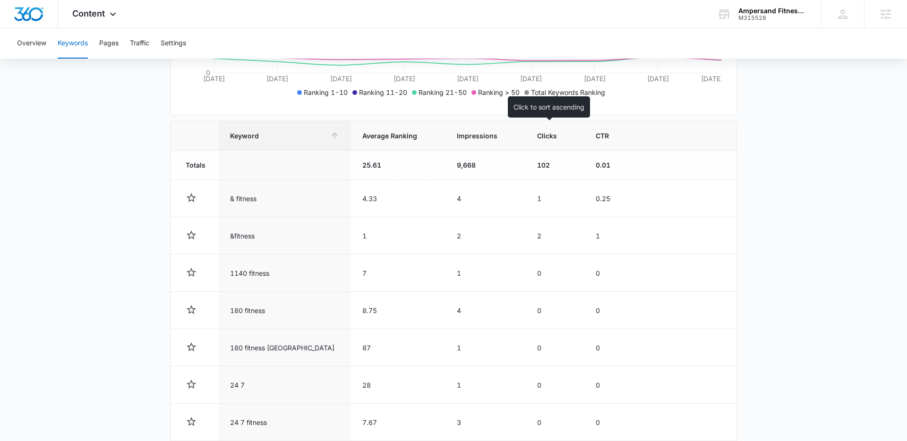
click at [537, 137] on span "Clicks" at bounding box center [548, 136] width 22 height 10
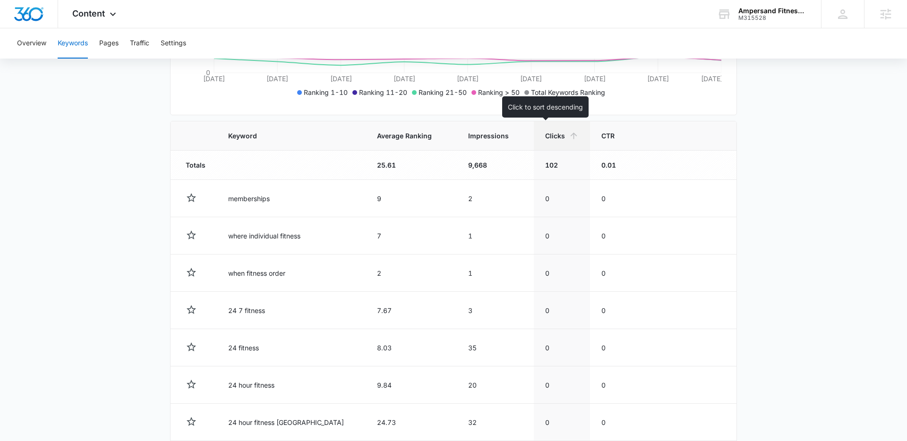
drag, startPoint x: 548, startPoint y: 136, endPoint x: 534, endPoint y: 139, distance: 14.4
click at [548, 137] on span "Clicks" at bounding box center [555, 136] width 20 height 10
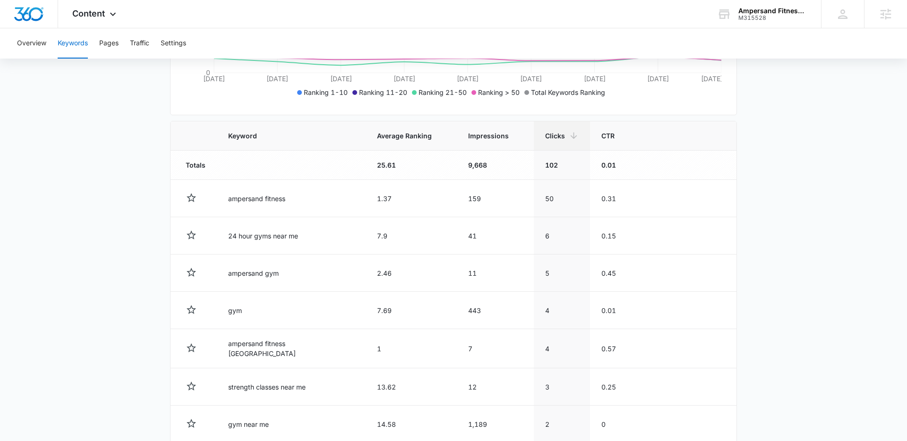
click at [127, 189] on main "Keywords Keywords are words used for search engine optimization (SEO). This rep…" at bounding box center [453, 214] width 907 height 786
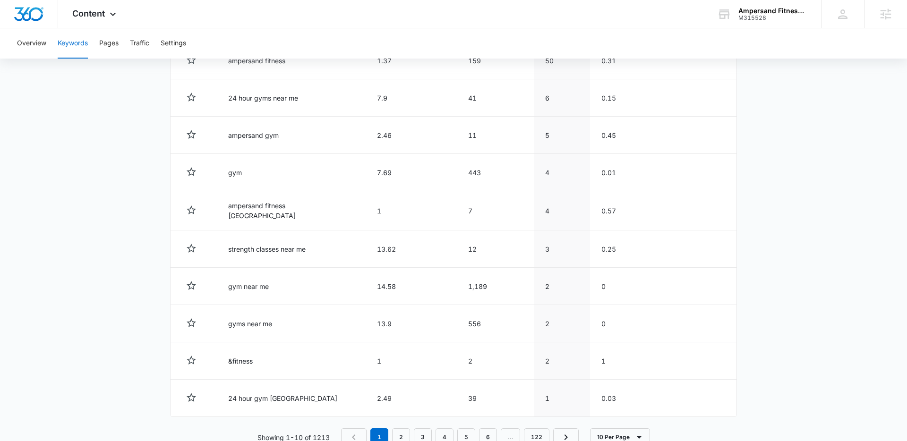
scroll to position [432, 0]
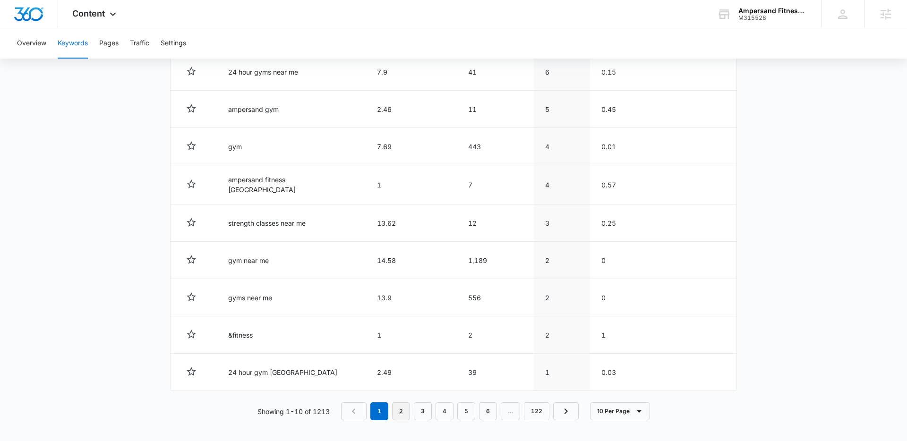
click at [401, 413] on link "2" at bounding box center [401, 411] width 18 height 18
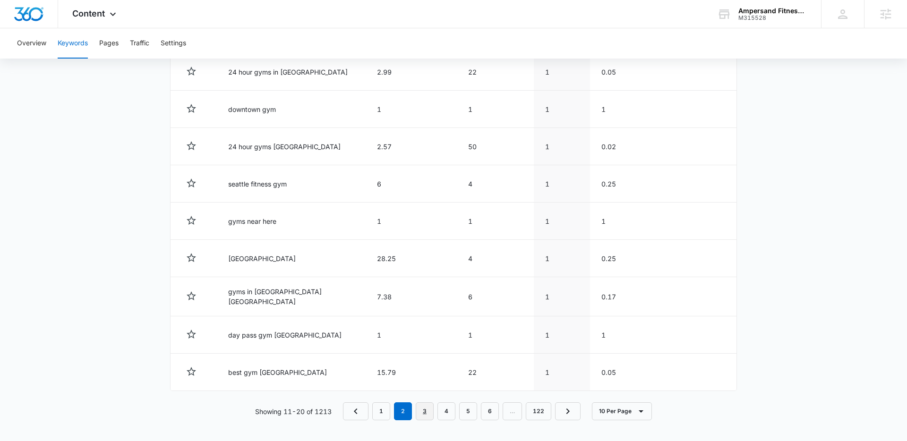
click at [419, 409] on link "3" at bounding box center [425, 411] width 18 height 18
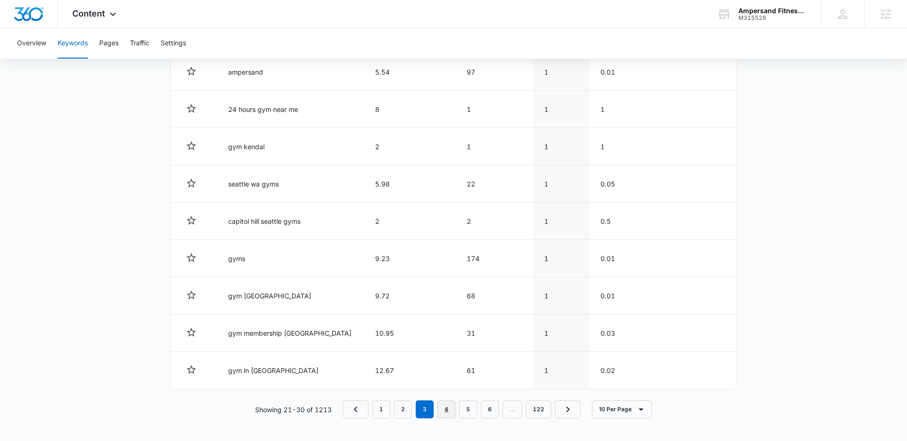
click at [452, 404] on link "4" at bounding box center [446, 409] width 18 height 18
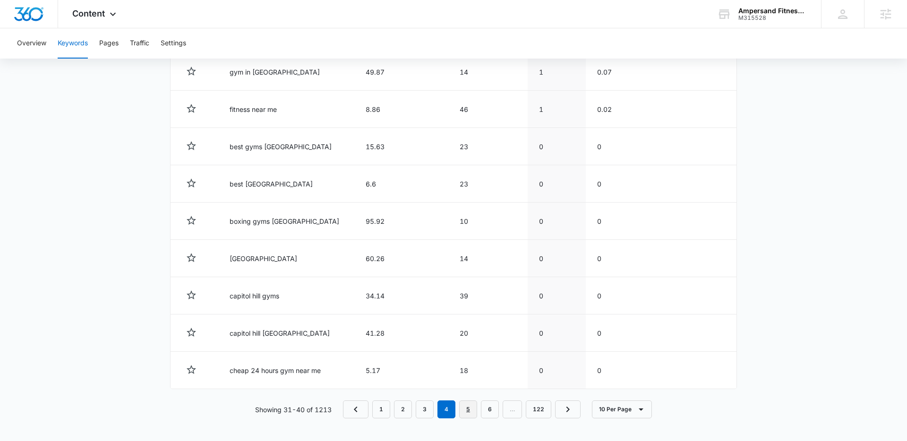
click at [467, 403] on link "5" at bounding box center [468, 409] width 18 height 18
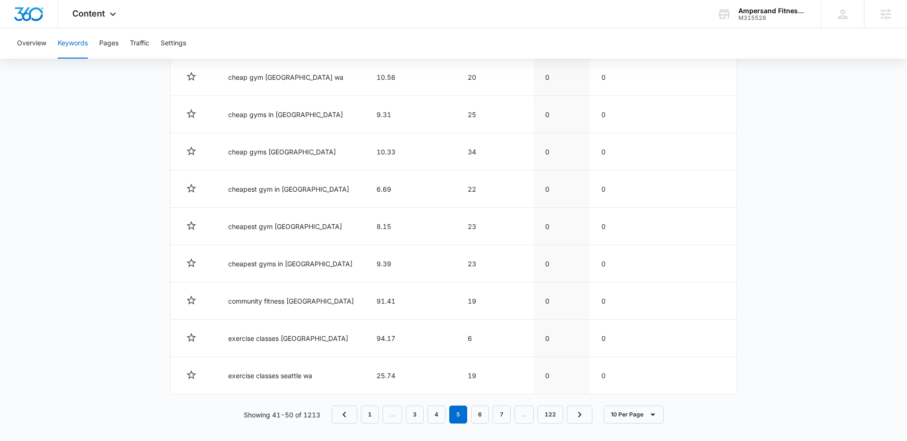
scroll to position [429, 0]
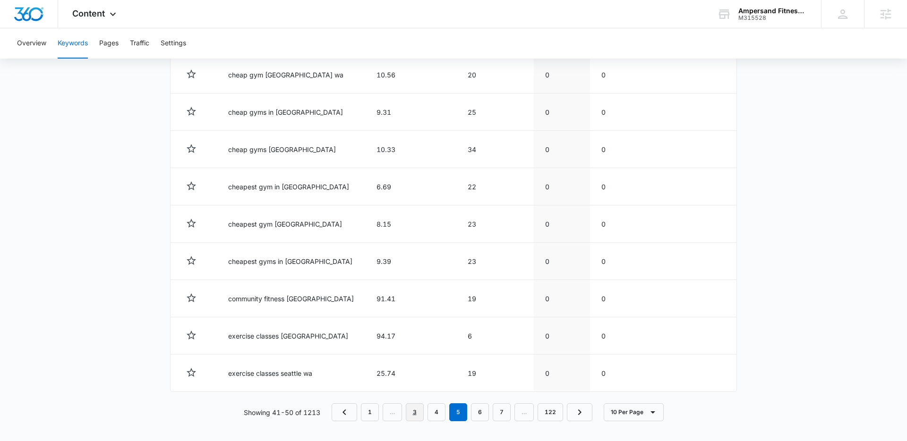
click at [415, 415] on link "3" at bounding box center [415, 412] width 18 height 18
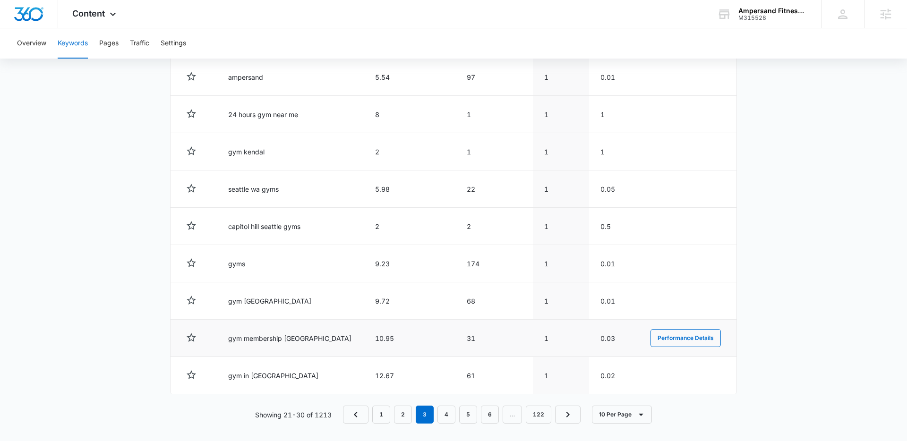
scroll to position [432, 0]
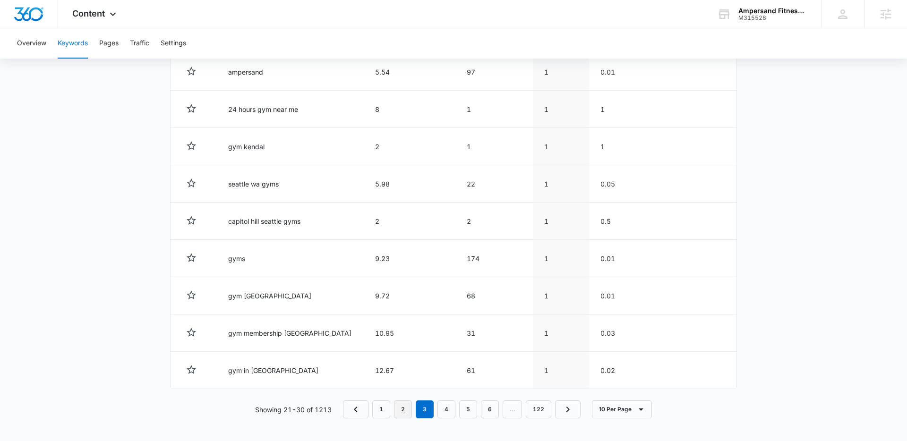
drag, startPoint x: 403, startPoint y: 405, endPoint x: 376, endPoint y: 393, distance: 29.8
click at [403, 404] on link "2" at bounding box center [403, 409] width 18 height 18
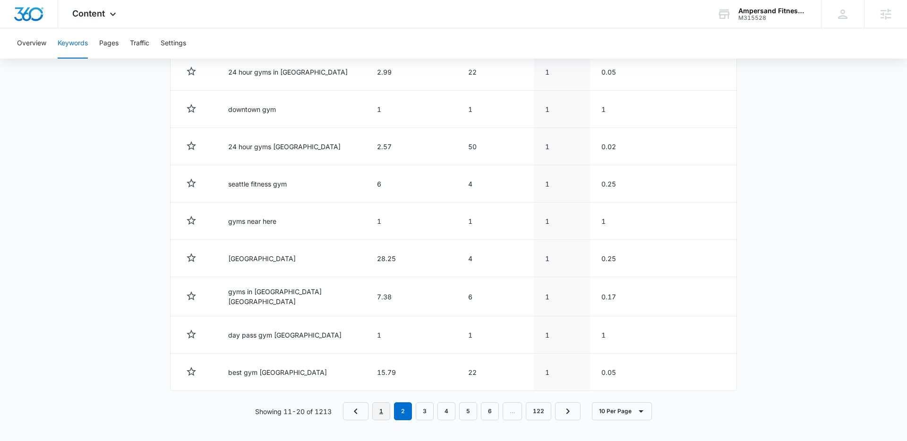
click at [382, 412] on link "1" at bounding box center [381, 411] width 18 height 18
